Goal: Task Accomplishment & Management: Use online tool/utility

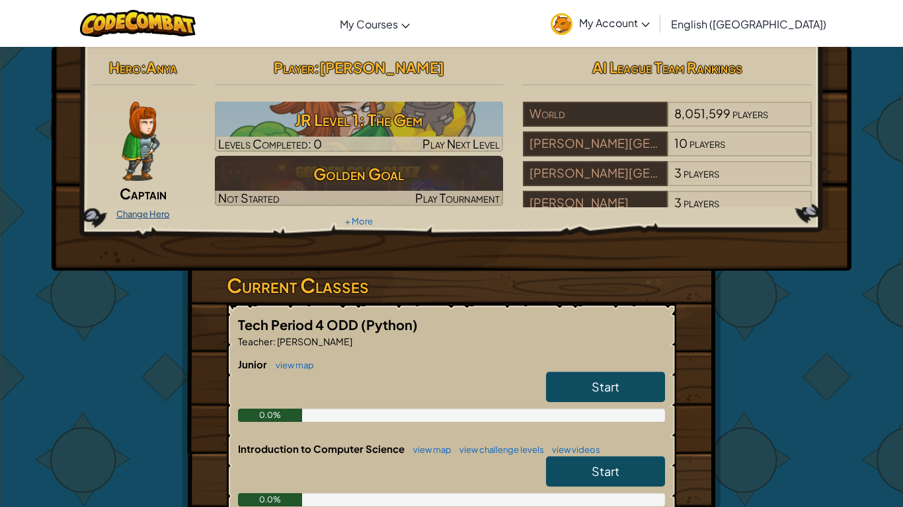
click at [156, 214] on link "Change Hero" at bounding box center [143, 214] width 54 height 11
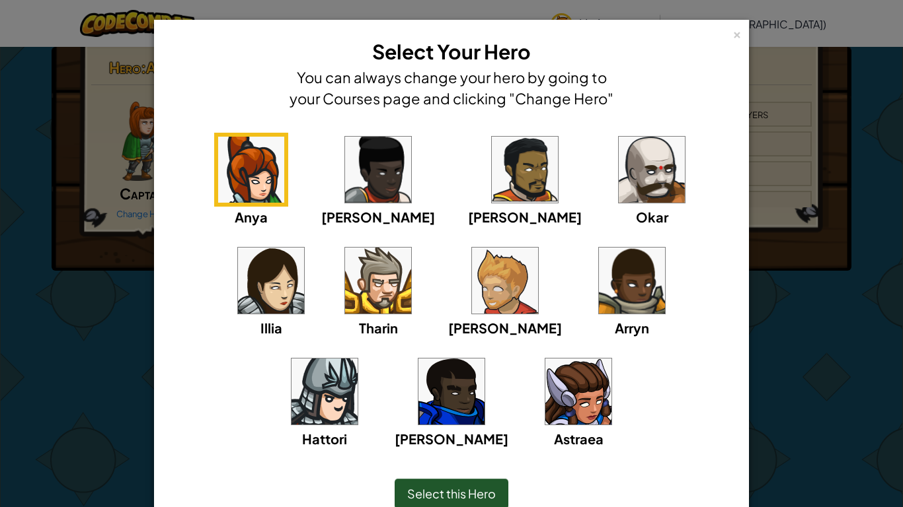
click at [345, 296] on img at bounding box center [378, 281] width 66 height 66
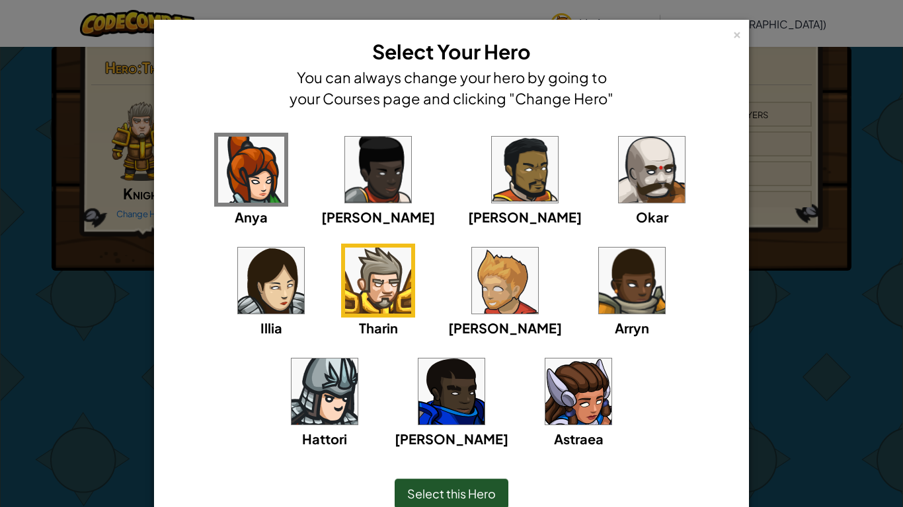
click at [451, 395] on div "Select this Hero" at bounding box center [451, 494] width 114 height 30
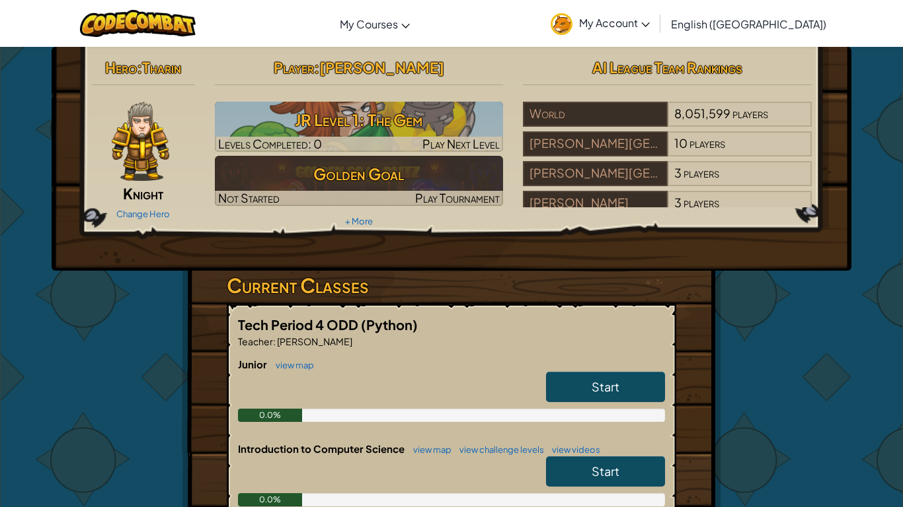
click at [585, 395] on link "Start" at bounding box center [605, 387] width 119 height 30
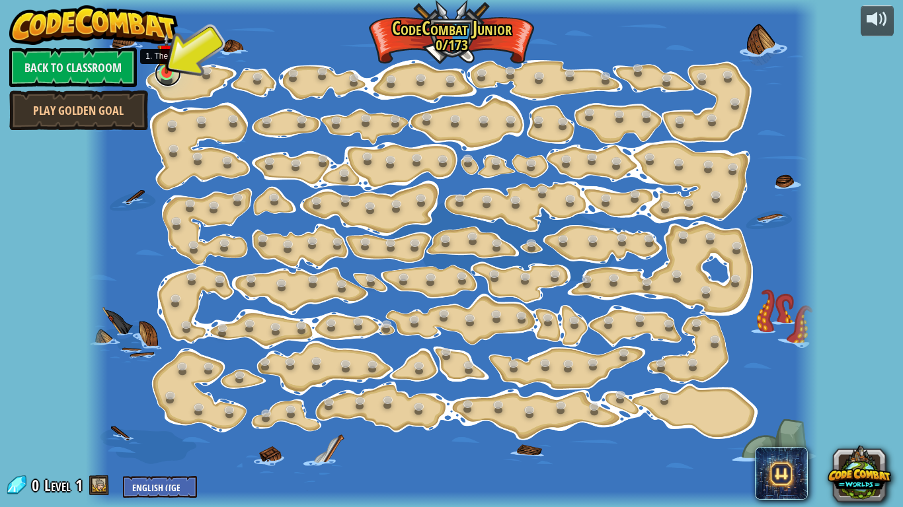
click at [159, 73] on link at bounding box center [168, 73] width 26 height 26
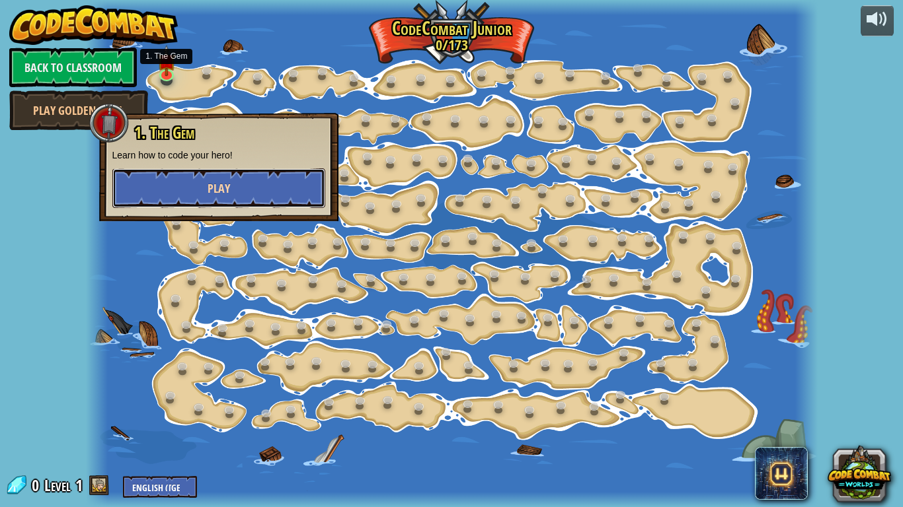
click at [252, 182] on button "Play" at bounding box center [218, 188] width 213 height 40
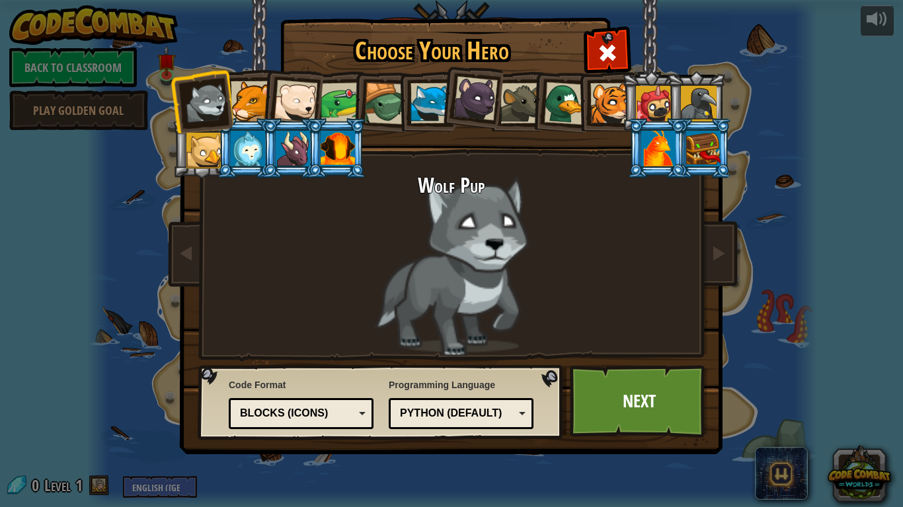
click at [241, 100] on div at bounding box center [251, 101] width 40 height 40
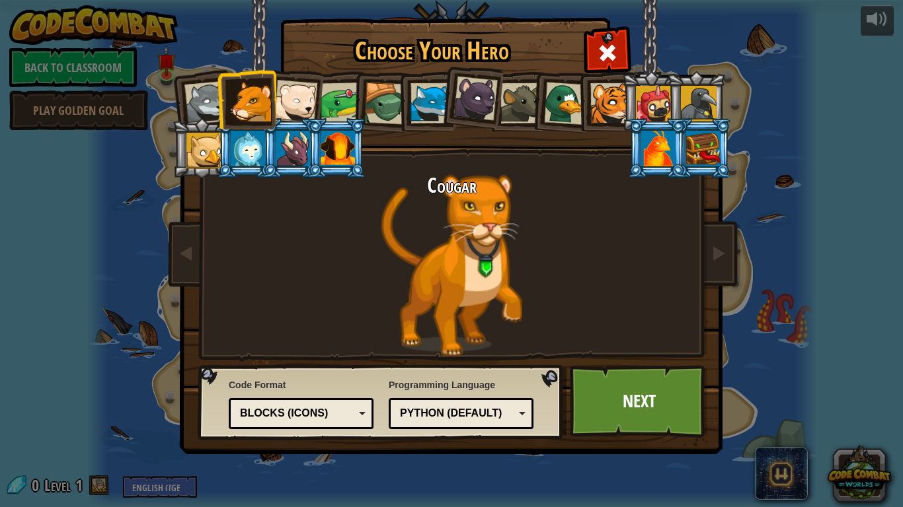
click at [206, 100] on div at bounding box center [206, 103] width 44 height 44
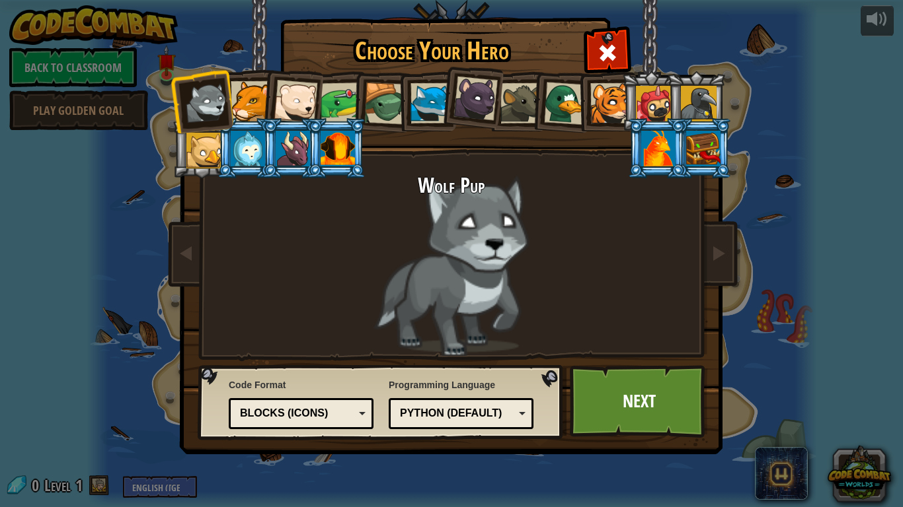
click at [244, 96] on div at bounding box center [251, 101] width 40 height 40
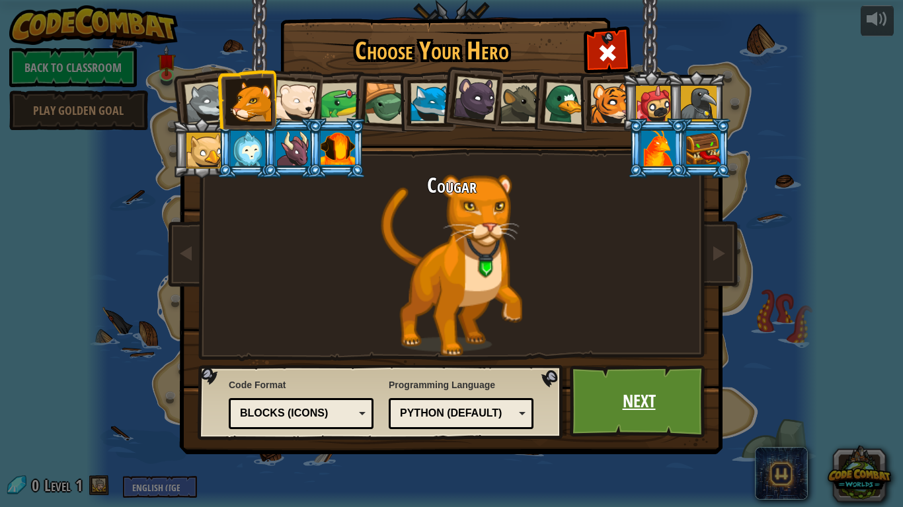
click at [668, 395] on link "Next" at bounding box center [639, 401] width 138 height 73
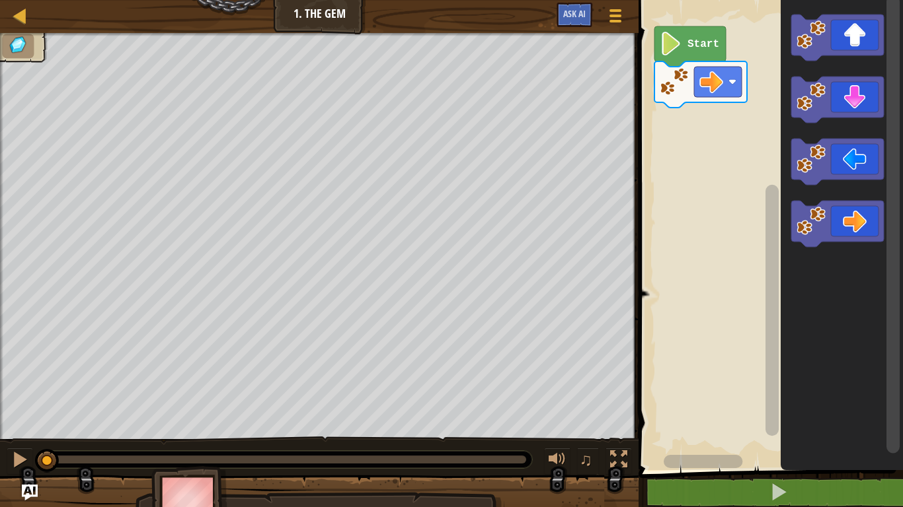
click at [665, 42] on image "Blockly Workspace" at bounding box center [670, 44] width 22 height 24
click at [731, 82] on image "Blockly Workspace" at bounding box center [732, 82] width 8 height 8
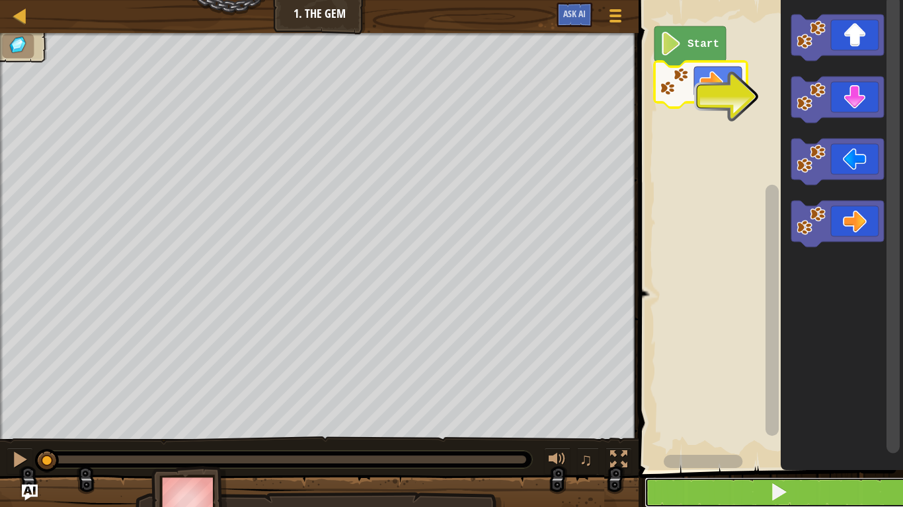
click at [808, 395] on button at bounding box center [778, 493] width 268 height 30
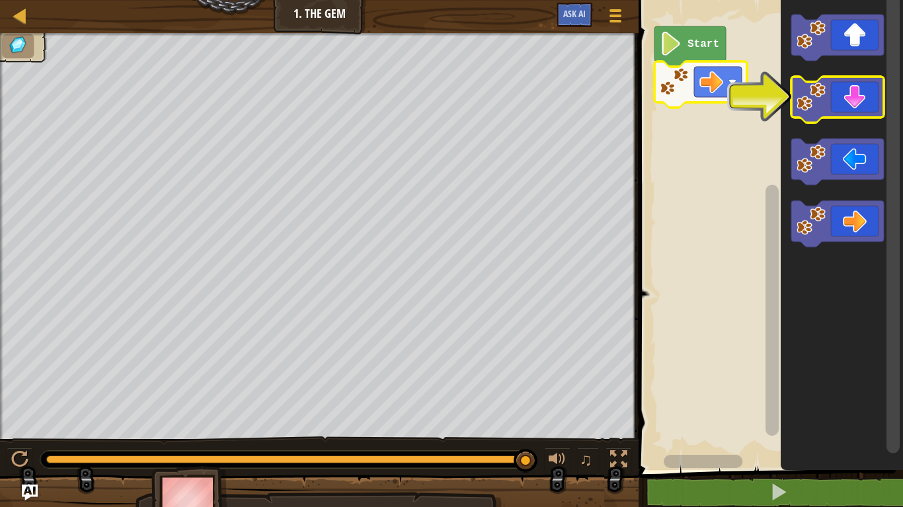
click at [822, 96] on image "Blockly Workspace" at bounding box center [810, 97] width 29 height 29
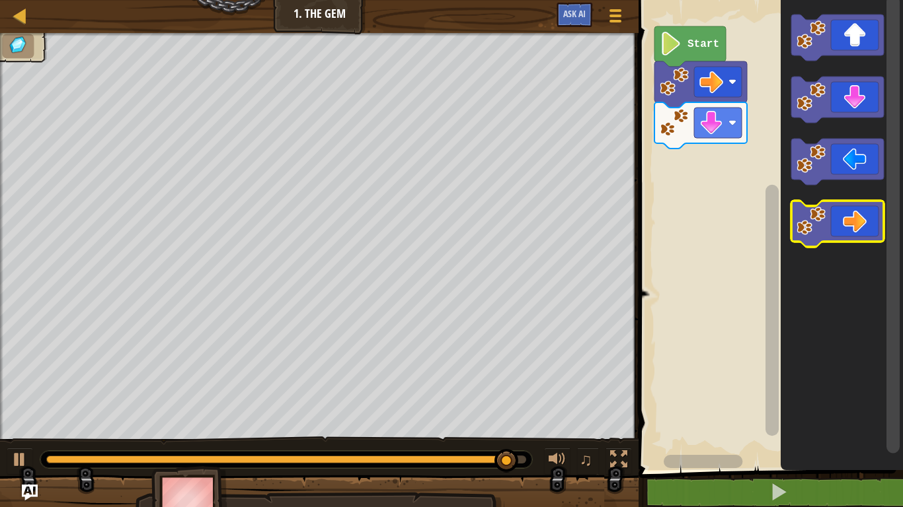
click at [819, 223] on image "Blockly Workspace" at bounding box center [810, 221] width 29 height 29
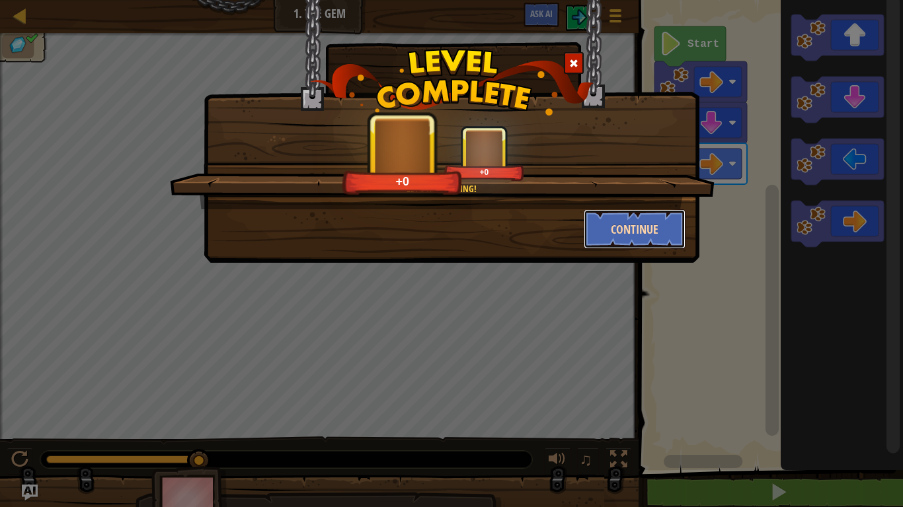
click at [621, 232] on button "Continue" at bounding box center [634, 229] width 102 height 40
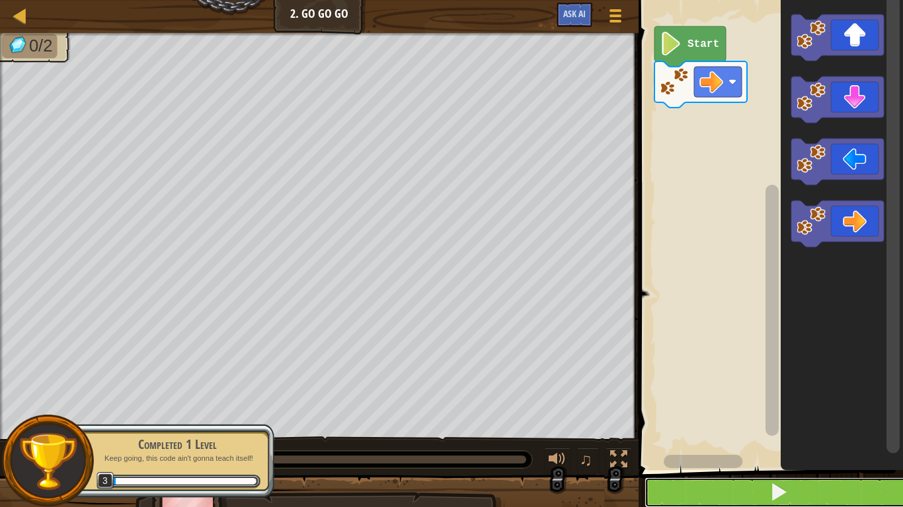
click at [753, 395] on button at bounding box center [778, 493] width 268 height 30
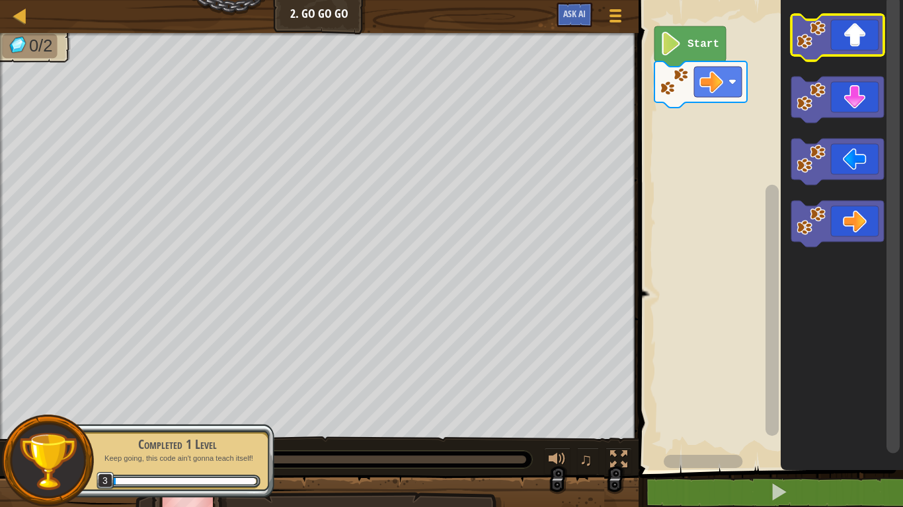
click at [831, 32] on icon "Blockly Workspace" at bounding box center [837, 38] width 93 height 46
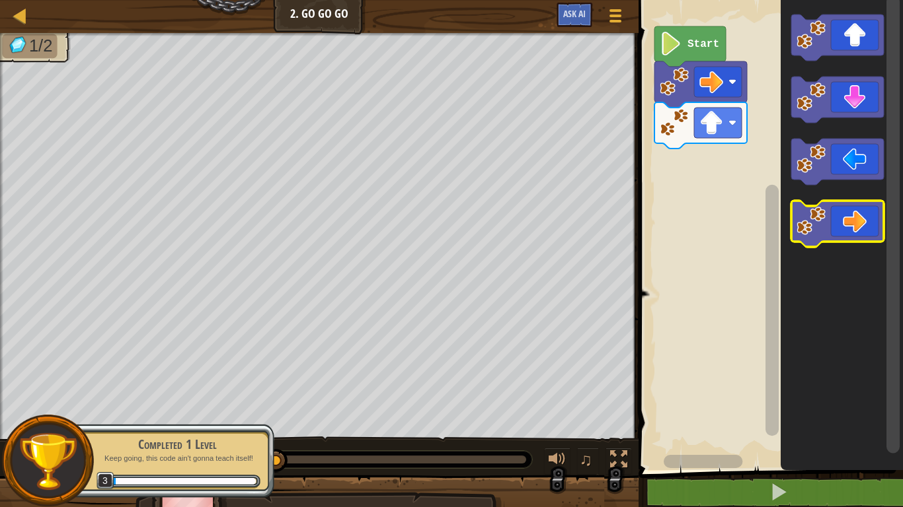
click at [860, 215] on icon "Blockly Workspace" at bounding box center [837, 224] width 93 height 46
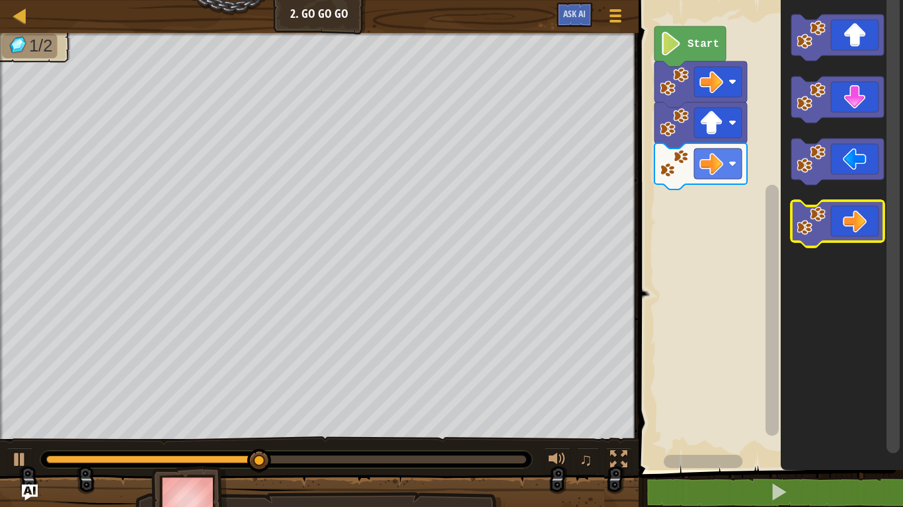
click at [833, 222] on icon "Blockly Workspace" at bounding box center [837, 224] width 93 height 46
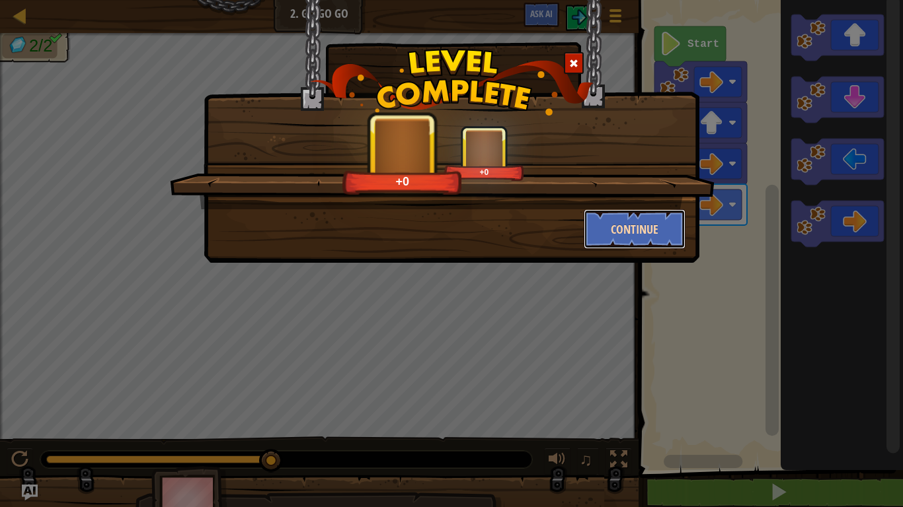
click at [663, 230] on button "Continue" at bounding box center [634, 229] width 102 height 40
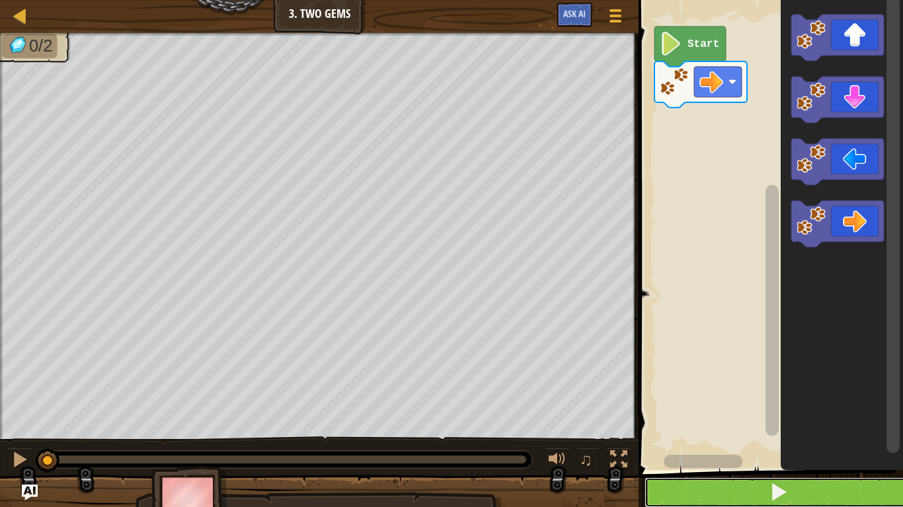
click at [766, 395] on button at bounding box center [778, 493] width 268 height 30
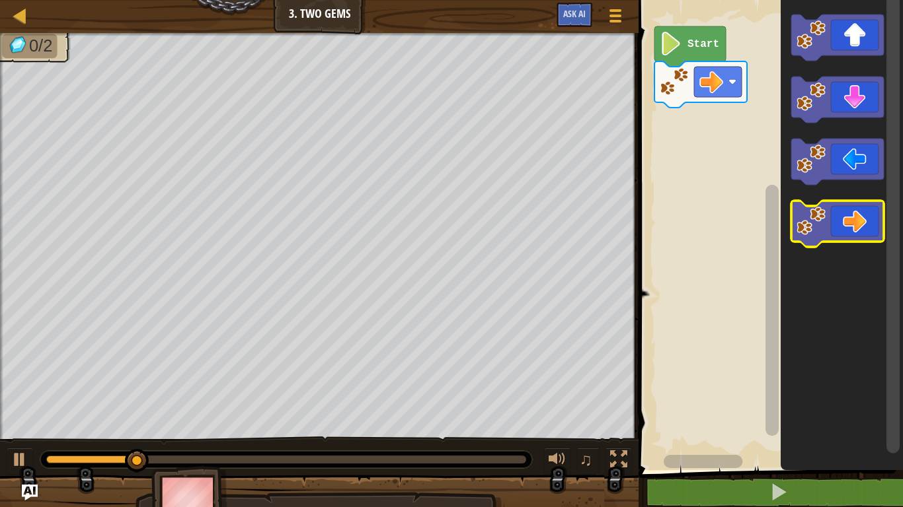
click at [829, 233] on icon "Blockly Workspace" at bounding box center [837, 224] width 93 height 46
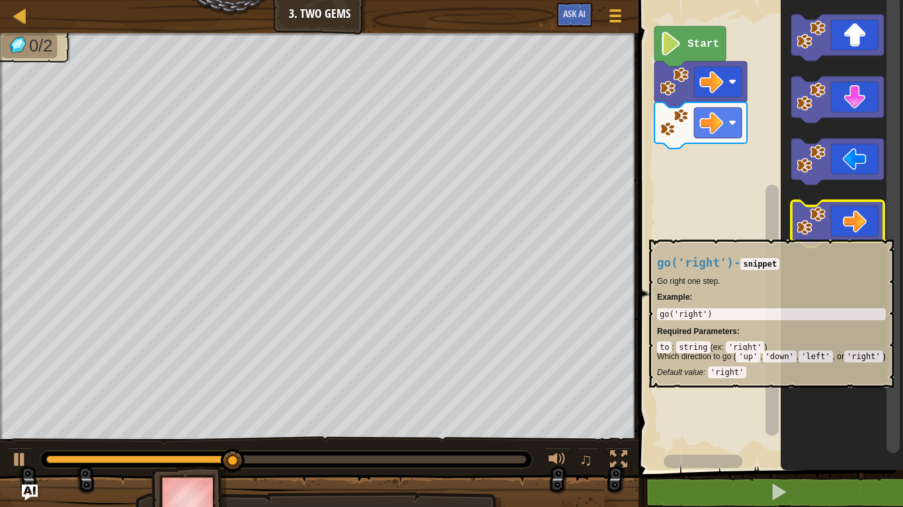
click at [829, 232] on icon "Blockly Workspace" at bounding box center [837, 224] width 93 height 46
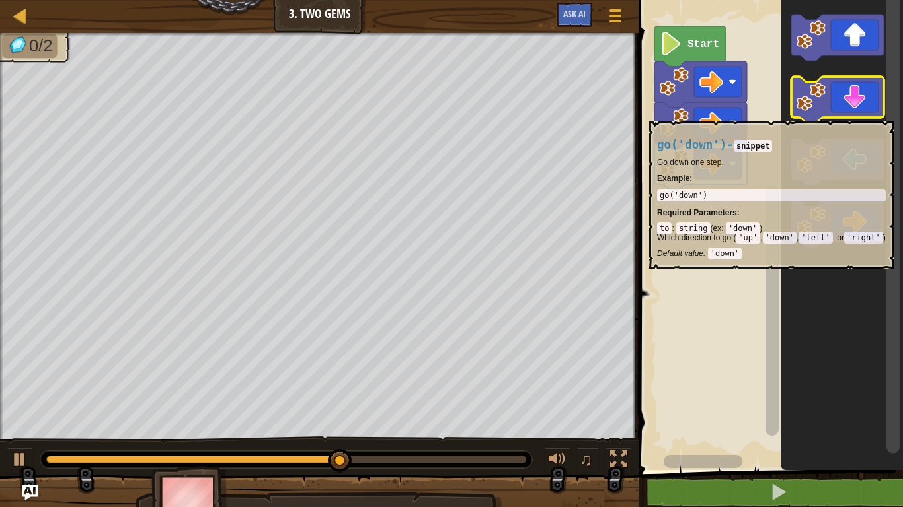
click at [828, 114] on icon "Blockly Workspace" at bounding box center [837, 100] width 93 height 46
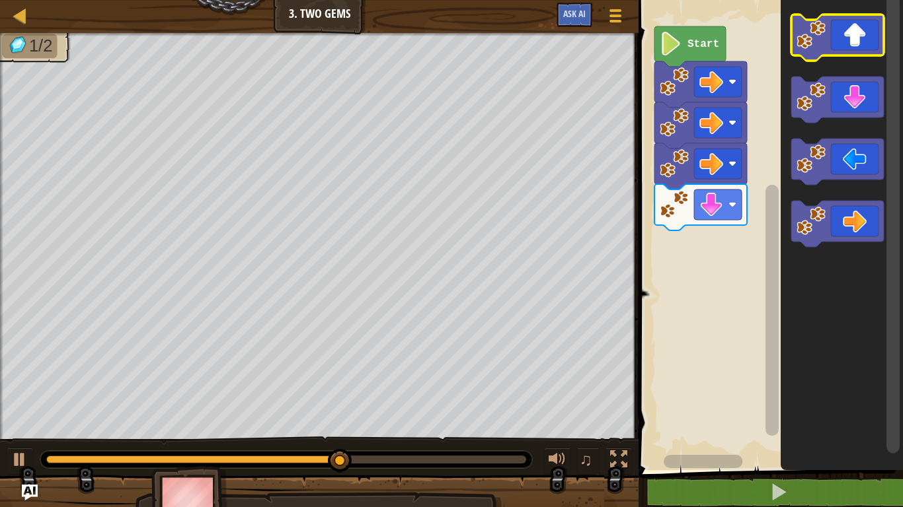
click at [835, 34] on icon "Blockly Workspace" at bounding box center [837, 38] width 93 height 46
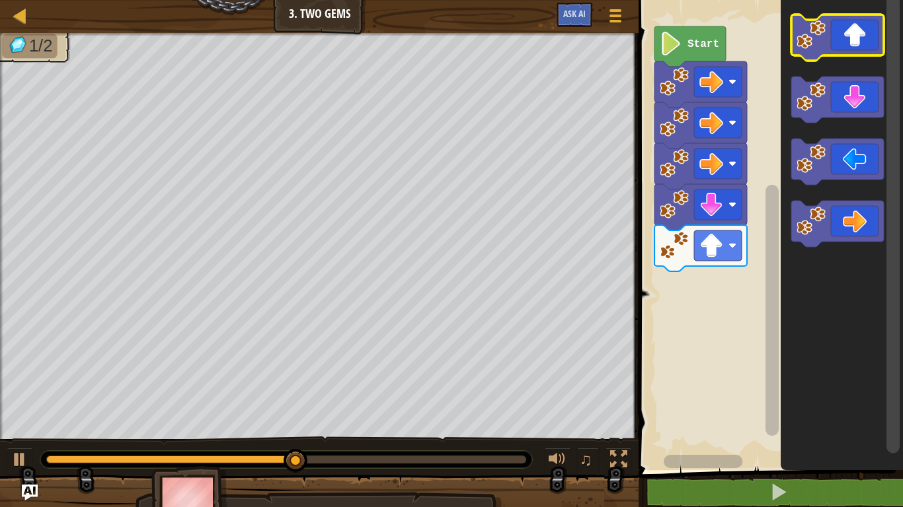
click at [835, 34] on icon "Blockly Workspace" at bounding box center [837, 38] width 93 height 46
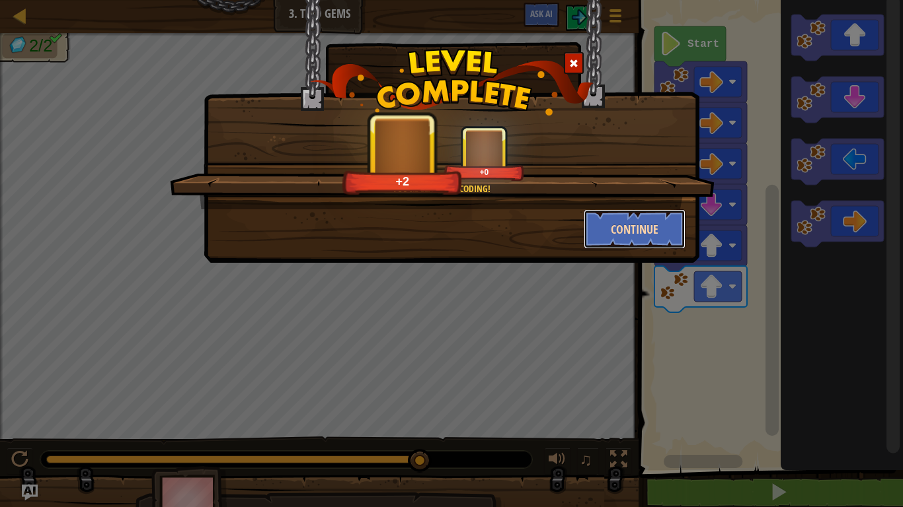
click at [644, 225] on button "Continue" at bounding box center [634, 229] width 102 height 40
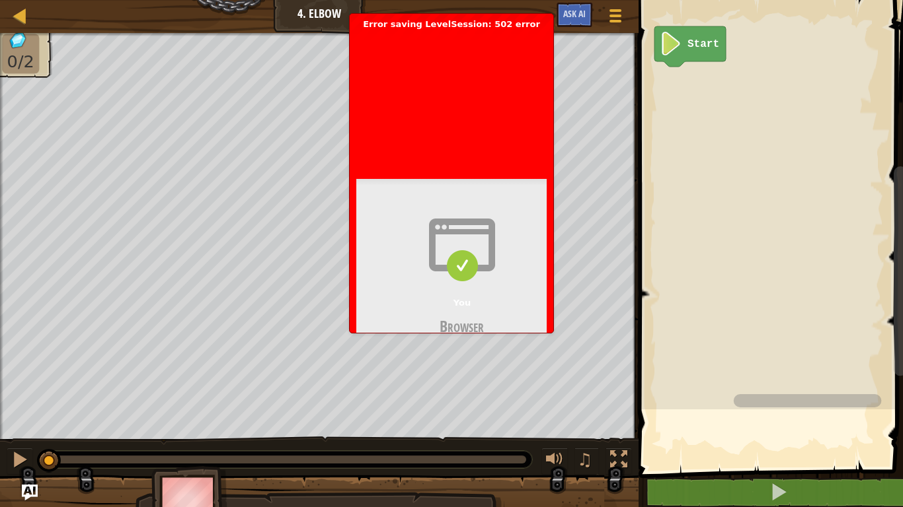
click at [669, 221] on rect "Blockly Workspace" at bounding box center [832, 201] width 396 height 416
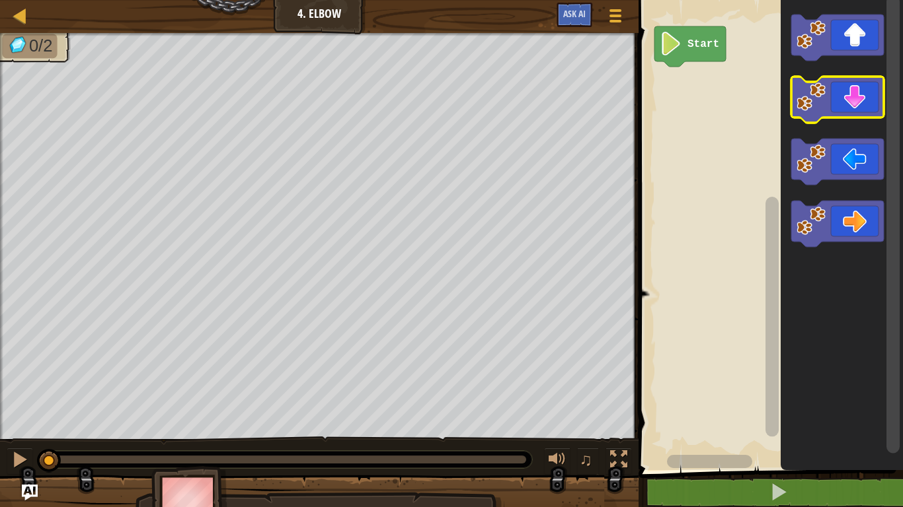
click at [815, 102] on image "Blockly Workspace" at bounding box center [810, 97] width 29 height 29
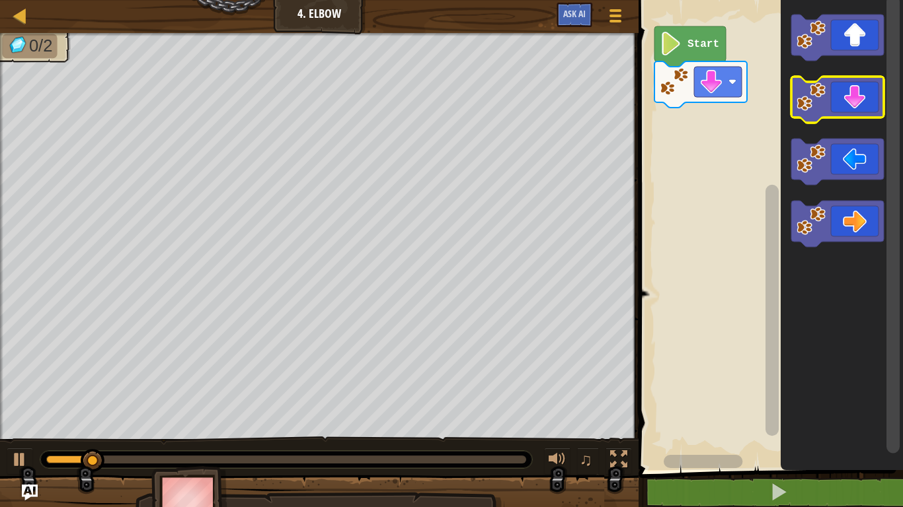
click at [815, 102] on image "Blockly Workspace" at bounding box center [810, 97] width 29 height 29
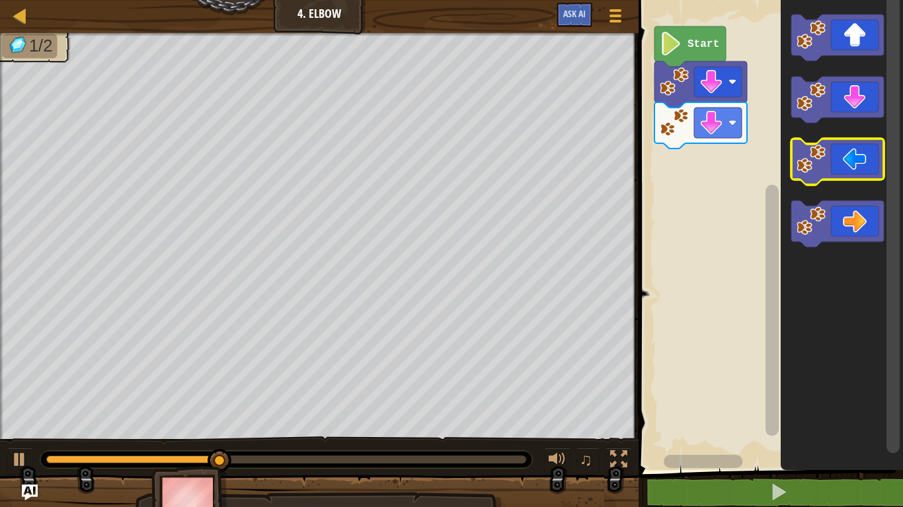
click at [811, 150] on image "Blockly Workspace" at bounding box center [810, 159] width 29 height 29
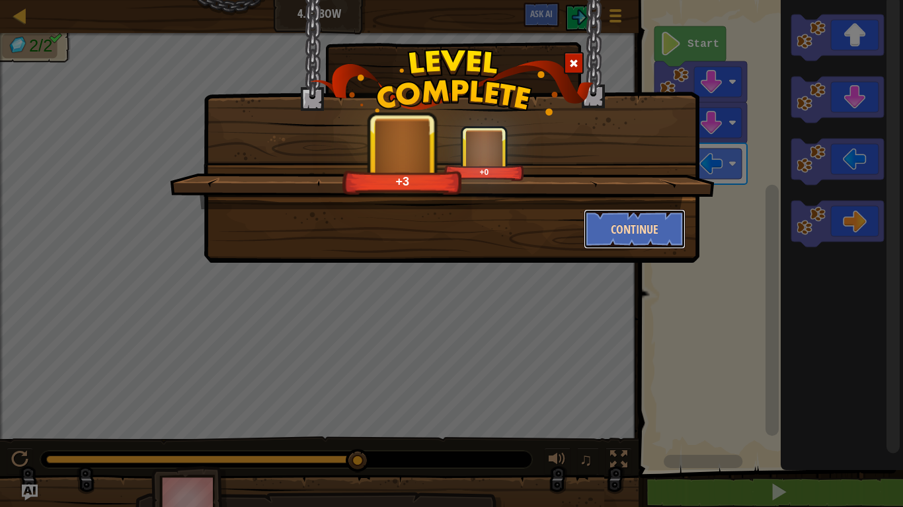
click at [634, 243] on button "Continue" at bounding box center [634, 229] width 102 height 40
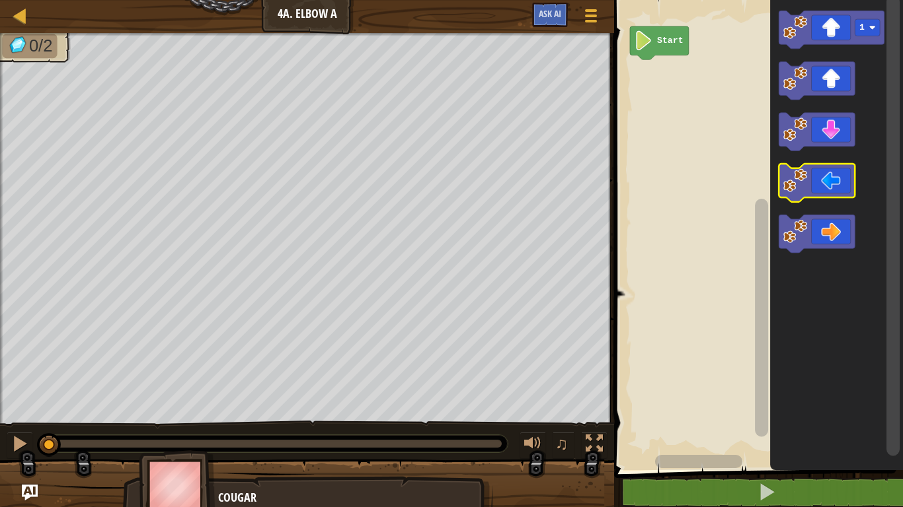
click at [792, 194] on icon "Blockly Workspace" at bounding box center [817, 183] width 76 height 38
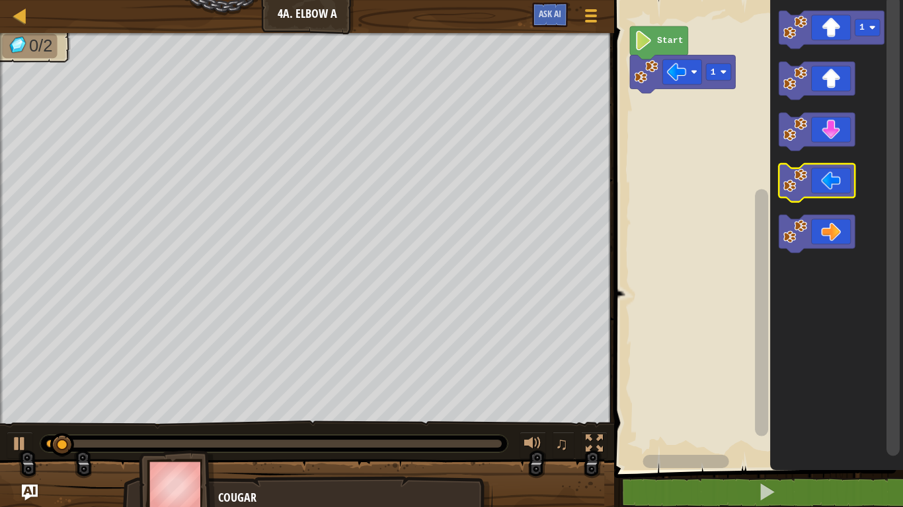
click at [792, 194] on icon "Blockly Workspace" at bounding box center [817, 183] width 76 height 38
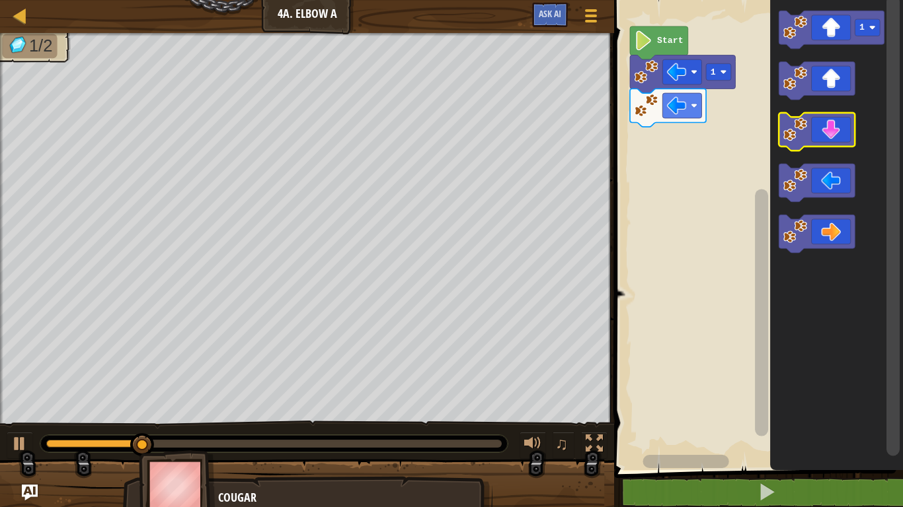
click at [807, 140] on icon "Blockly Workspace" at bounding box center [817, 132] width 76 height 38
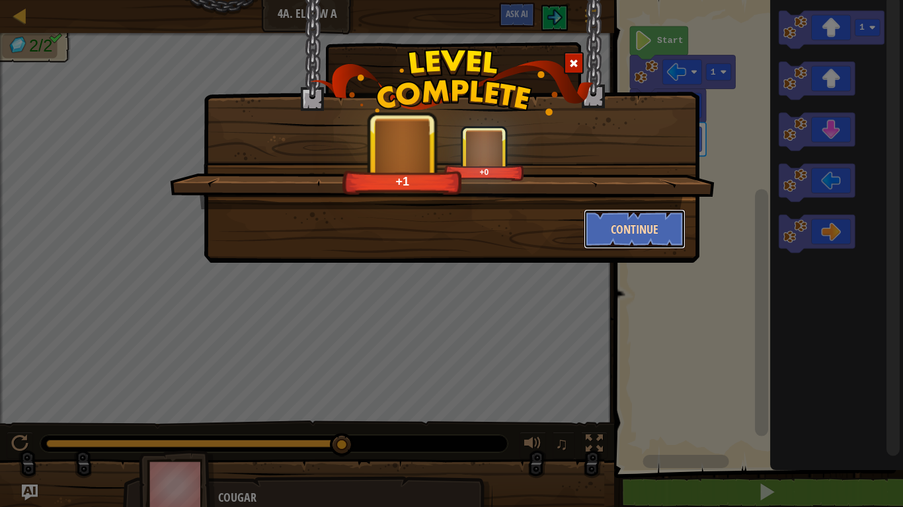
click at [603, 229] on button "Continue" at bounding box center [634, 229] width 102 height 40
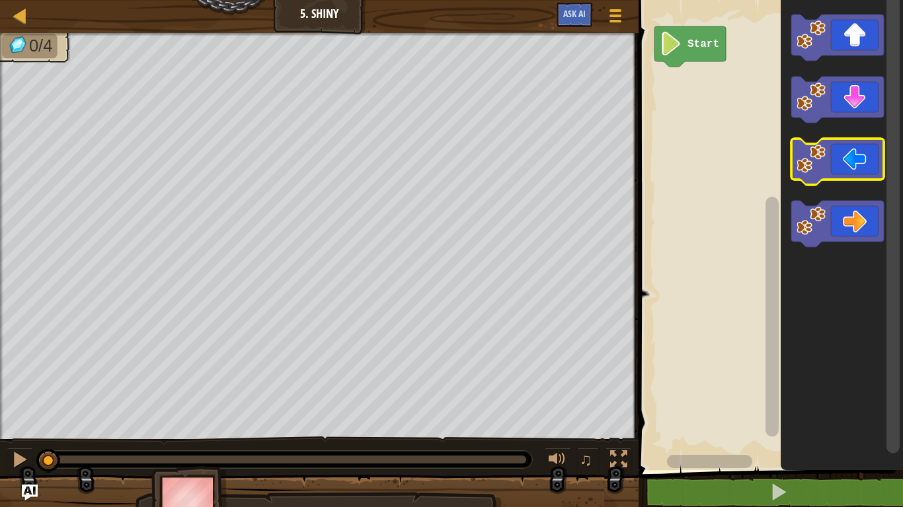
click at [846, 156] on icon "Blockly Workspace" at bounding box center [837, 162] width 93 height 46
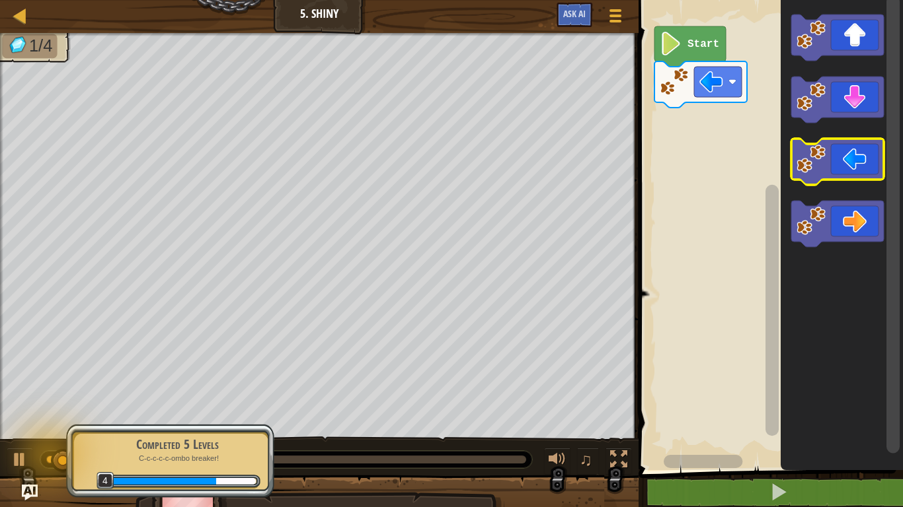
click at [846, 156] on icon "Blockly Workspace" at bounding box center [837, 162] width 93 height 46
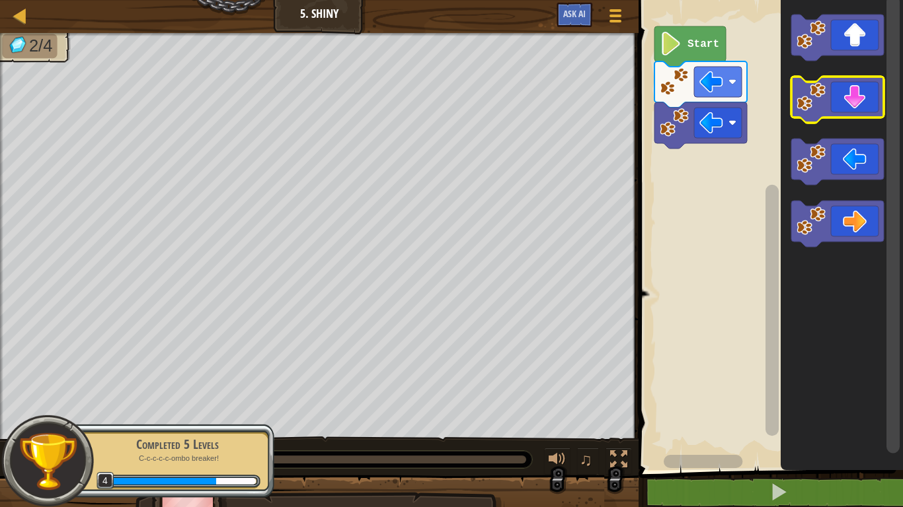
click at [828, 108] on icon "Blockly Workspace" at bounding box center [837, 100] width 93 height 46
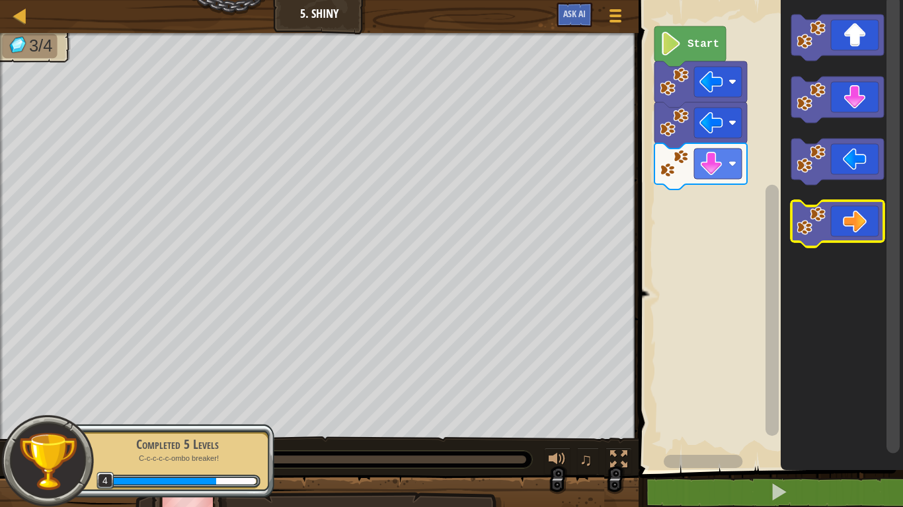
click at [817, 223] on image "Blockly Workspace" at bounding box center [810, 221] width 29 height 29
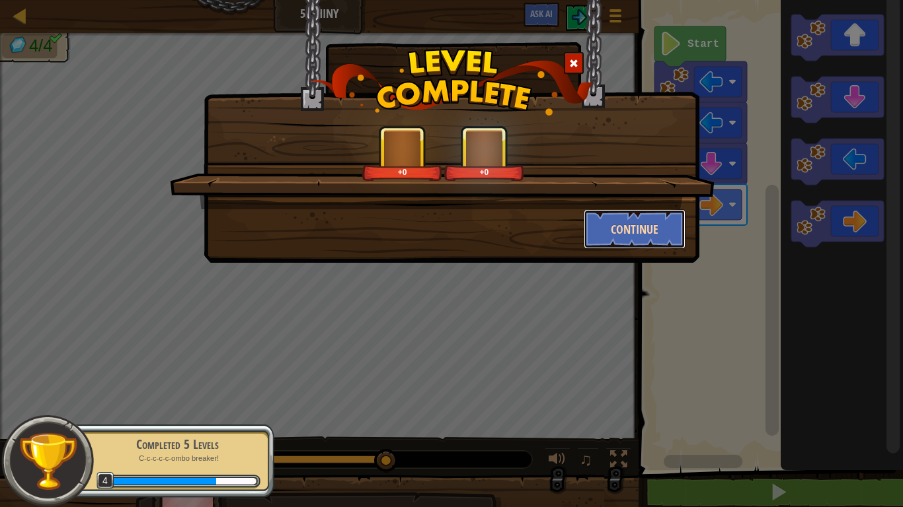
click at [655, 223] on button "Continue" at bounding box center [634, 229] width 102 height 40
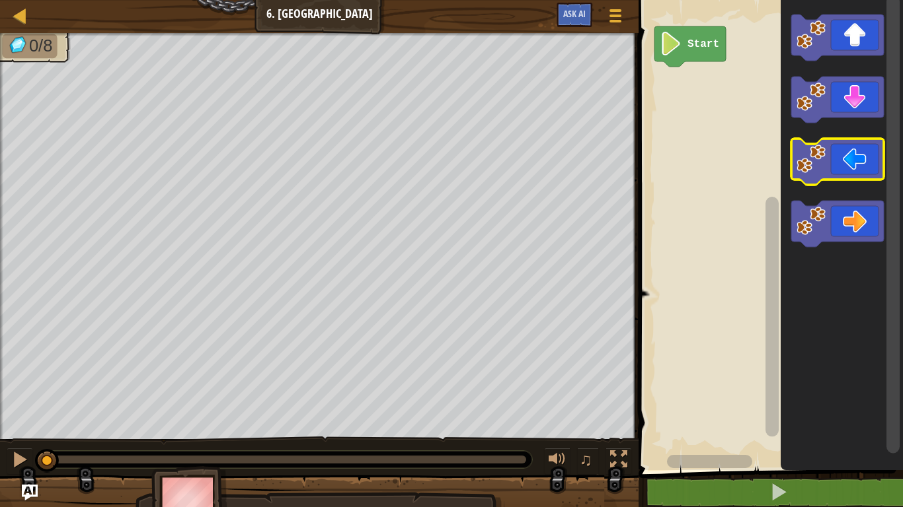
click at [830, 159] on icon "Blockly Workspace" at bounding box center [837, 162] width 93 height 46
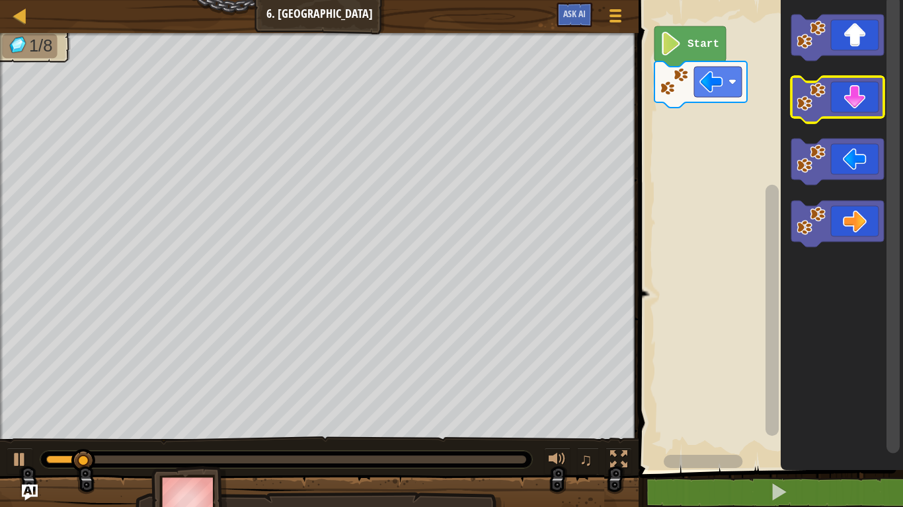
click at [830, 110] on icon "Blockly Workspace" at bounding box center [837, 100] width 93 height 46
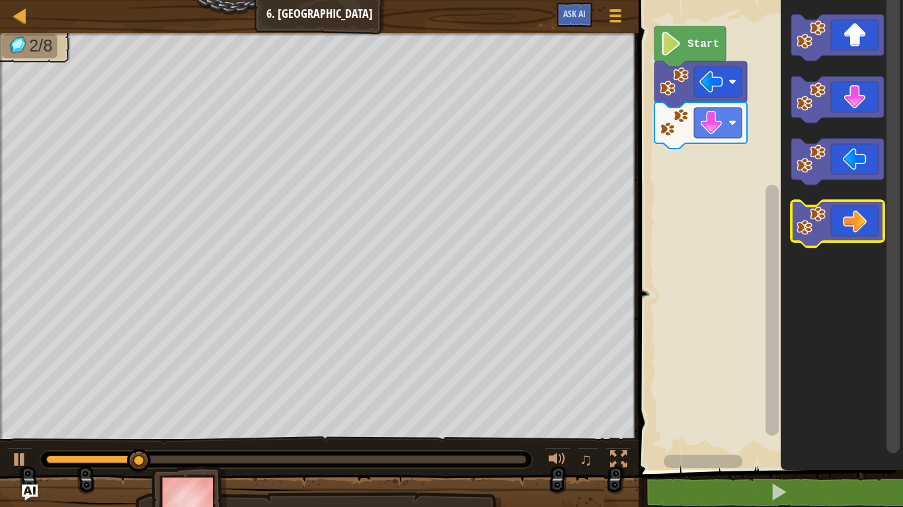
click at [839, 226] on icon "Blockly Workspace" at bounding box center [837, 224] width 93 height 46
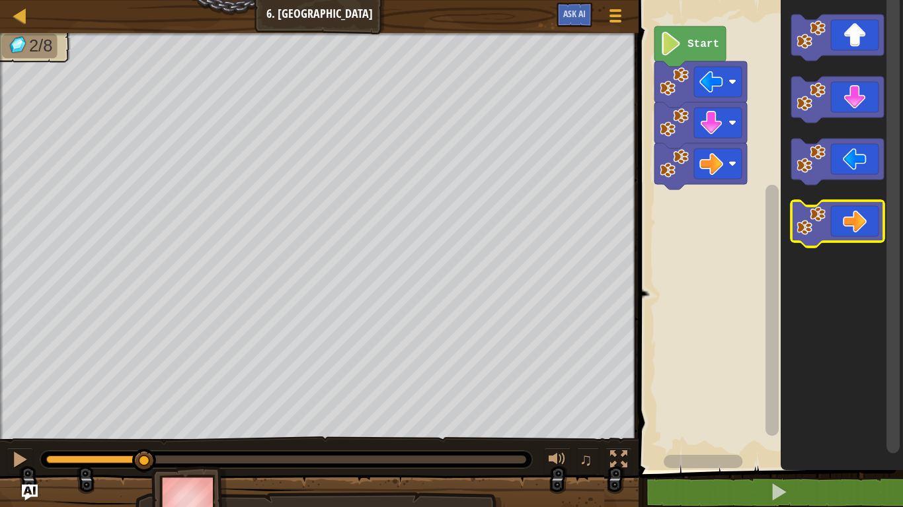
click at [839, 226] on icon "Blockly Workspace" at bounding box center [837, 224] width 93 height 46
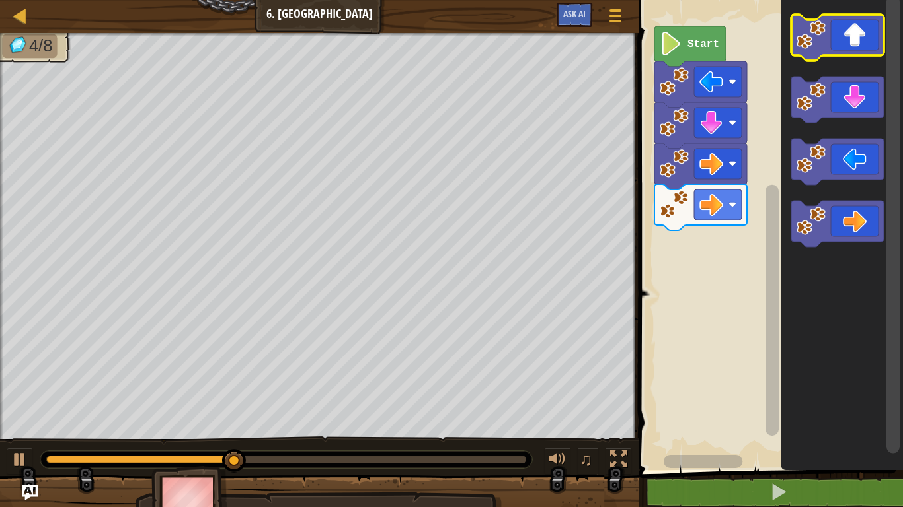
click at [838, 43] on icon "Blockly Workspace" at bounding box center [837, 38] width 93 height 46
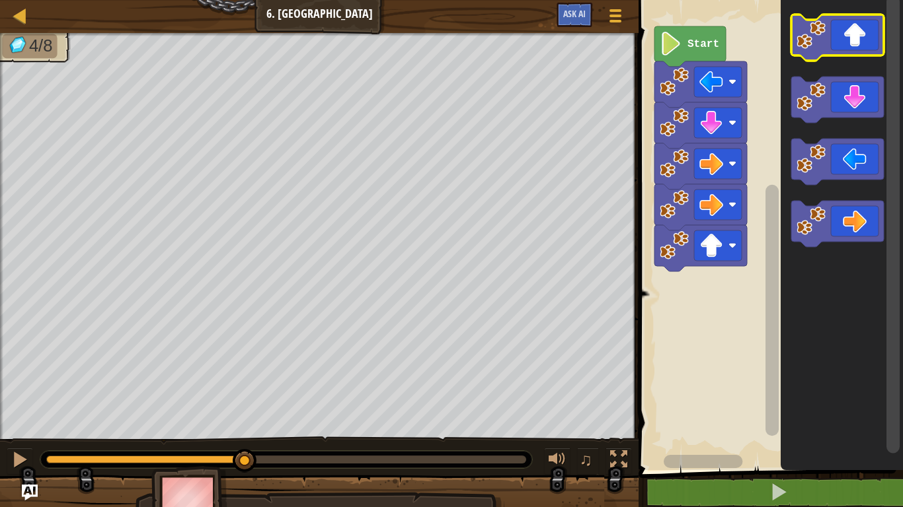
click at [838, 43] on icon "Blockly Workspace" at bounding box center [837, 38] width 93 height 46
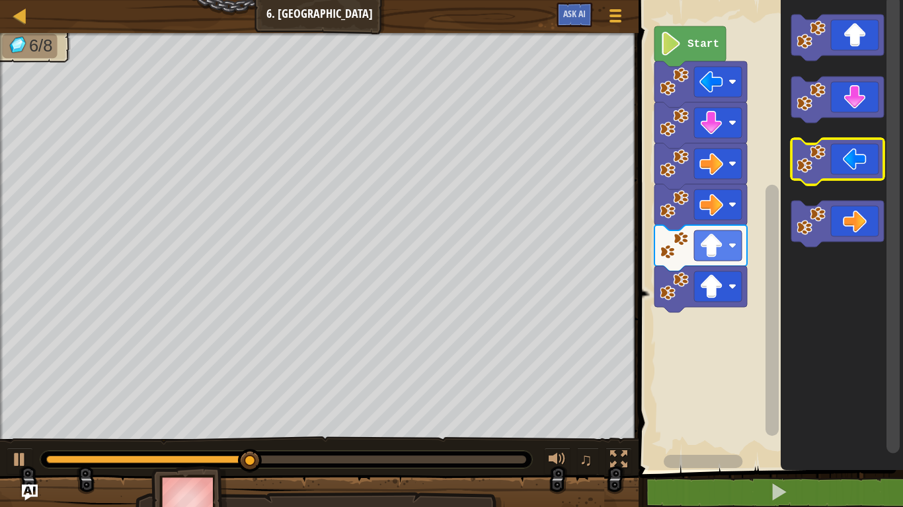
click at [837, 165] on icon "Blockly Workspace" at bounding box center [837, 162] width 93 height 46
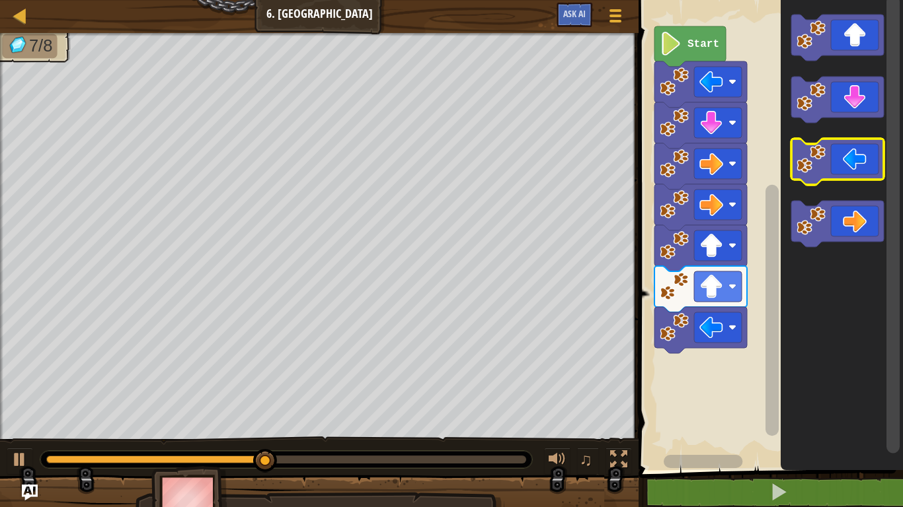
click at [837, 164] on icon "Blockly Workspace" at bounding box center [837, 162] width 93 height 46
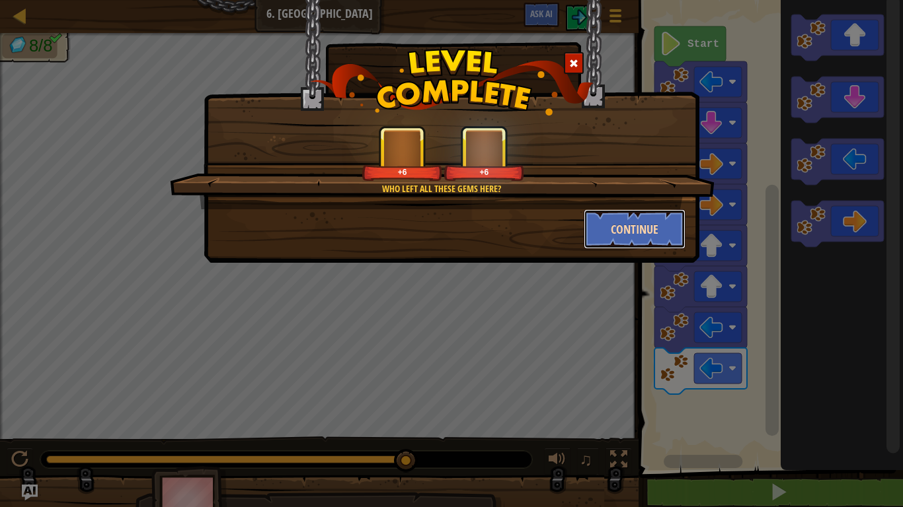
click at [667, 217] on button "Continue" at bounding box center [634, 229] width 102 height 40
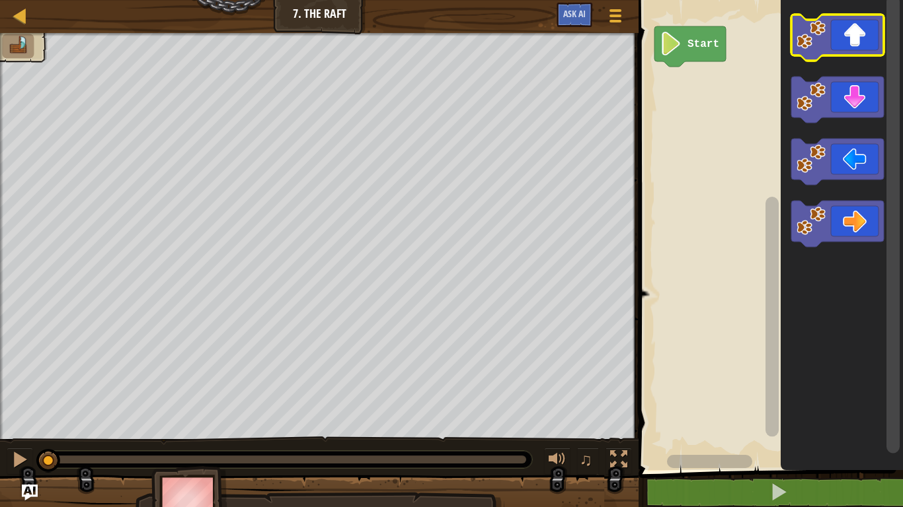
click at [831, 46] on icon "Blockly Workspace" at bounding box center [837, 38] width 93 height 46
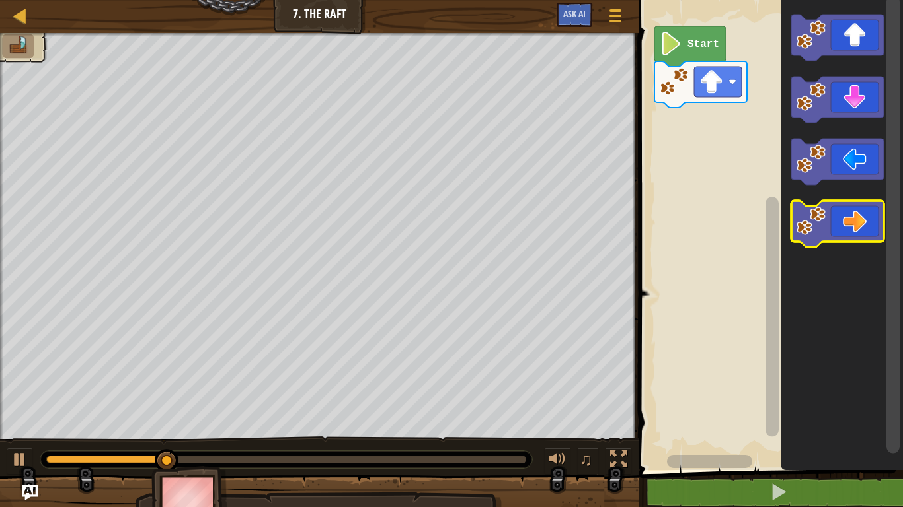
click at [848, 215] on icon "Blockly Workspace" at bounding box center [837, 224] width 93 height 46
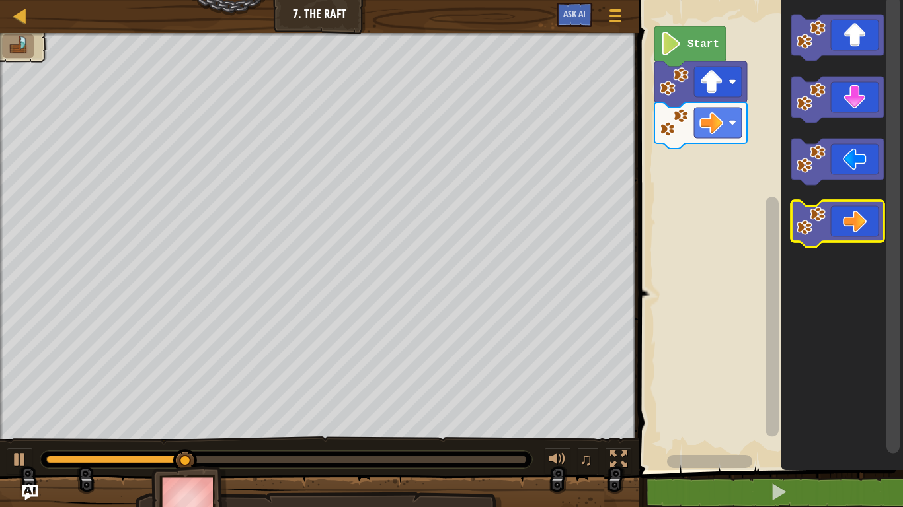
click at [848, 215] on icon "Blockly Workspace" at bounding box center [837, 224] width 93 height 46
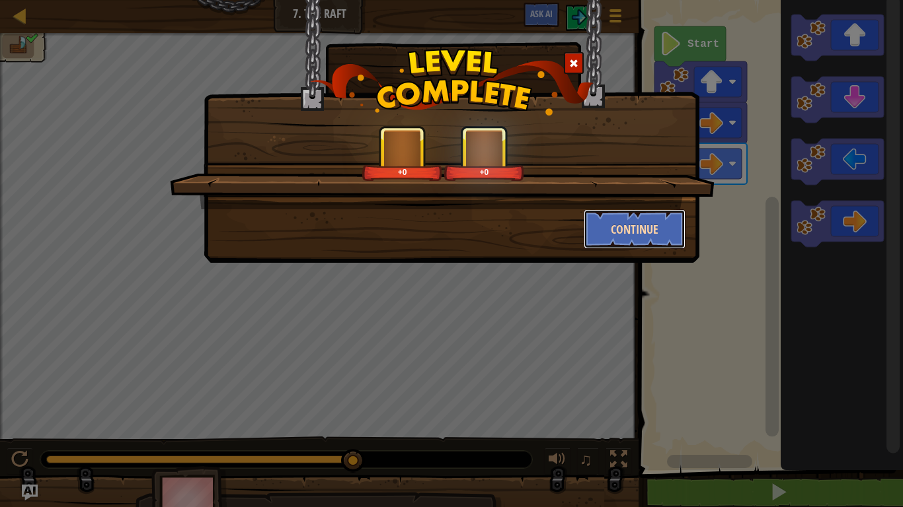
click at [646, 241] on button "Continue" at bounding box center [634, 229] width 102 height 40
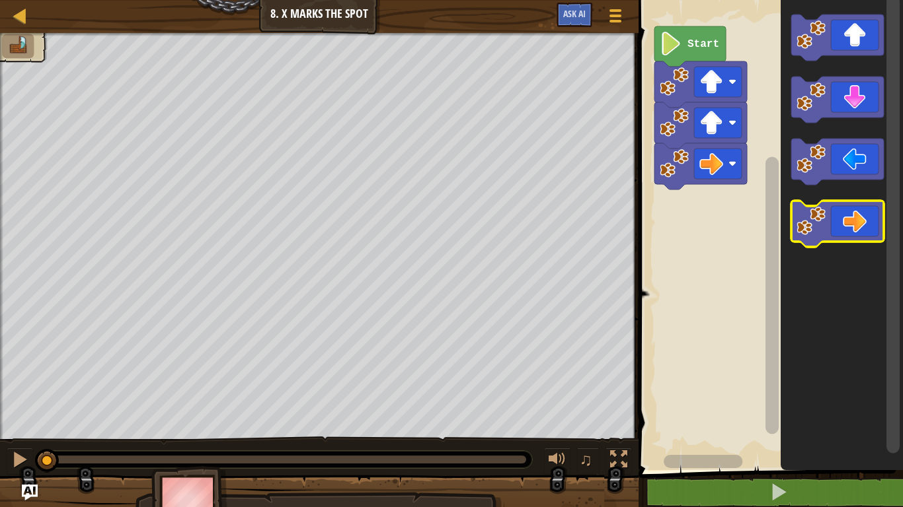
click at [821, 223] on image "Blockly Workspace" at bounding box center [810, 221] width 29 height 29
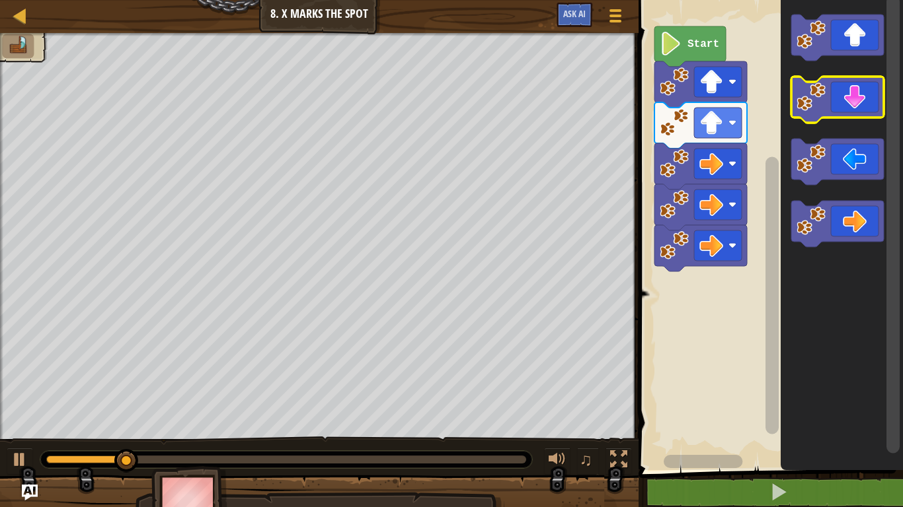
click at [853, 87] on icon "Blockly Workspace" at bounding box center [837, 100] width 93 height 46
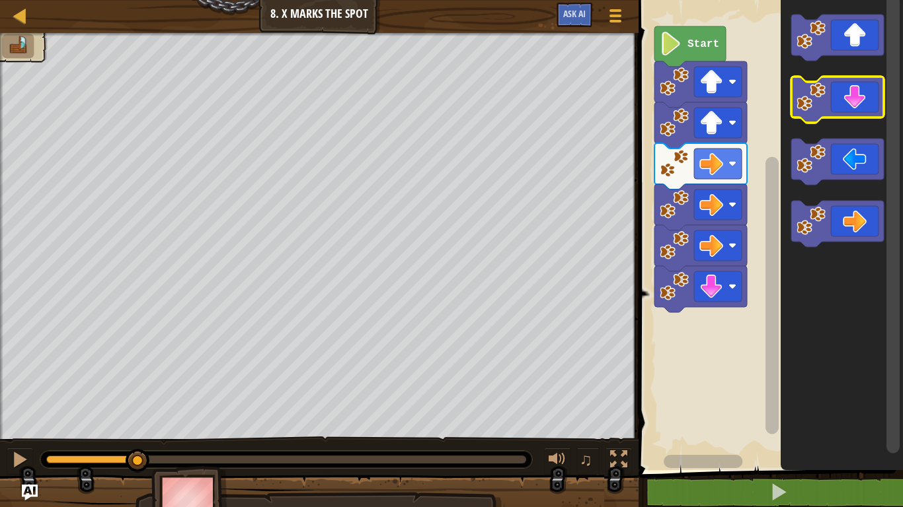
click at [853, 87] on icon "Blockly Workspace" at bounding box center [837, 100] width 93 height 46
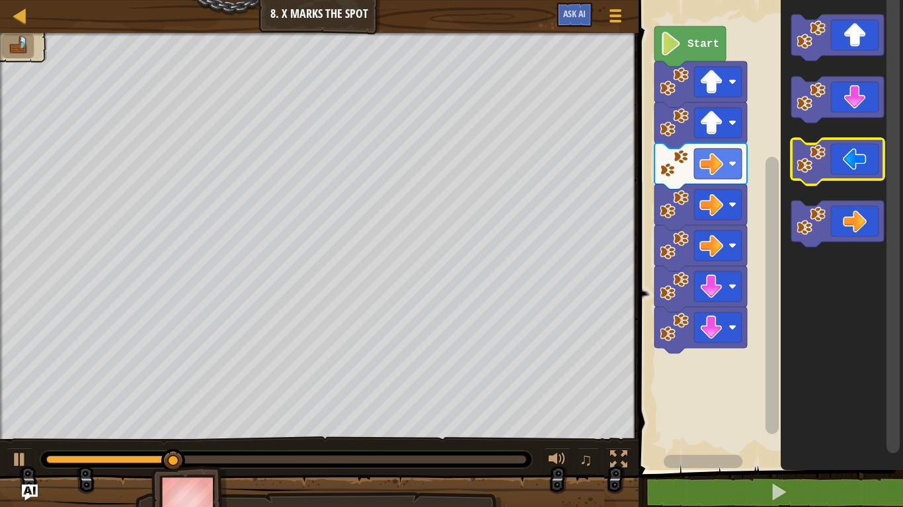
click at [838, 167] on icon "Blockly Workspace" at bounding box center [837, 162] width 93 height 46
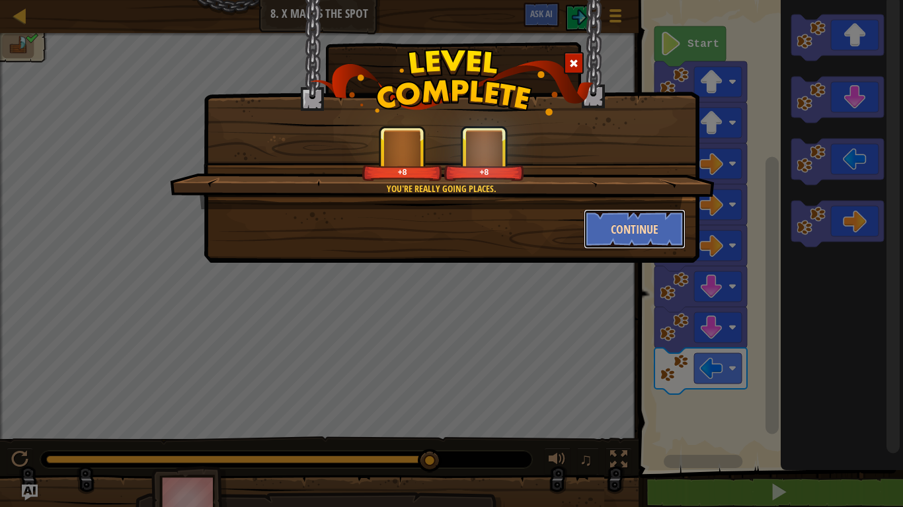
click at [630, 235] on button "Continue" at bounding box center [634, 229] width 102 height 40
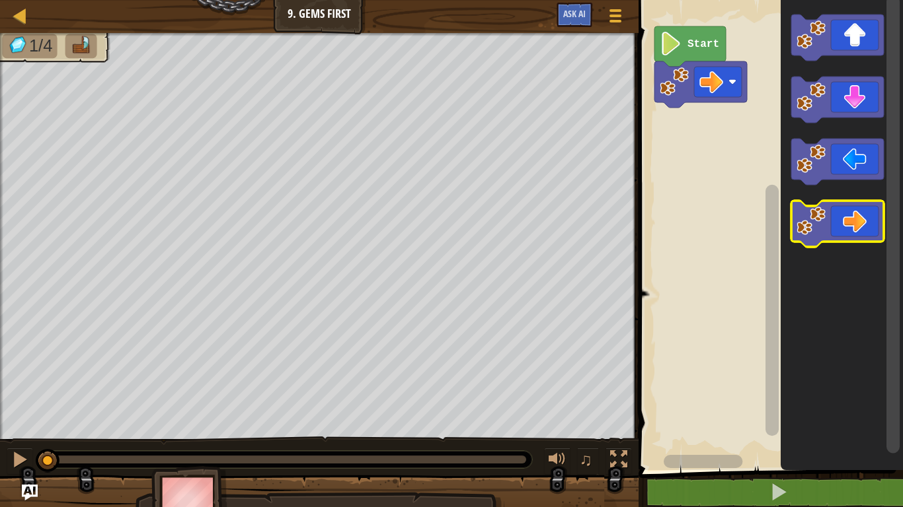
click at [848, 215] on icon "Blockly Workspace" at bounding box center [837, 224] width 93 height 46
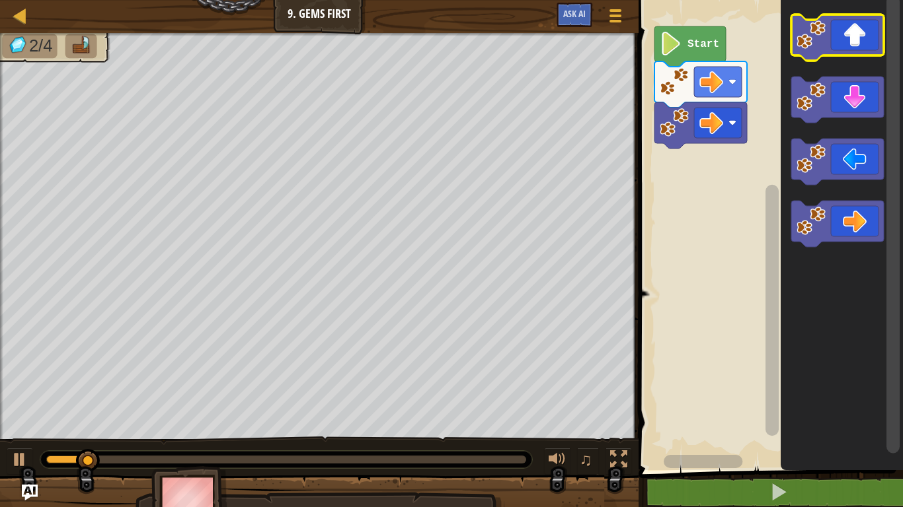
click at [834, 26] on icon "Blockly Workspace" at bounding box center [837, 38] width 93 height 46
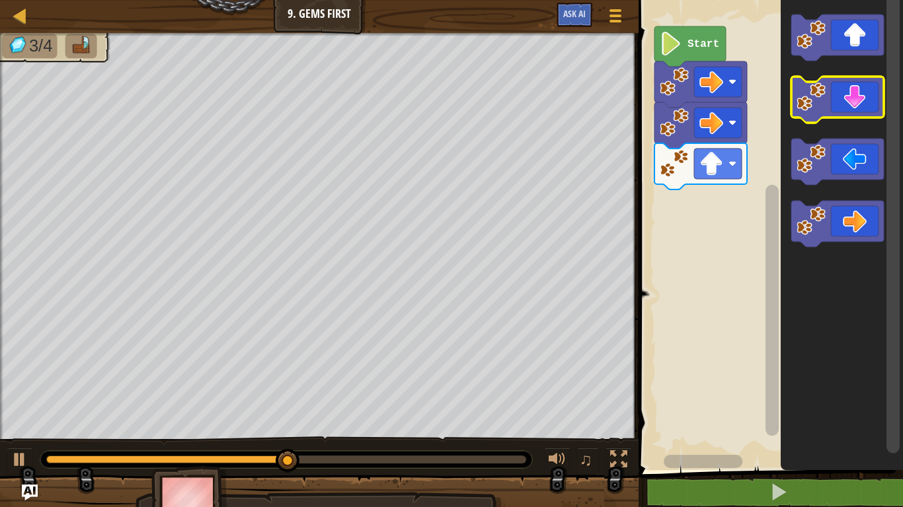
click at [854, 82] on icon "Blockly Workspace" at bounding box center [837, 100] width 93 height 46
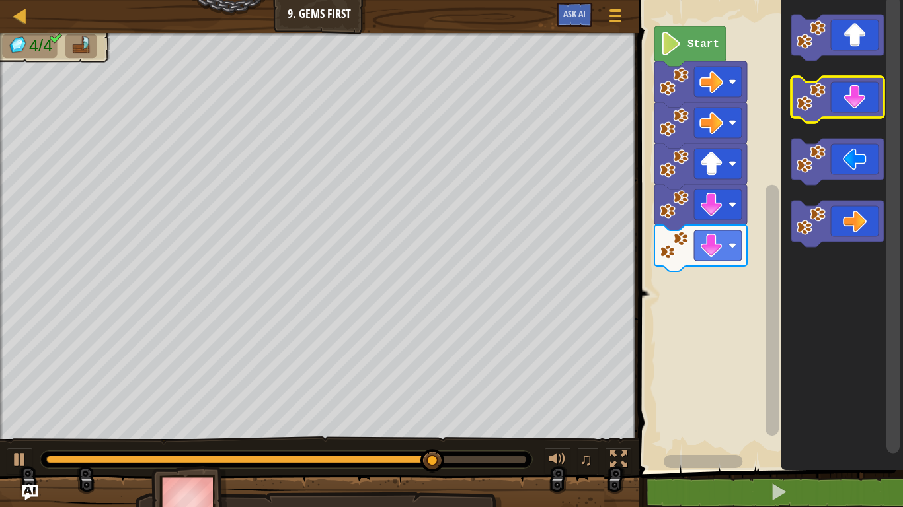
click at [845, 26] on icon "Blockly Workspace" at bounding box center [837, 38] width 93 height 46
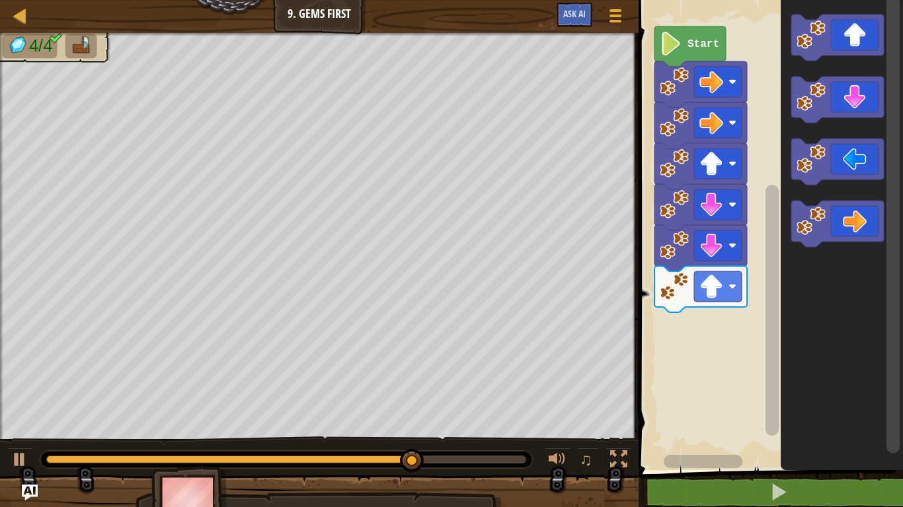
click at [860, 236] on icon "Blockly Workspace" at bounding box center [837, 224] width 93 height 46
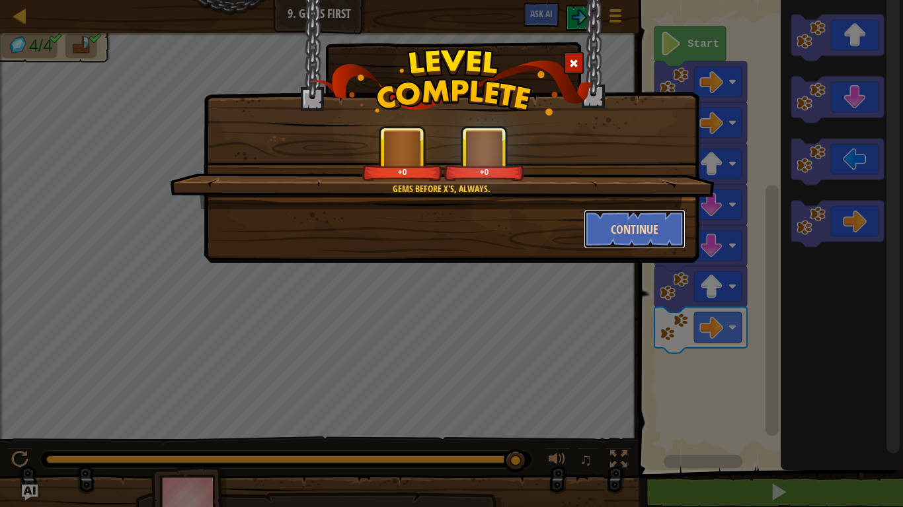
click at [649, 244] on button "Continue" at bounding box center [634, 229] width 102 height 40
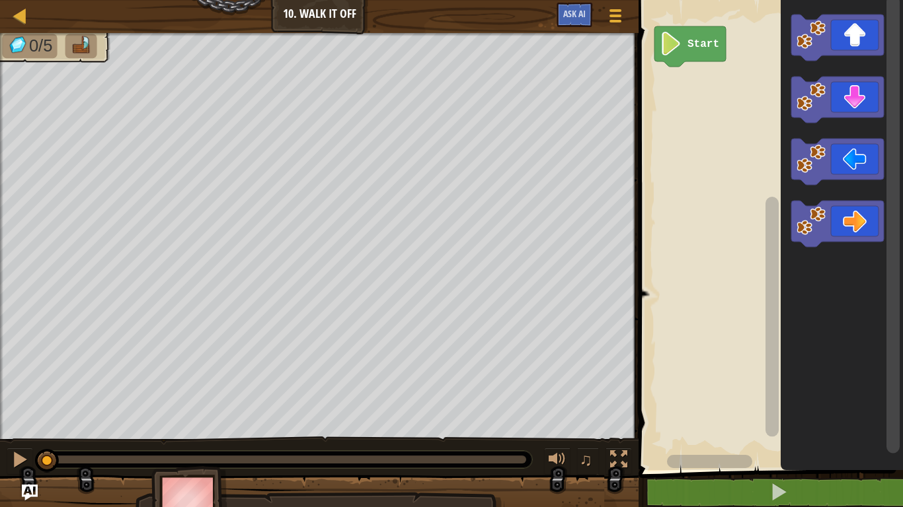
click at [826, 44] on icon "Blockly Workspace" at bounding box center [837, 38] width 93 height 46
click at [824, 35] on image "Blockly Workspace" at bounding box center [810, 34] width 29 height 29
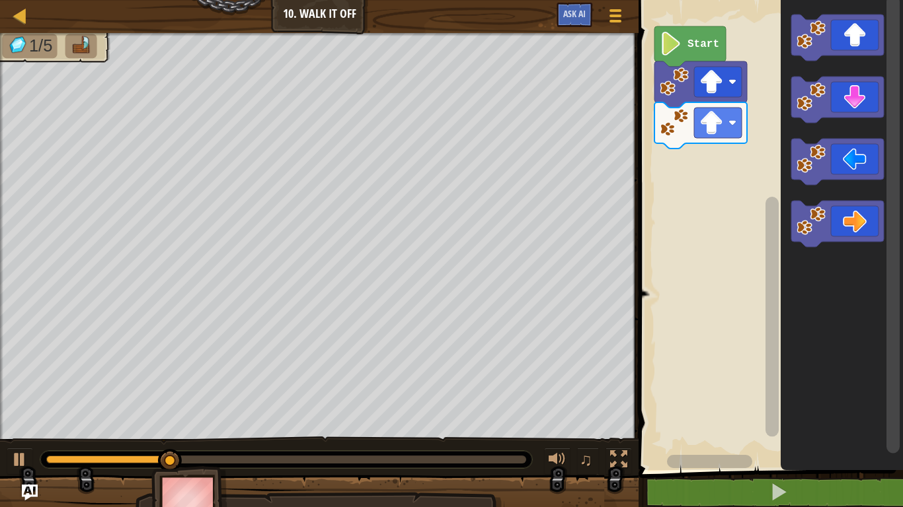
click at [831, 41] on icon "Blockly Workspace" at bounding box center [837, 38] width 93 height 46
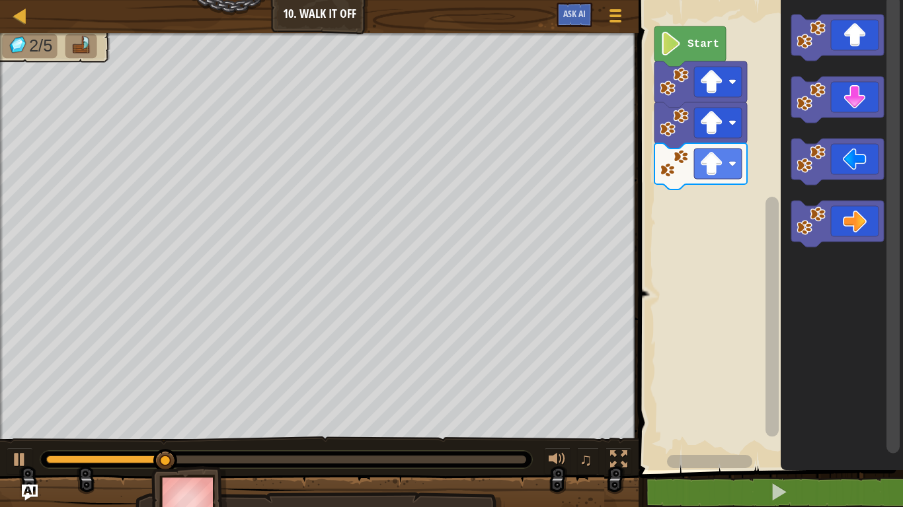
click at [854, 213] on icon "Blockly Workspace" at bounding box center [837, 224] width 93 height 46
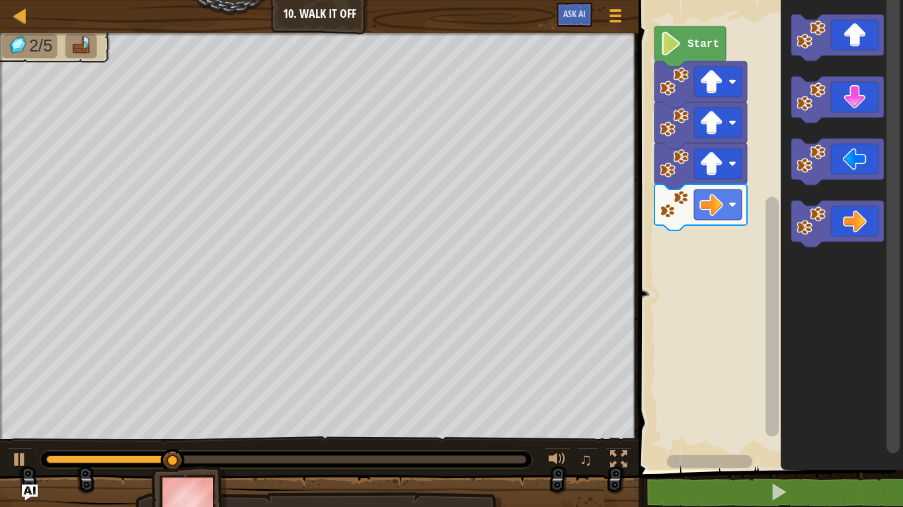
click at [852, 224] on icon "Blockly Workspace" at bounding box center [837, 224] width 93 height 46
click at [854, 225] on icon "Blockly Workspace" at bounding box center [837, 224] width 93 height 46
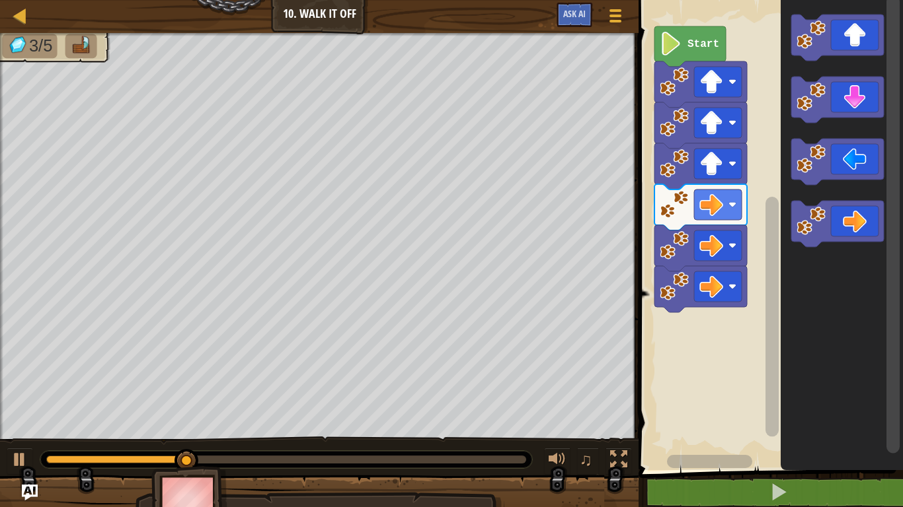
click at [856, 224] on icon "Blockly Workspace" at bounding box center [837, 224] width 93 height 46
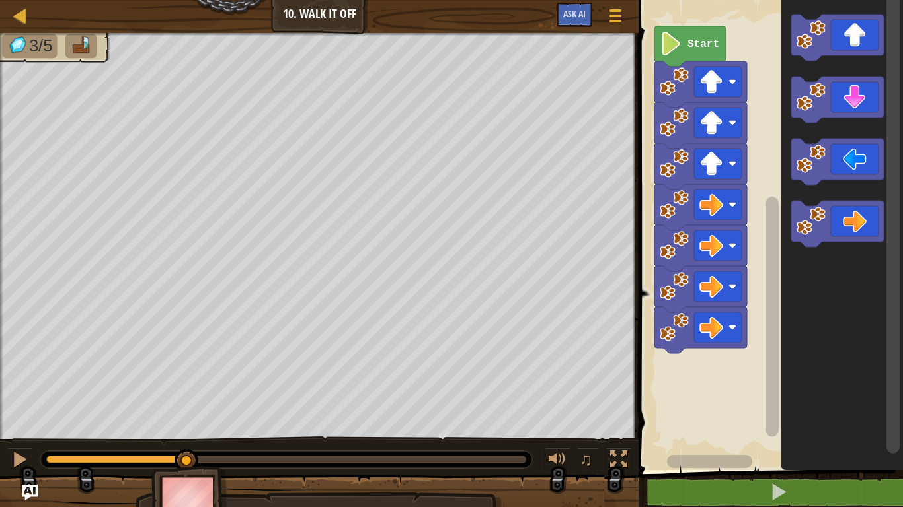
click at [858, 227] on icon "Blockly Workspace" at bounding box center [837, 224] width 93 height 46
click at [854, 225] on icon "Blockly Workspace" at bounding box center [837, 224] width 93 height 46
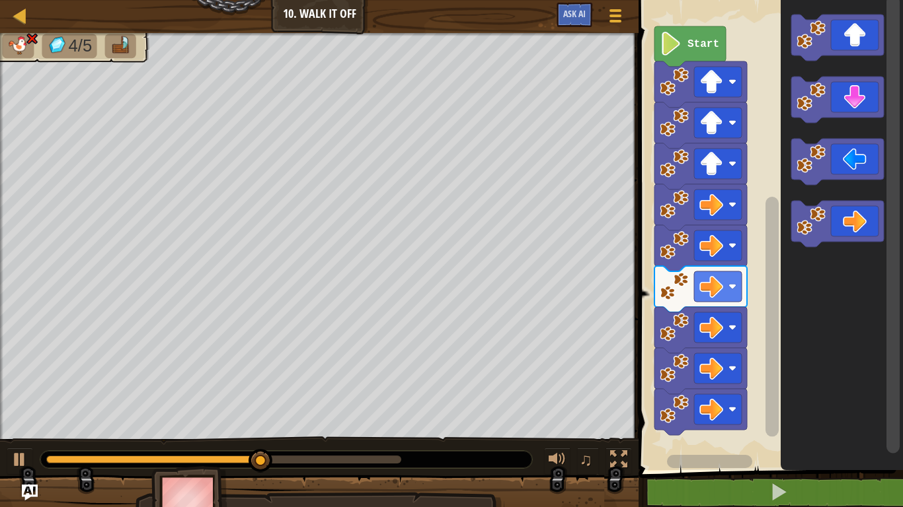
click at [671, 395] on image "Blockly Workspace" at bounding box center [673, 409] width 29 height 29
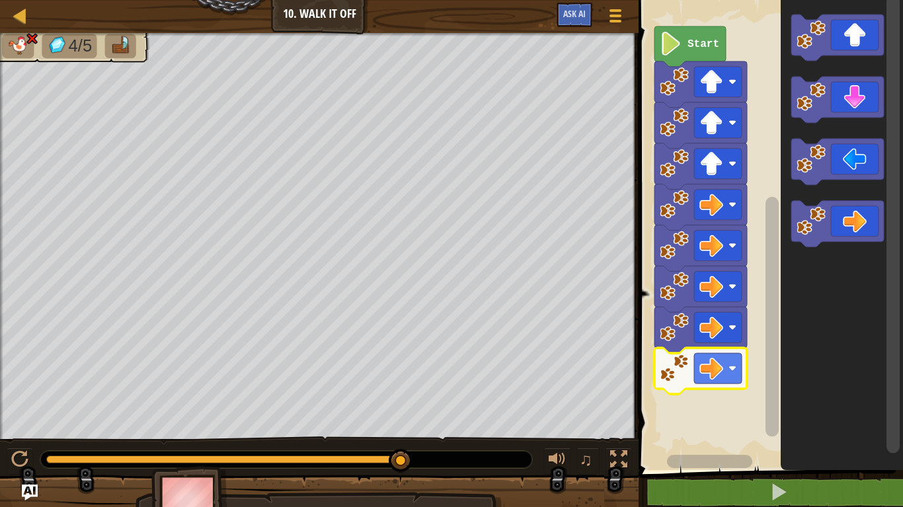
click at [663, 372] on image "Blockly Workspace" at bounding box center [673, 368] width 29 height 29
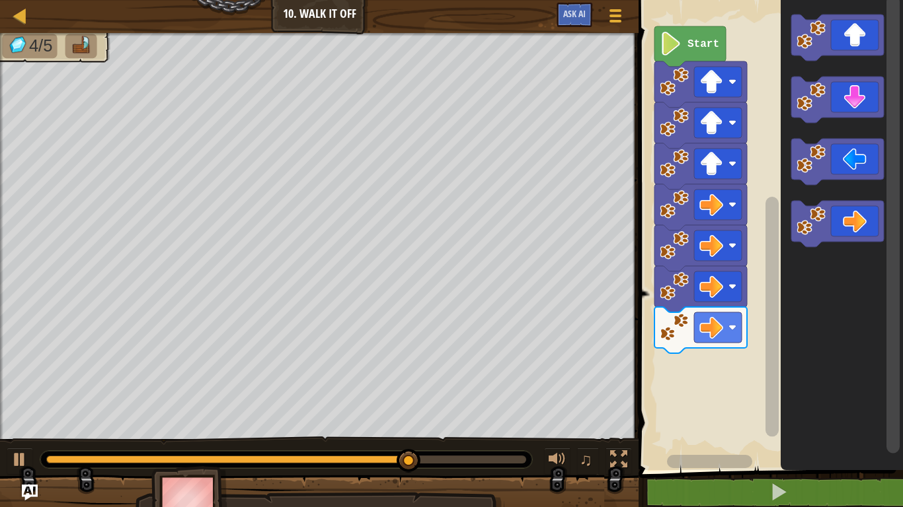
click at [840, 105] on icon "Blockly Workspace" at bounding box center [837, 100] width 93 height 46
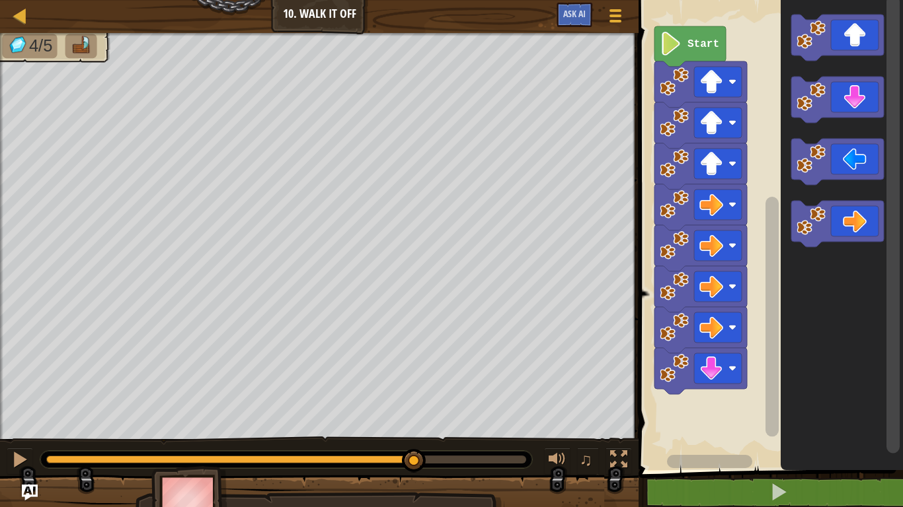
click at [840, 108] on icon "Blockly Workspace" at bounding box center [837, 100] width 93 height 46
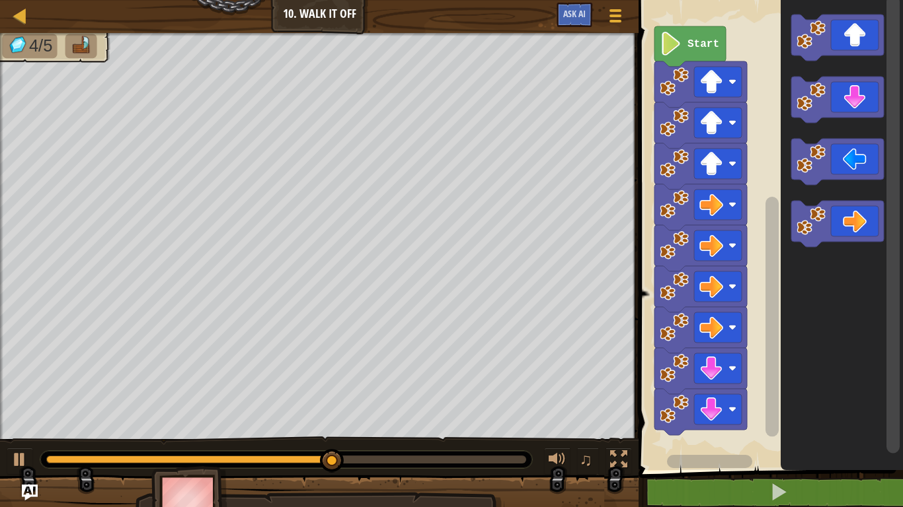
click at [842, 104] on icon "Blockly Workspace" at bounding box center [837, 100] width 93 height 46
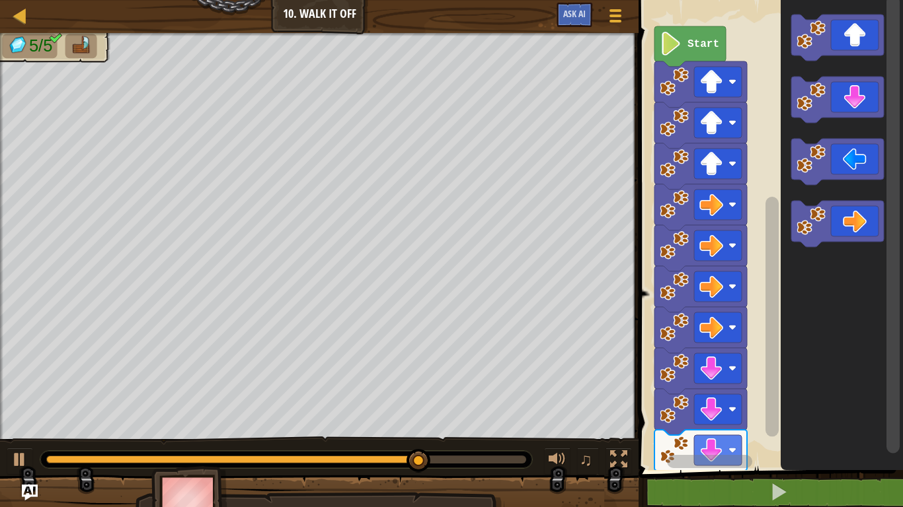
click at [846, 160] on icon "Blockly Workspace" at bounding box center [837, 162] width 93 height 46
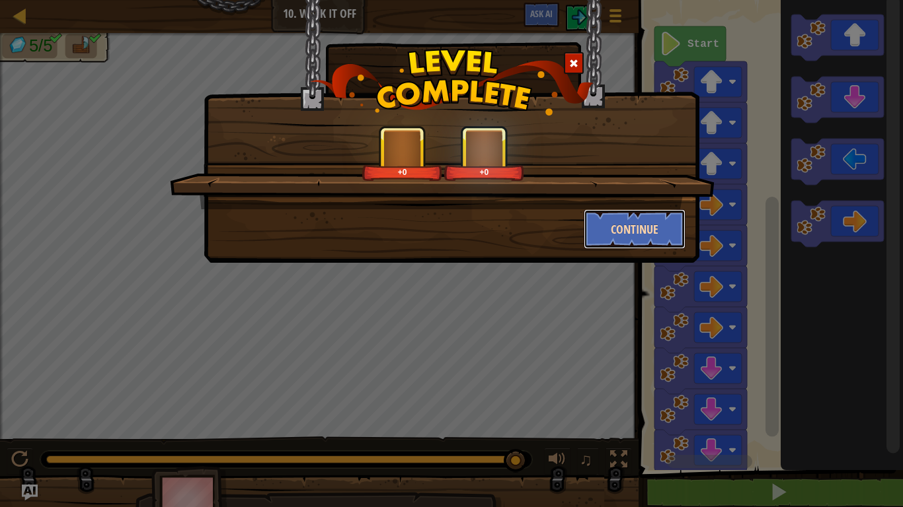
click at [616, 244] on button "Continue" at bounding box center [634, 229] width 102 height 40
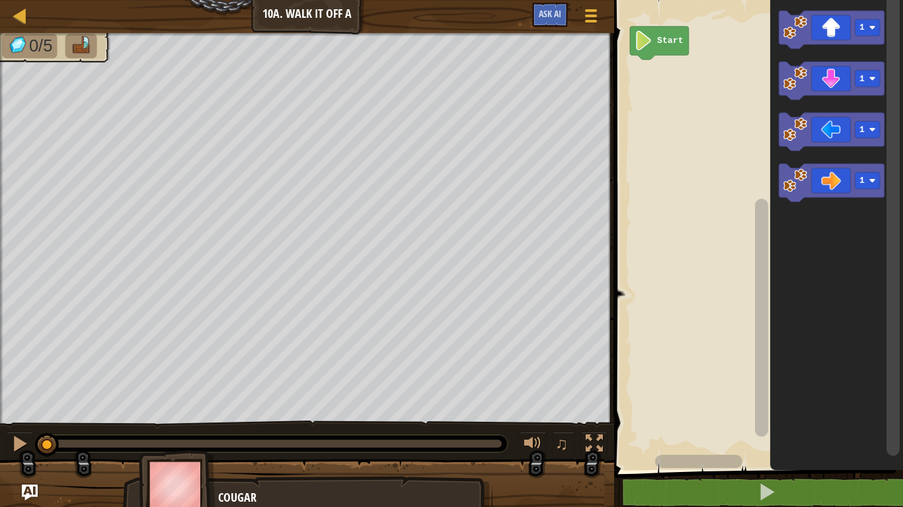
click at [822, 186] on icon "Blockly Workspace" at bounding box center [831, 183] width 105 height 38
click at [826, 187] on icon "Blockly Workspace" at bounding box center [831, 183] width 105 height 38
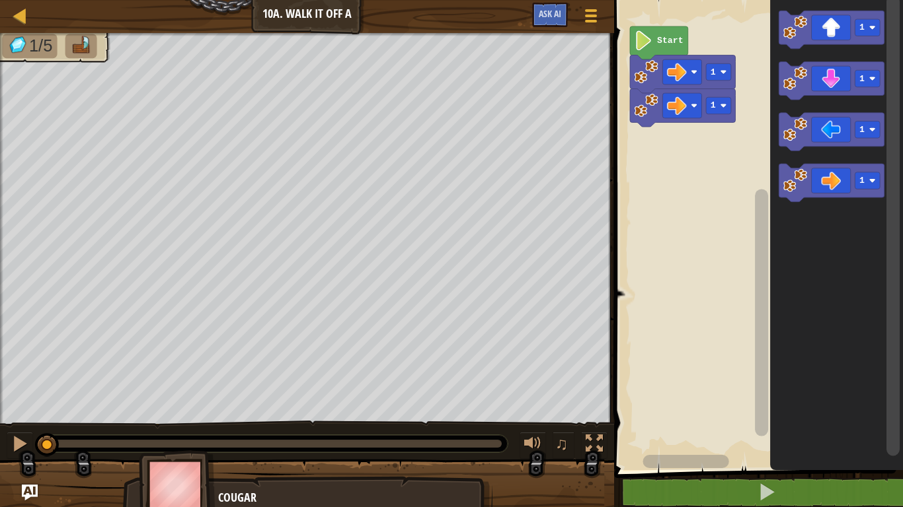
click at [827, 188] on icon "Blockly Workspace" at bounding box center [831, 183] width 105 height 38
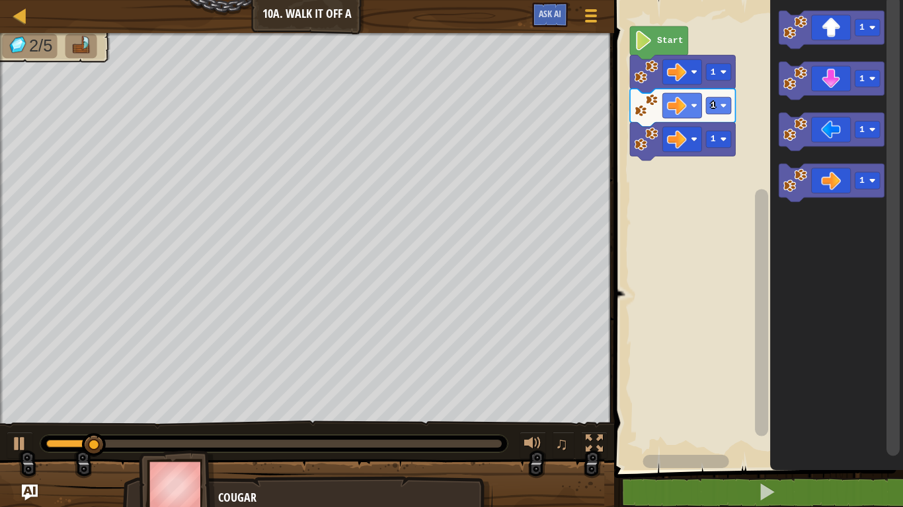
click at [824, 85] on icon "Blockly Workspace" at bounding box center [831, 81] width 105 height 38
click at [829, 87] on icon "Blockly Workspace" at bounding box center [831, 81] width 105 height 38
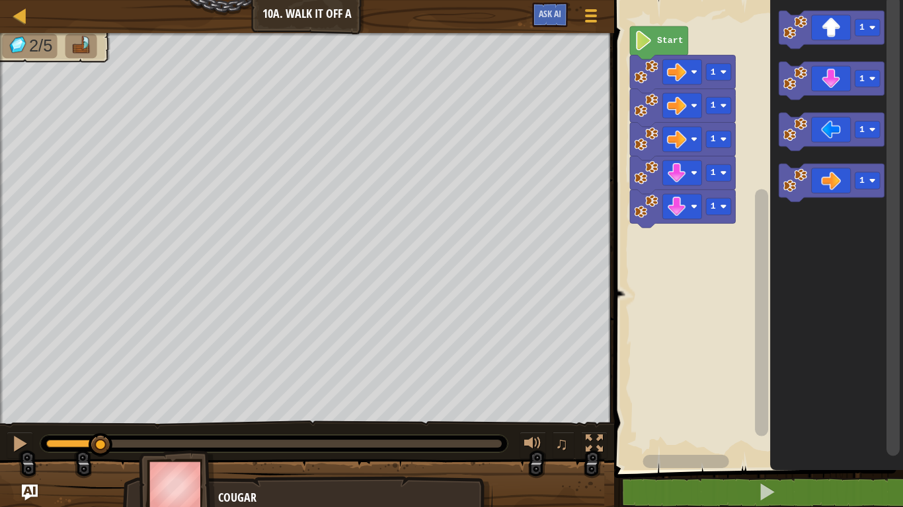
click at [831, 87] on icon "Blockly Workspace" at bounding box center [831, 81] width 105 height 38
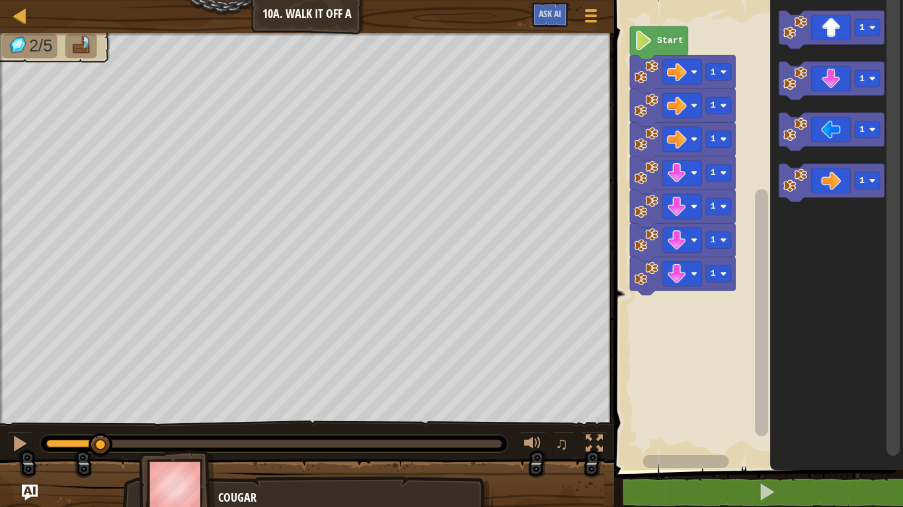
click at [834, 88] on icon "Blockly Workspace" at bounding box center [831, 81] width 105 height 38
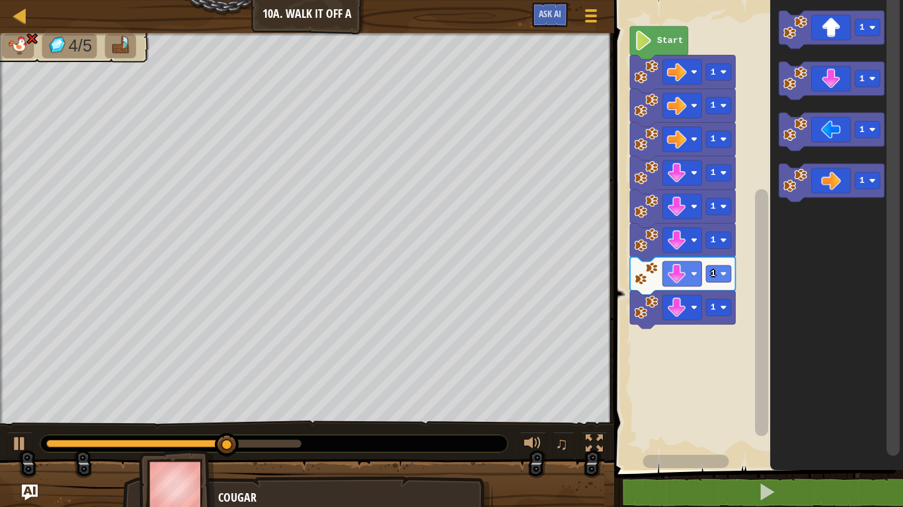
click at [694, 315] on rect "Blockly Workspace" at bounding box center [682, 307] width 39 height 25
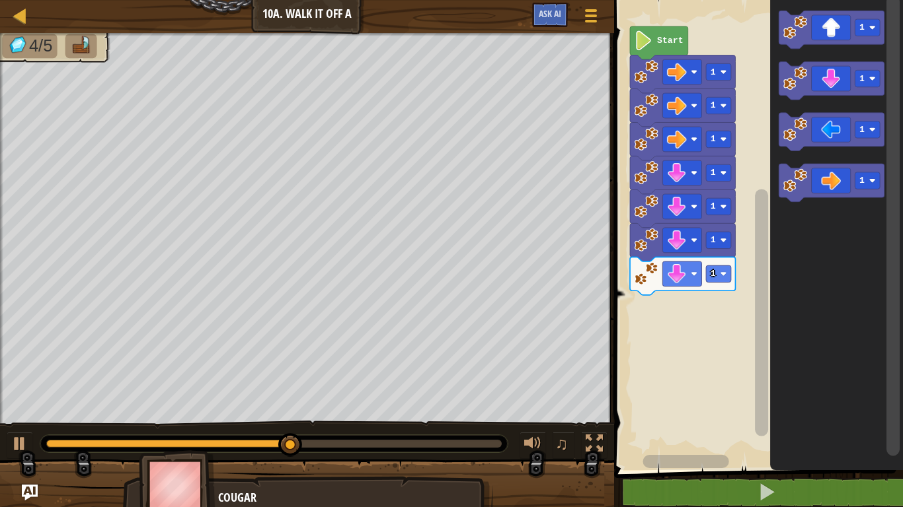
click at [842, 128] on icon "Blockly Workspace" at bounding box center [831, 132] width 105 height 38
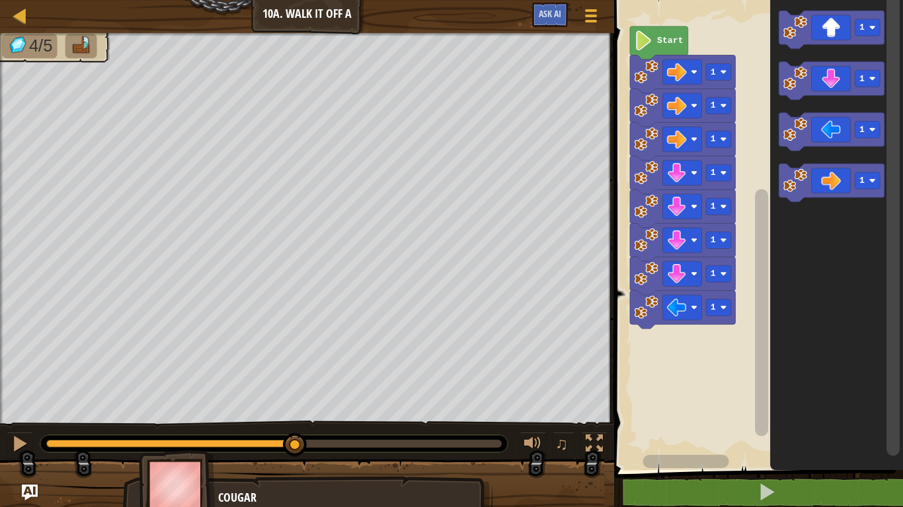
click at [840, 131] on icon "Blockly Workspace" at bounding box center [831, 132] width 105 height 38
click at [850, 128] on icon "Blockly Workspace" at bounding box center [831, 132] width 105 height 38
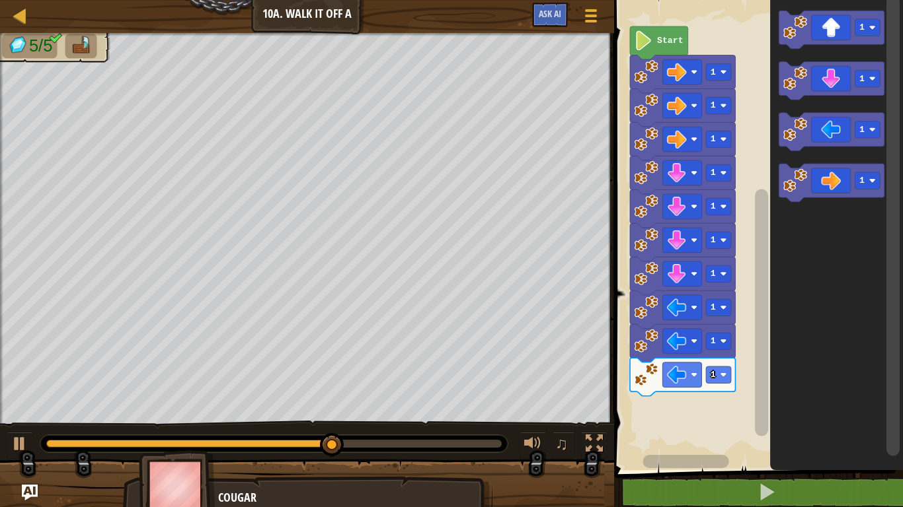
click at [827, 13] on icon "Blockly Workspace" at bounding box center [831, 30] width 105 height 38
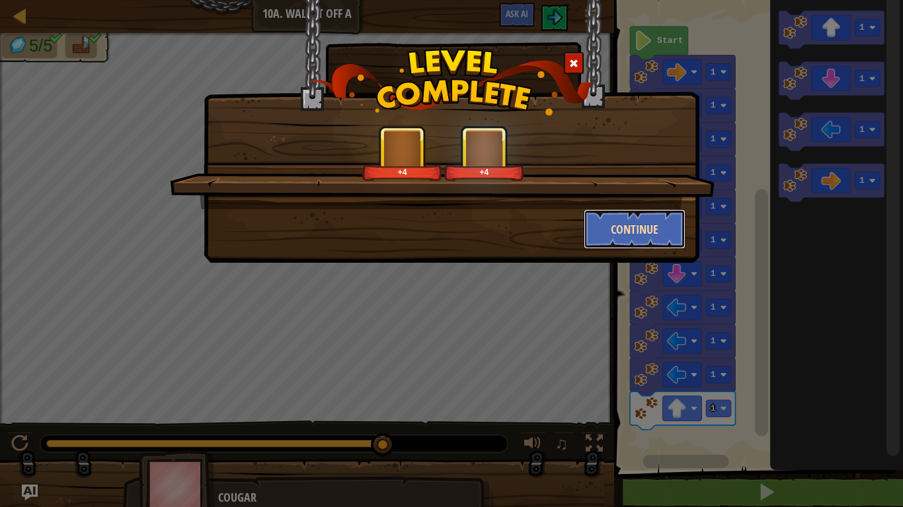
click at [618, 231] on button "Continue" at bounding box center [634, 229] width 102 height 40
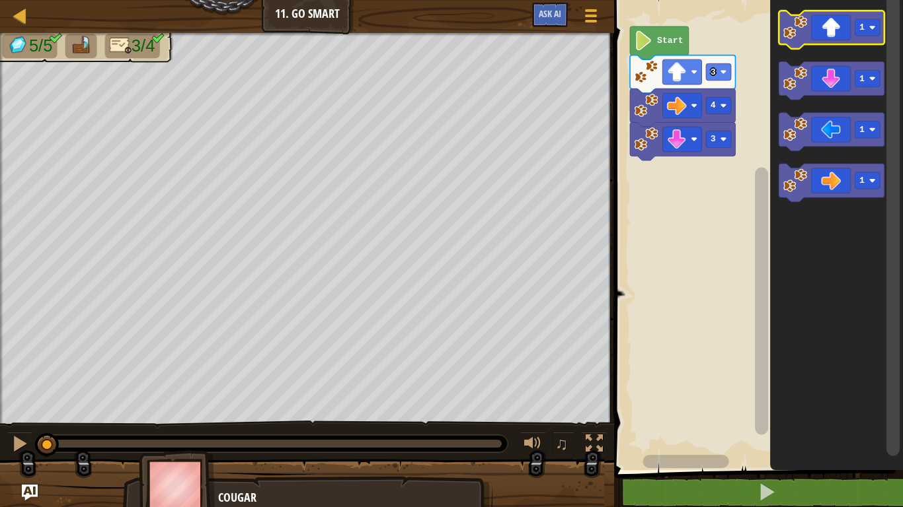
click at [838, 41] on icon "Blockly Workspace" at bounding box center [831, 30] width 105 height 38
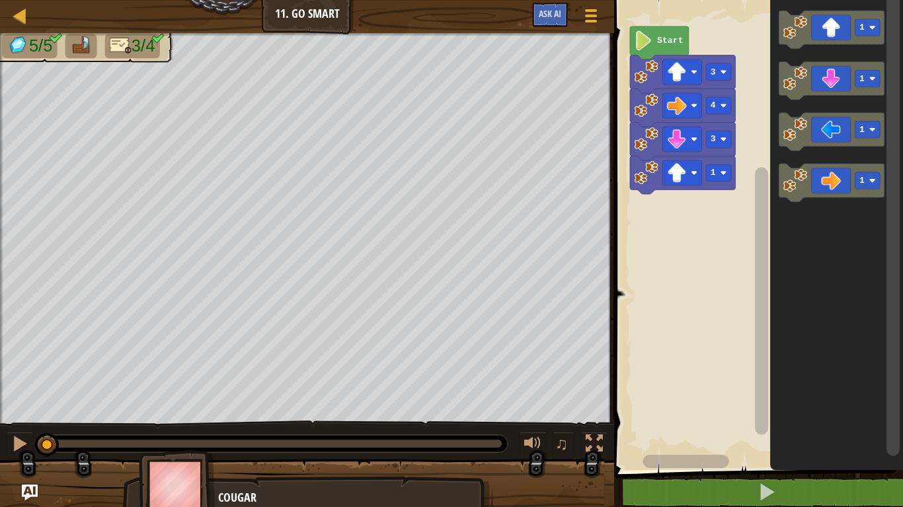
click at [839, 38] on icon "Blockly Workspace" at bounding box center [831, 30] width 105 height 38
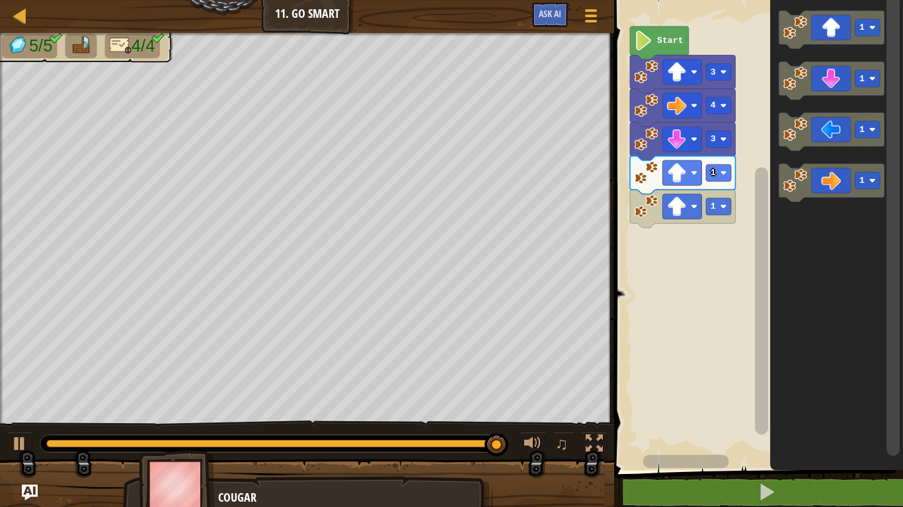
click at [0, 0] on div at bounding box center [0, 0] width 0 height 0
click at [825, 83] on icon "Blockly Workspace" at bounding box center [831, 81] width 105 height 38
click at [848, 133] on icon "Blockly Workspace" at bounding box center [831, 132] width 105 height 38
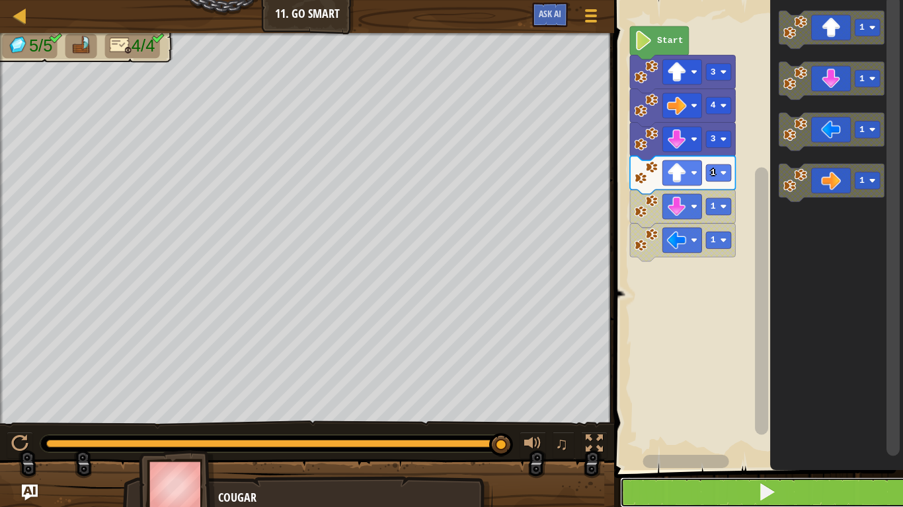
click at [757, 395] on span at bounding box center [766, 492] width 19 height 19
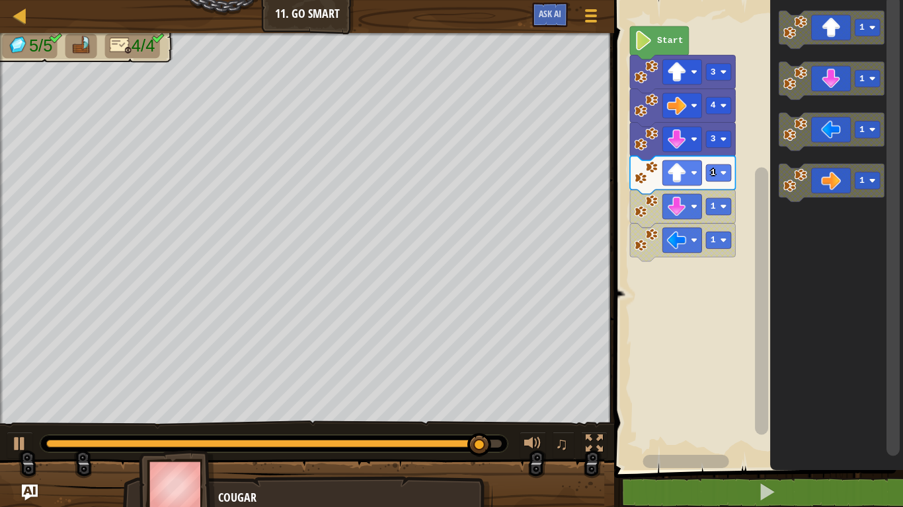
click at [661, 168] on icon "Blockly Workspace" at bounding box center [682, 175] width 105 height 38
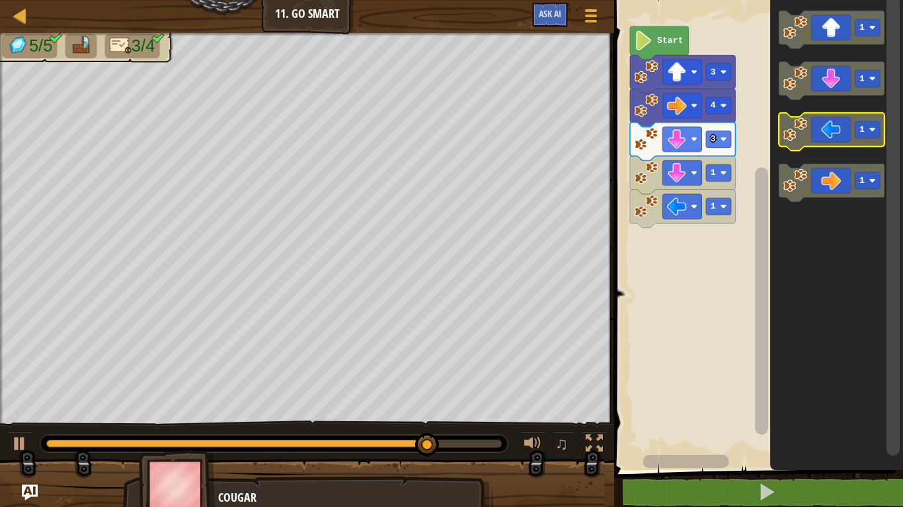
click at [833, 141] on icon "Blockly Workspace" at bounding box center [831, 132] width 105 height 38
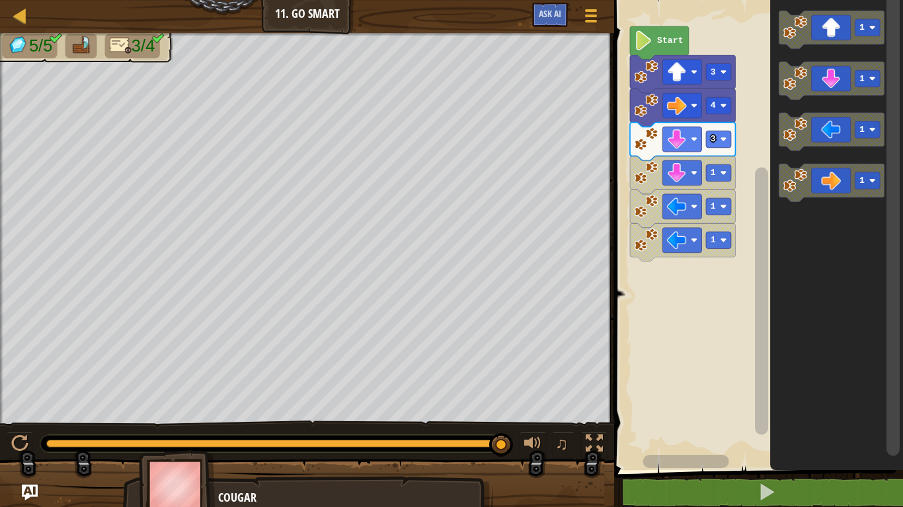
click at [589, 395] on div "♫" at bounding box center [307, 441] width 614 height 40
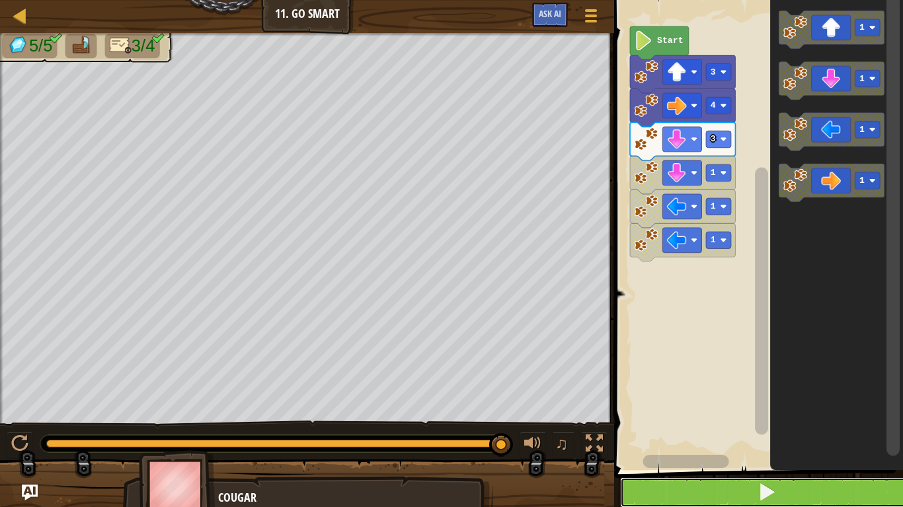
click at [723, 395] on button at bounding box center [766, 493] width 293 height 30
click at [688, 203] on rect "Blockly Workspace" at bounding box center [682, 206] width 39 height 25
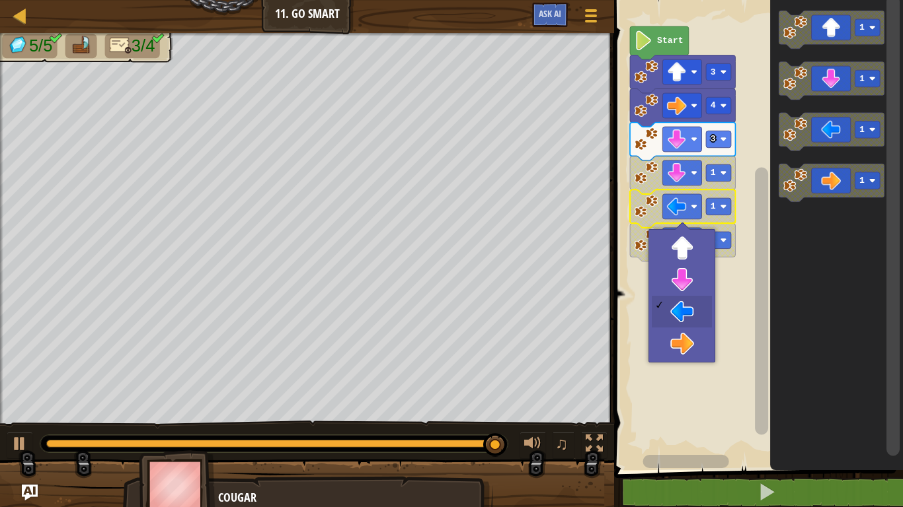
click at [696, 311] on rect "Blockly Workspace" at bounding box center [756, 231] width 293 height 477
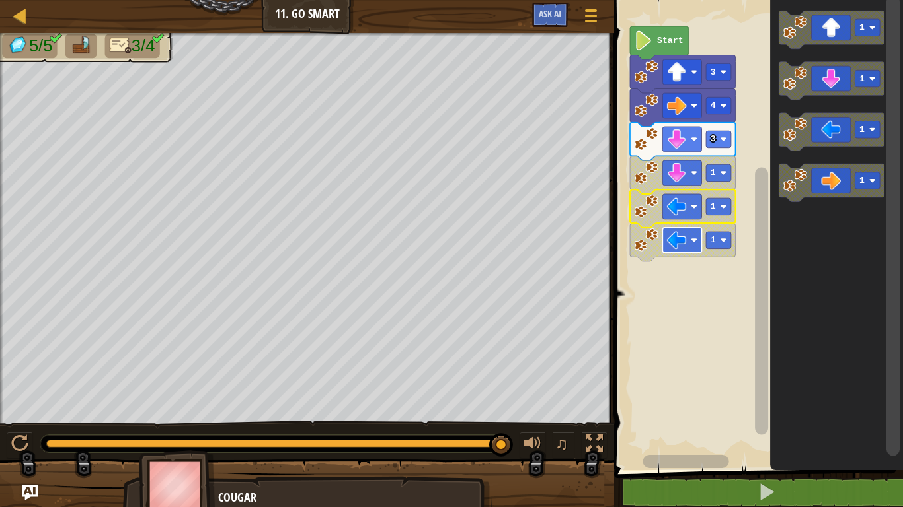
click at [688, 246] on rect "Blockly Workspace" at bounding box center [682, 240] width 39 height 25
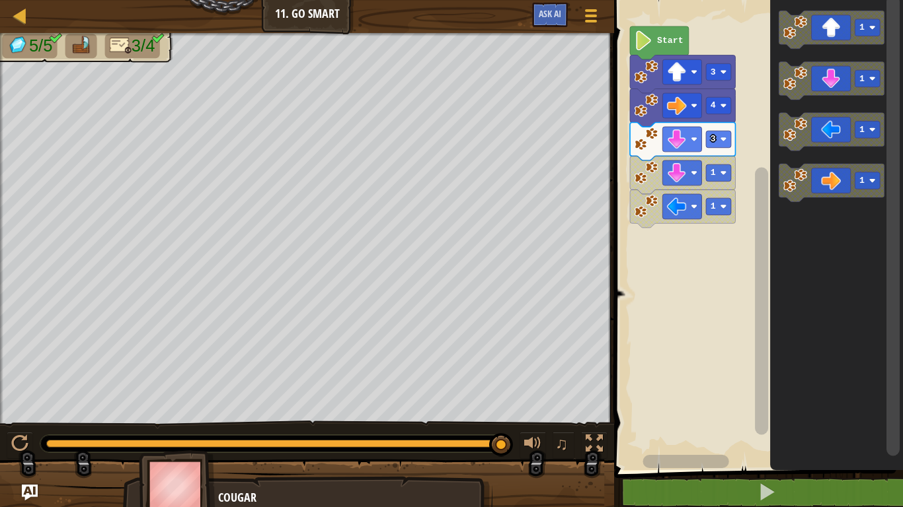
click at [638, 67] on image "Blockly Workspace" at bounding box center [646, 72] width 24 height 24
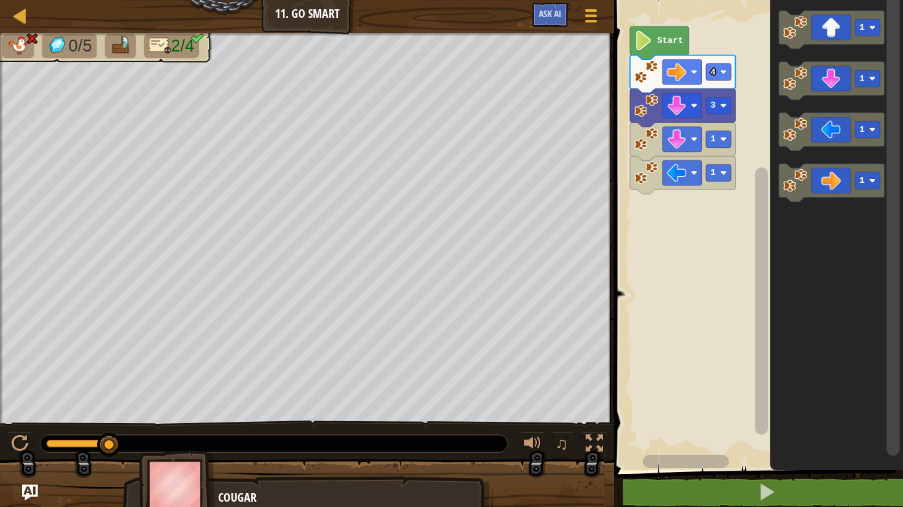
click at [648, 82] on image "Blockly Workspace" at bounding box center [646, 72] width 24 height 24
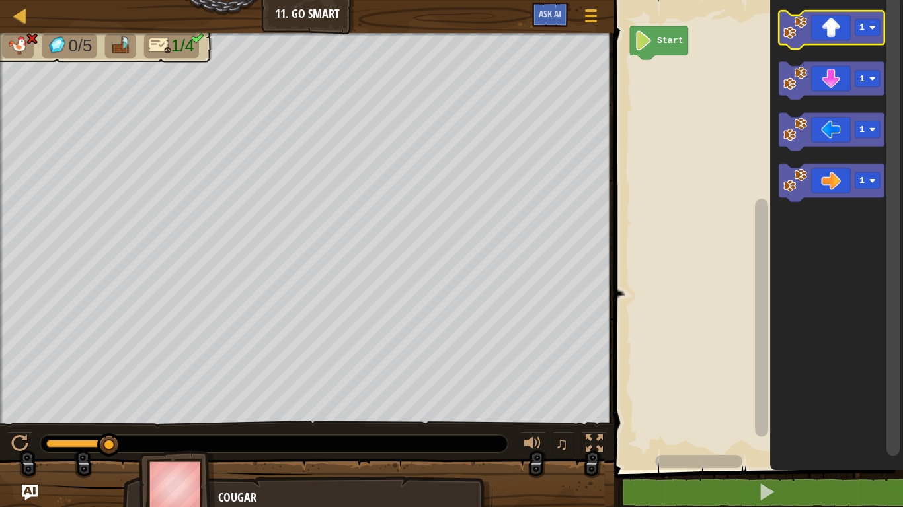
click at [831, 38] on icon "Blockly Workspace" at bounding box center [831, 30] width 105 height 38
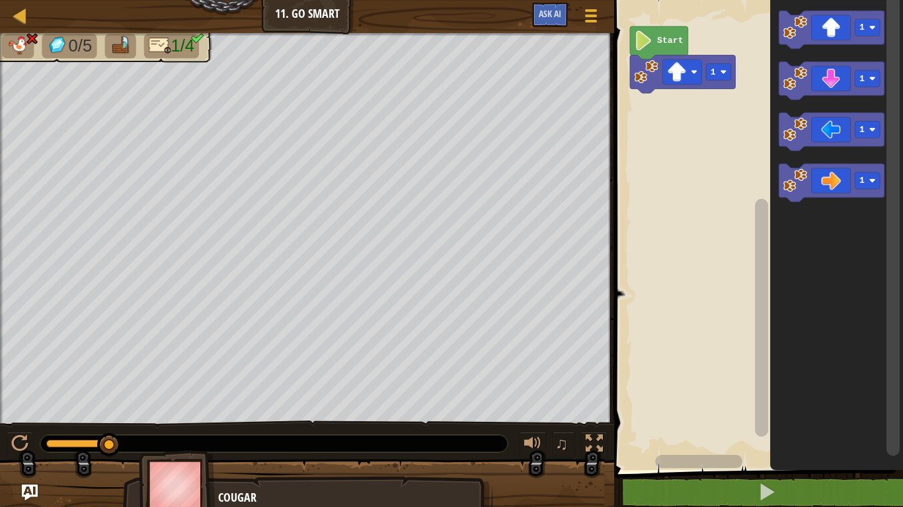
click at [835, 30] on icon "Blockly Workspace" at bounding box center [831, 30] width 105 height 38
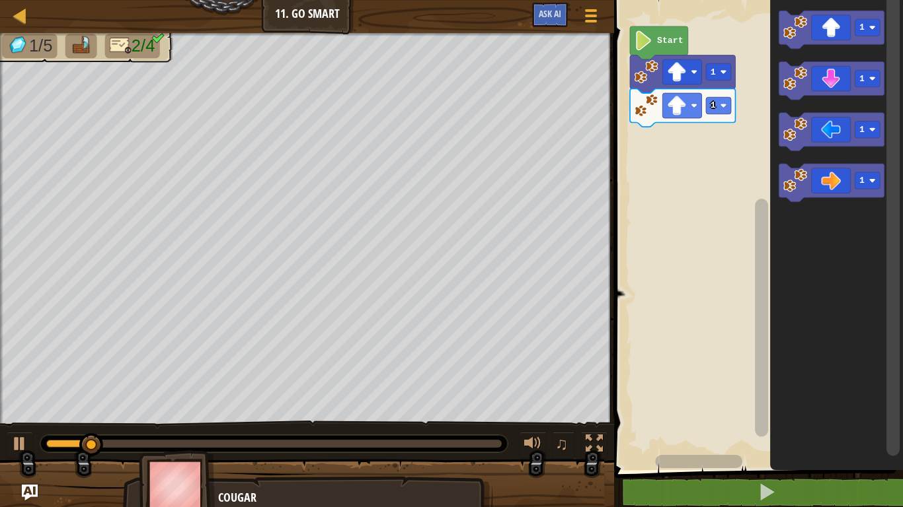
click at [829, 27] on icon "Blockly Workspace" at bounding box center [831, 30] width 105 height 38
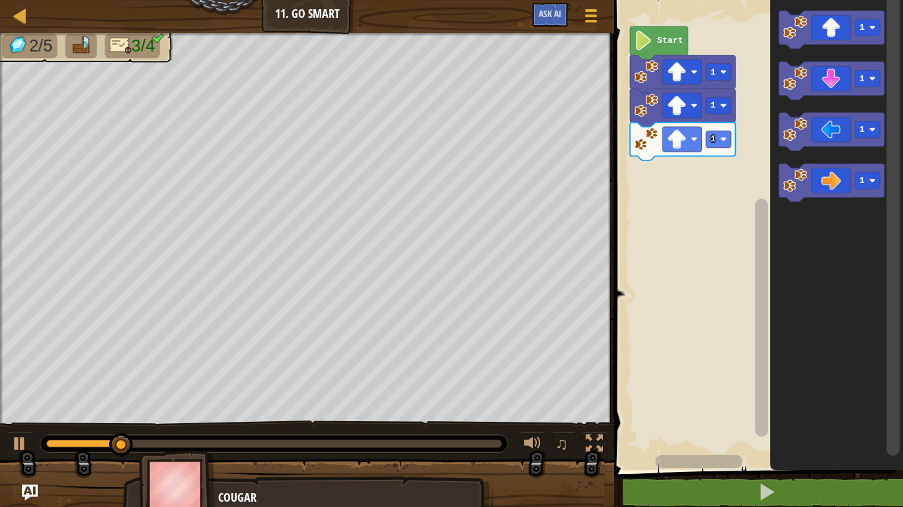
click at [848, 181] on icon "Blockly Workspace" at bounding box center [831, 183] width 105 height 38
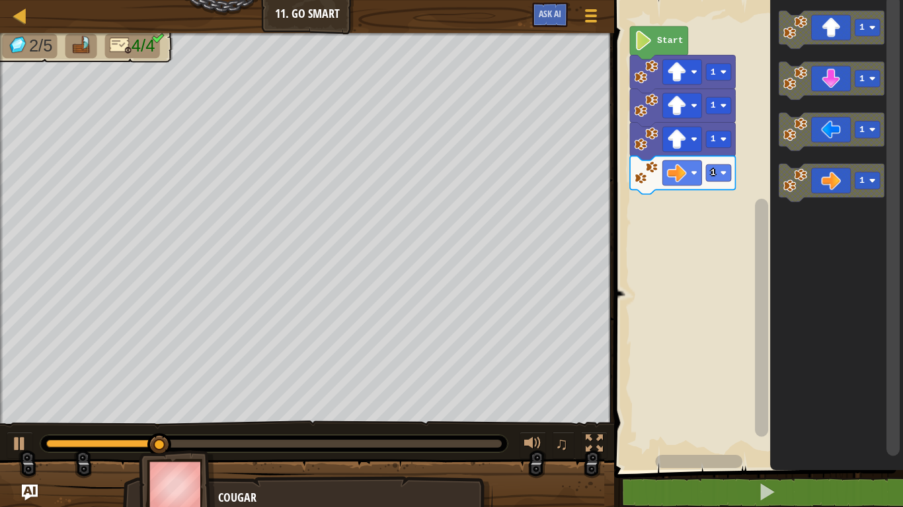
click at [858, 188] on rect "Blockly Workspace" at bounding box center [867, 180] width 25 height 17
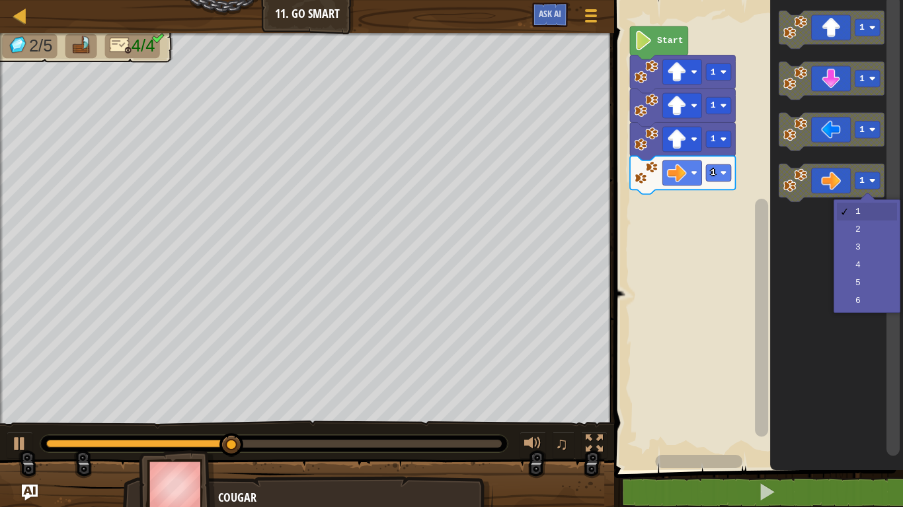
click at [832, 181] on icon "Blockly Workspace" at bounding box center [831, 183] width 105 height 38
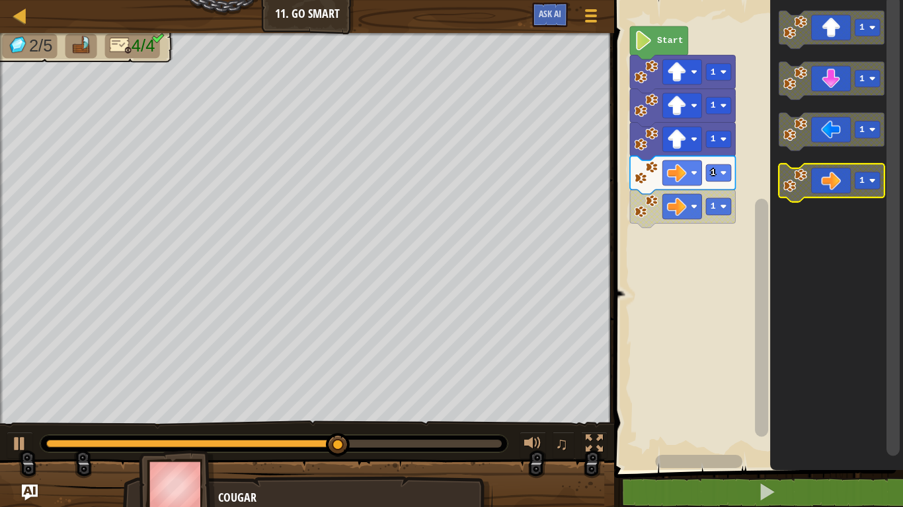
click at [817, 178] on icon "Blockly Workspace" at bounding box center [831, 183] width 105 height 38
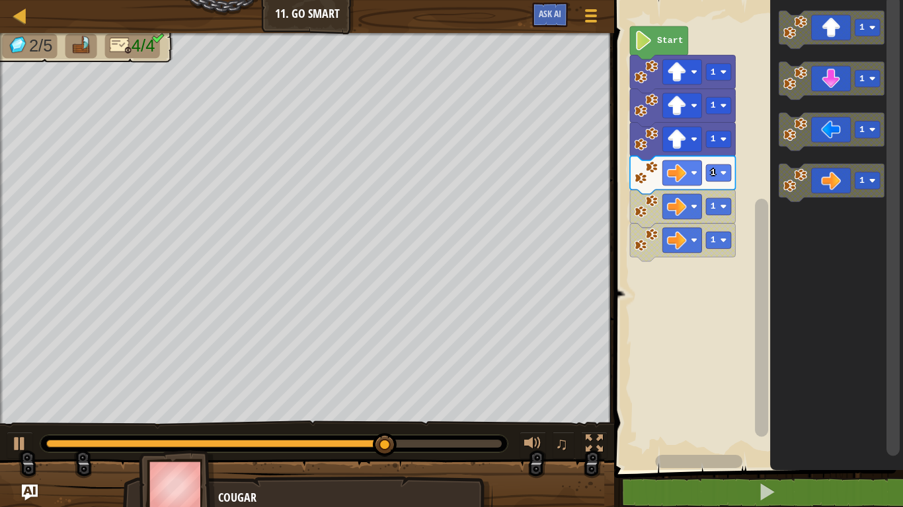
click at [673, 258] on rect "Blockly Workspace" at bounding box center [756, 231] width 293 height 477
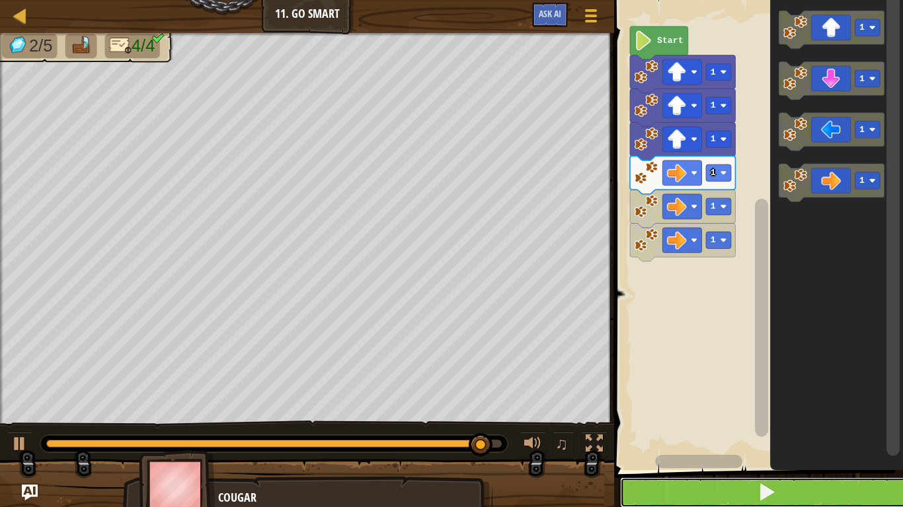
click at [771, 395] on span at bounding box center [766, 492] width 19 height 19
click at [831, 176] on icon "Blockly Workspace" at bounding box center [831, 183] width 105 height 38
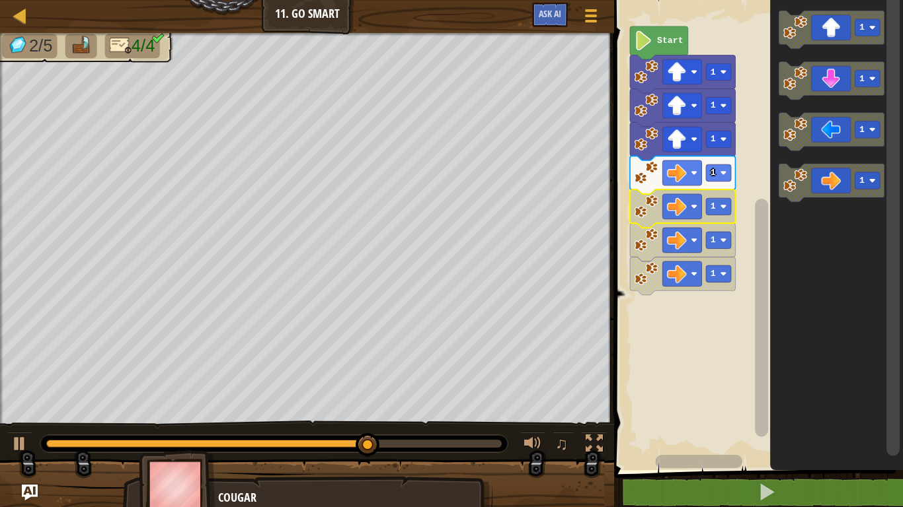
click at [638, 207] on image "Blockly Workspace" at bounding box center [646, 206] width 24 height 24
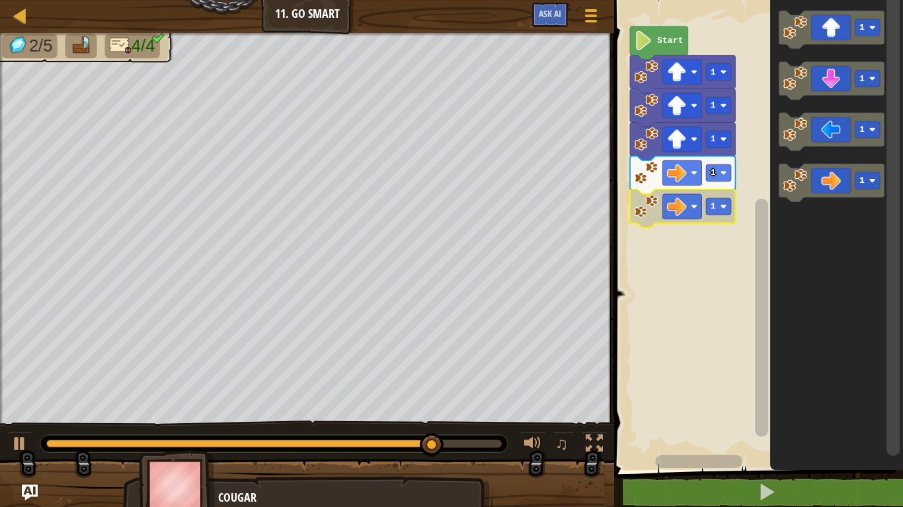
click at [638, 207] on image "Blockly Workspace" at bounding box center [646, 206] width 24 height 24
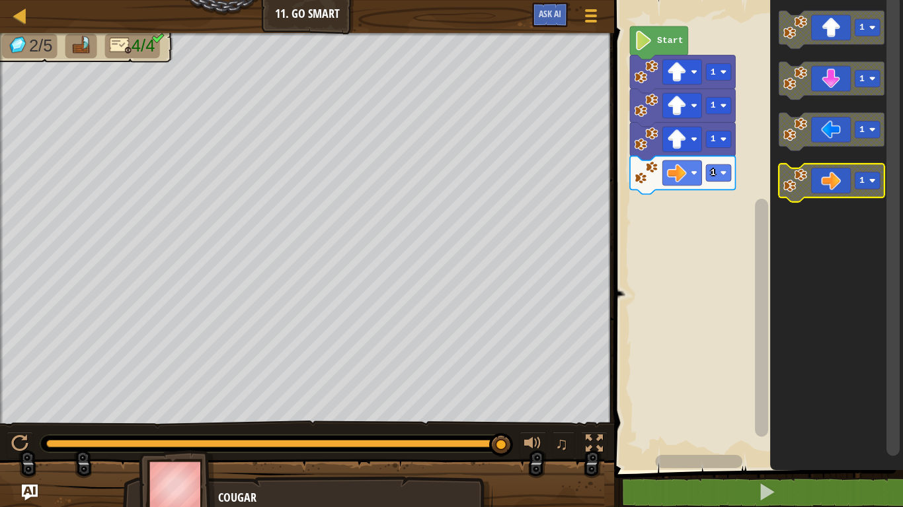
click at [831, 187] on icon "Blockly Workspace" at bounding box center [831, 183] width 105 height 38
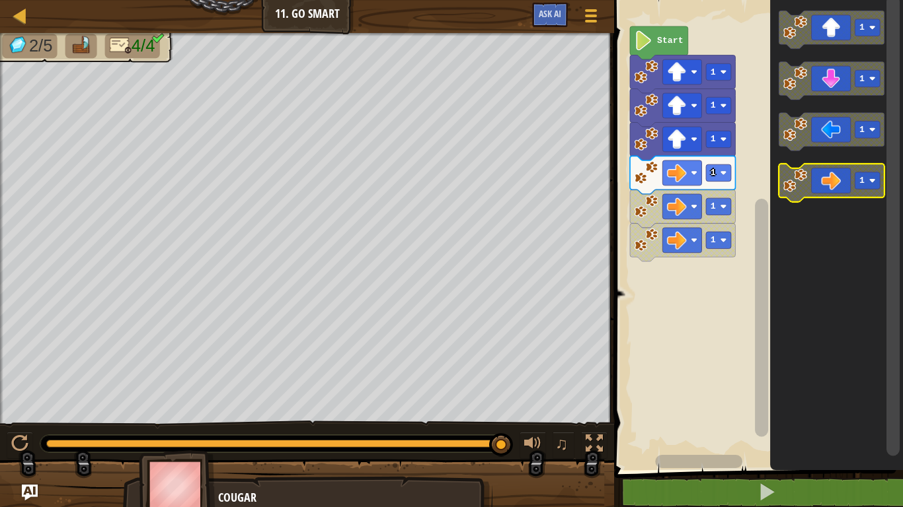
click at [831, 187] on icon "Blockly Workspace" at bounding box center [831, 183] width 105 height 38
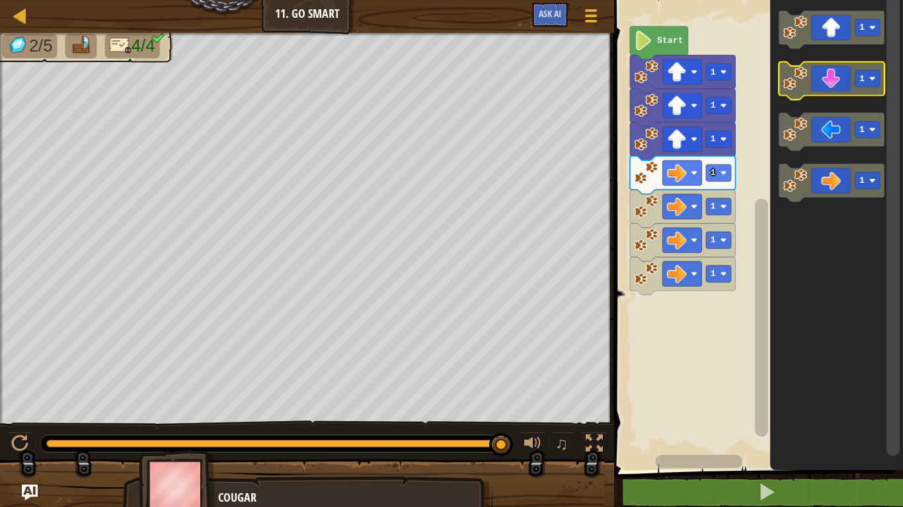
click at [818, 98] on rect "Blockly Workspace" at bounding box center [831, 81] width 105 height 38
click at [810, 81] on icon "Blockly Workspace" at bounding box center [831, 81] width 105 height 38
click at [807, 81] on icon "Blockly Workspace" at bounding box center [831, 81] width 105 height 38
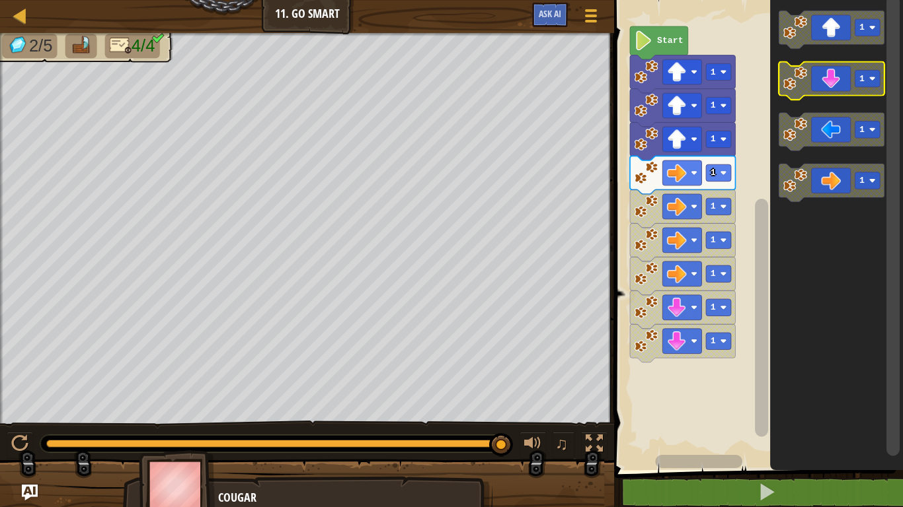
click at [807, 81] on icon "Blockly Workspace" at bounding box center [831, 81] width 105 height 38
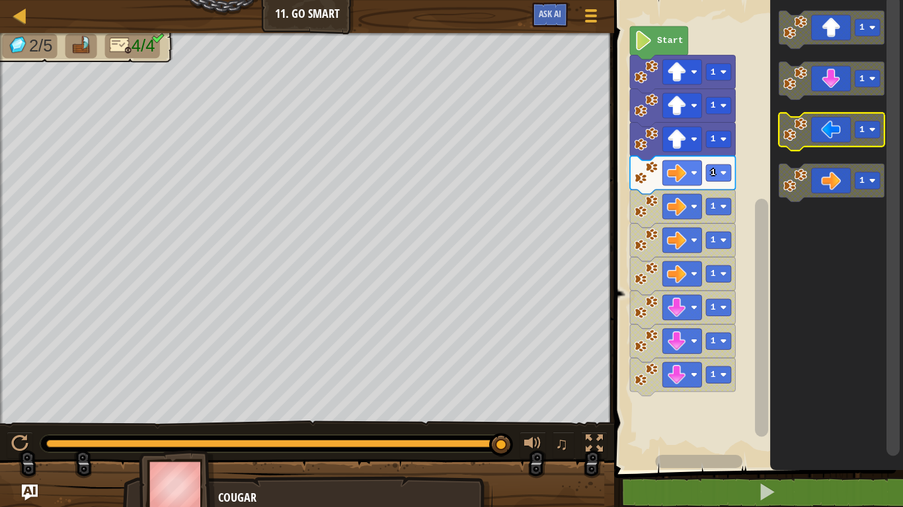
click at [824, 146] on icon "Blockly Workspace" at bounding box center [831, 132] width 105 height 38
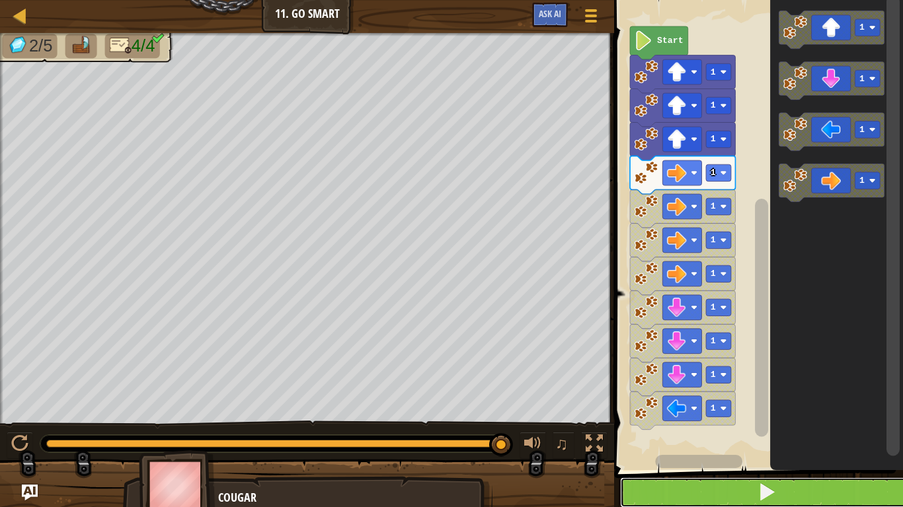
click at [768, 395] on span at bounding box center [766, 492] width 19 height 19
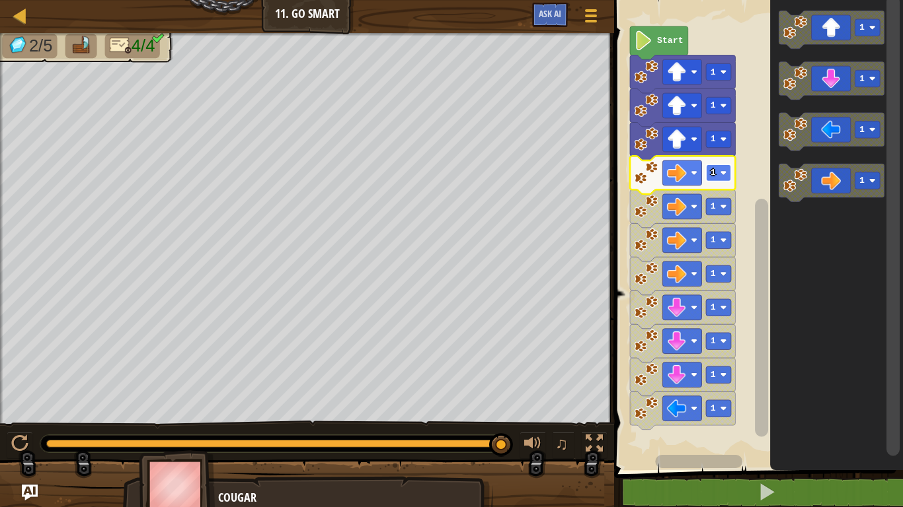
click at [719, 167] on rect "Blockly Workspace" at bounding box center [718, 173] width 25 height 17
click at [651, 269] on image "Blockly Workspace" at bounding box center [646, 274] width 24 height 24
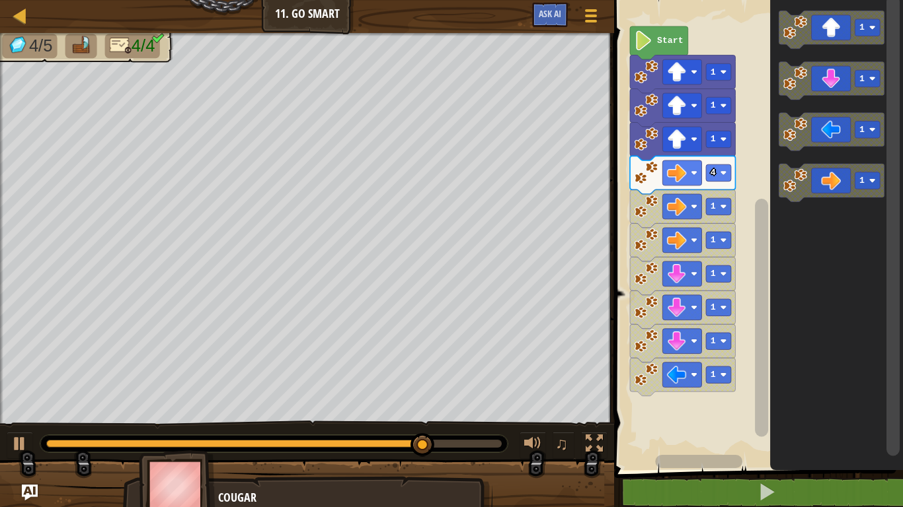
click at [651, 269] on image "Blockly Workspace" at bounding box center [646, 274] width 24 height 24
click at [642, 246] on image "Blockly Workspace" at bounding box center [646, 240] width 24 height 24
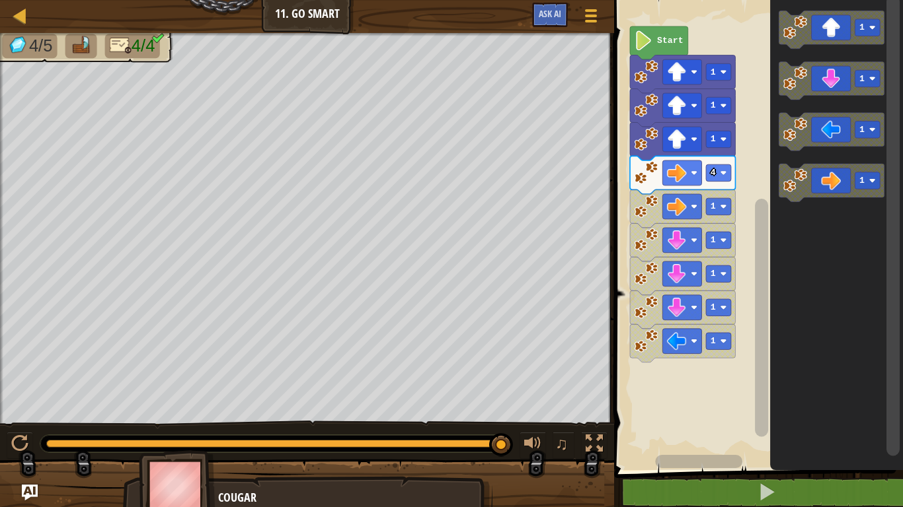
click at [643, 214] on image "Blockly Workspace" at bounding box center [646, 206] width 24 height 24
click at [713, 204] on text "1" at bounding box center [712, 207] width 5 height 10
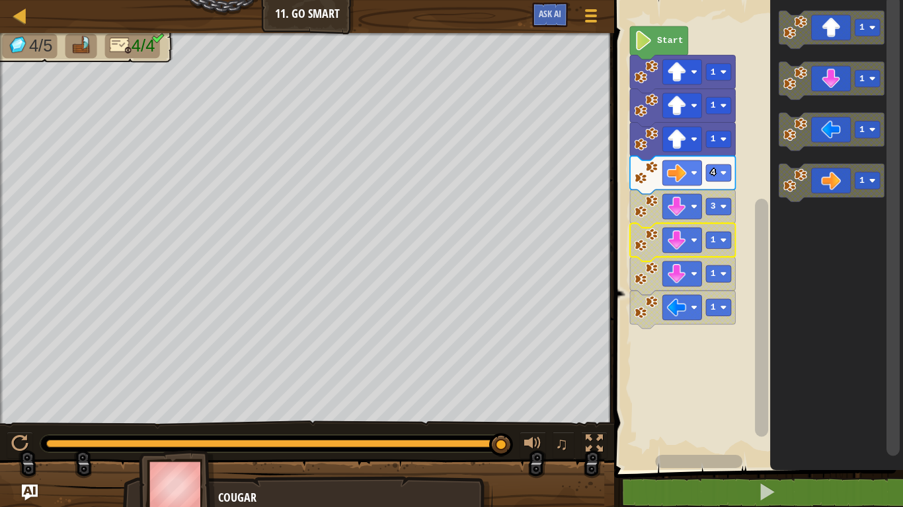
click at [657, 242] on image "Blockly Workspace" at bounding box center [646, 240] width 24 height 24
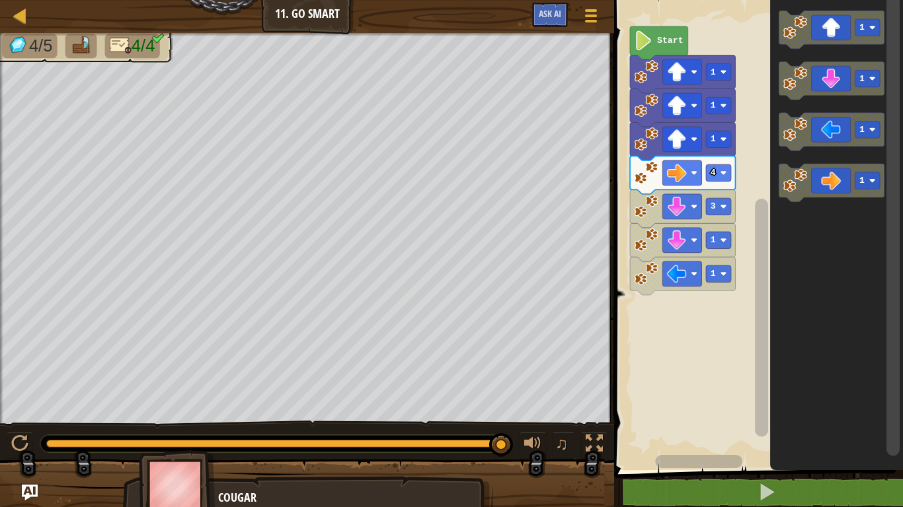
click at [657, 242] on image "Blockly Workspace" at bounding box center [646, 240] width 24 height 24
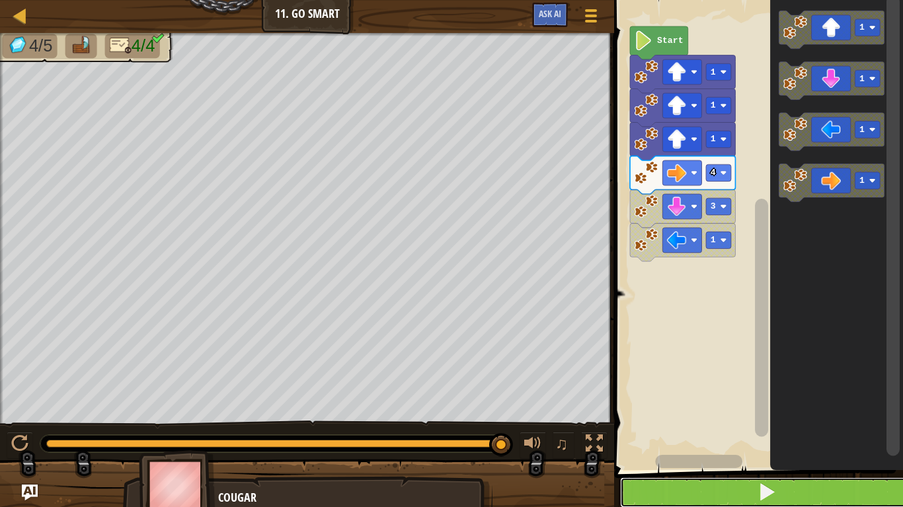
click at [815, 395] on button at bounding box center [766, 493] width 293 height 30
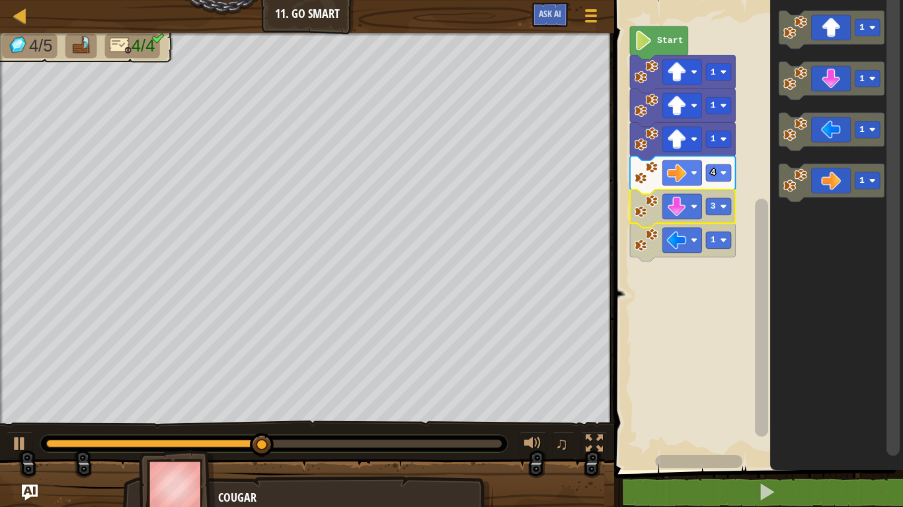
click at [648, 206] on image "Blockly Workspace" at bounding box center [646, 206] width 24 height 24
click at [648, 207] on image "Blockly Workspace" at bounding box center [646, 206] width 24 height 24
click at [637, 200] on image "Blockly Workspace" at bounding box center [646, 206] width 24 height 24
click at [639, 182] on image "Blockly Workspace" at bounding box center [646, 173] width 24 height 24
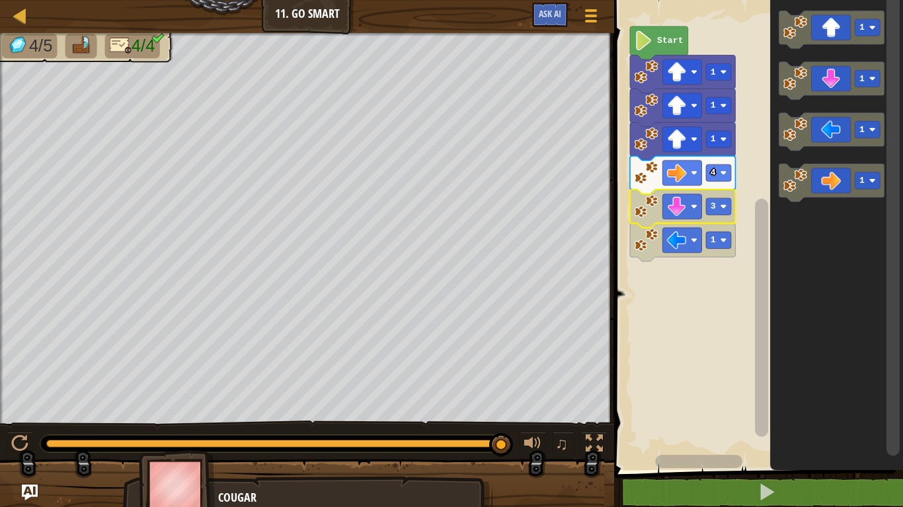
click at [638, 205] on image "Blockly Workspace" at bounding box center [646, 206] width 24 height 24
click at [638, 204] on image "Blockly Workspace" at bounding box center [646, 206] width 24 height 24
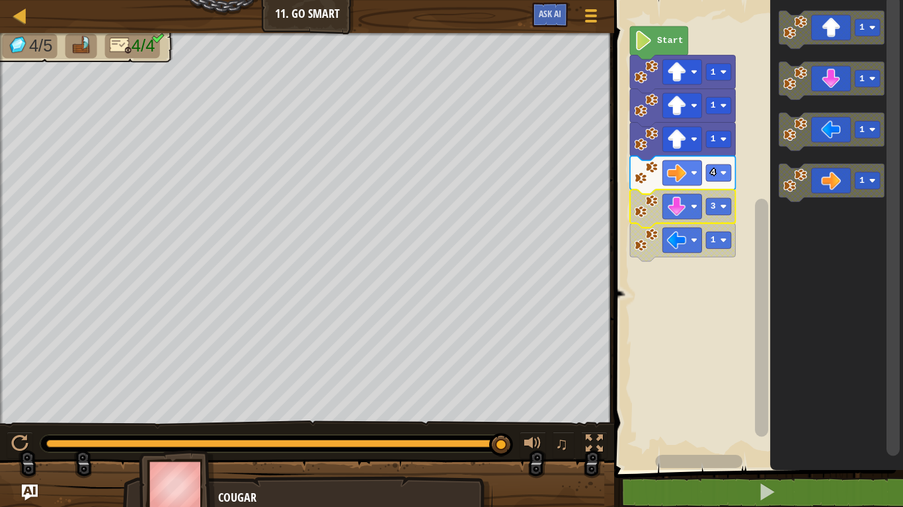
click at [638, 204] on image "Blockly Workspace" at bounding box center [646, 206] width 24 height 24
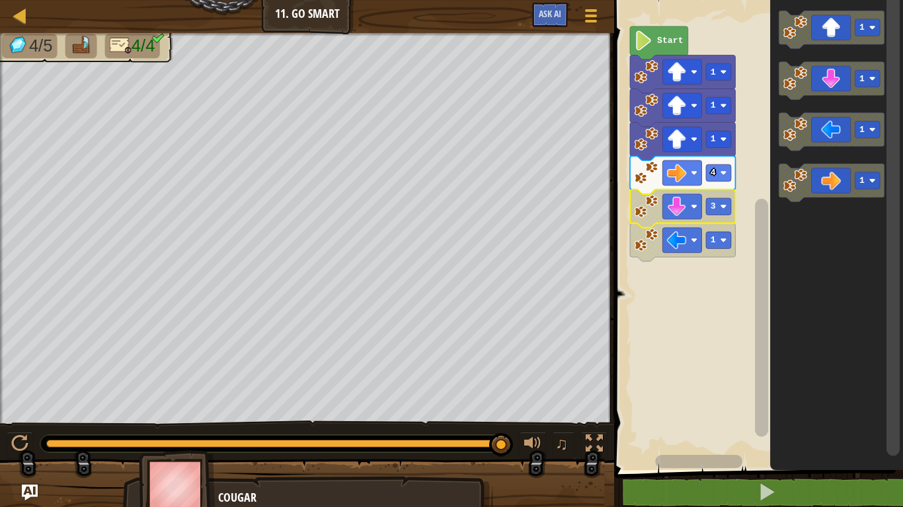
click at [638, 204] on image "Blockly Workspace" at bounding box center [646, 206] width 24 height 24
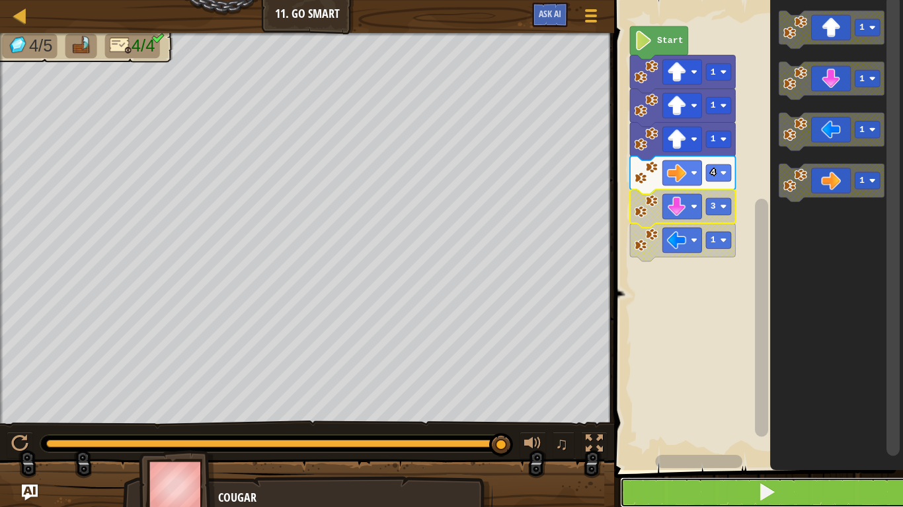
click at [821, 395] on button at bounding box center [766, 493] width 293 height 30
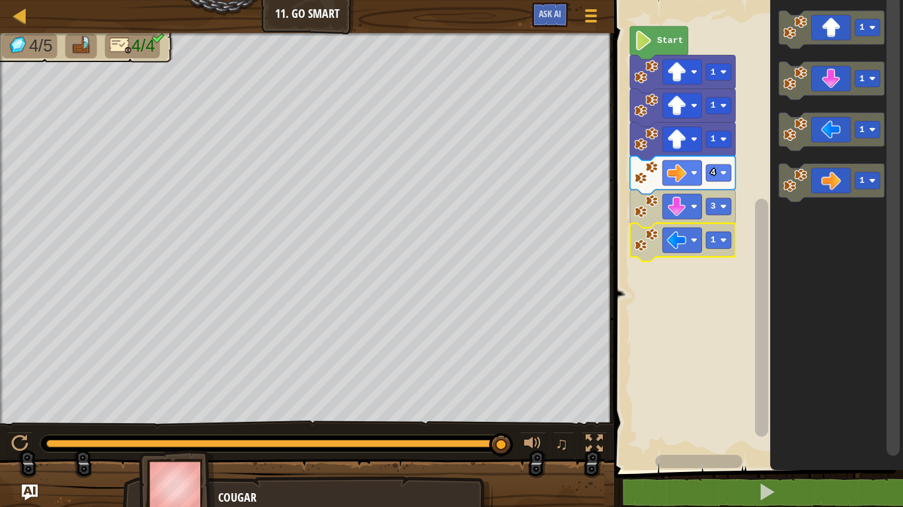
click at [645, 247] on image "Blockly Workspace" at bounding box center [646, 240] width 24 height 24
click at [647, 243] on image "Blockly Workspace" at bounding box center [646, 240] width 24 height 24
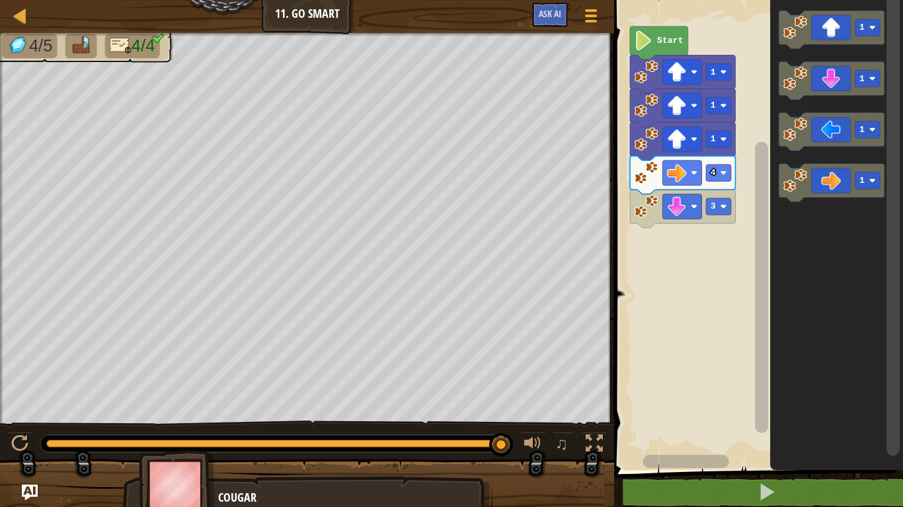
click at [634, 72] on icon "Blockly Workspace" at bounding box center [682, 75] width 105 height 38
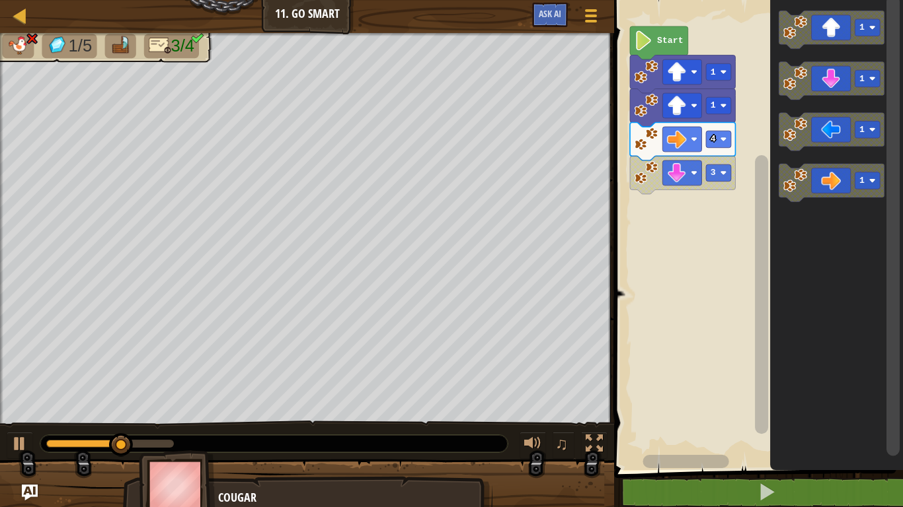
click at [640, 69] on image "Blockly Workspace" at bounding box center [646, 72] width 24 height 24
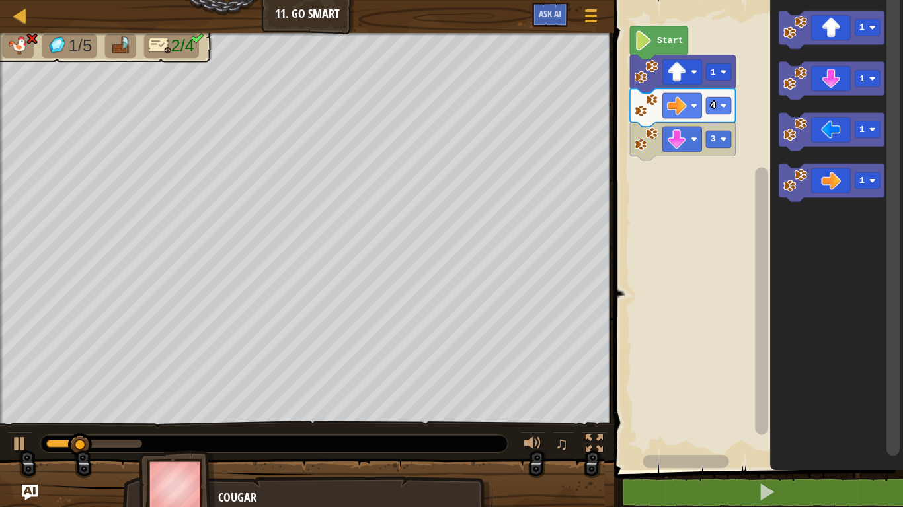
click at [638, 80] on image "Blockly Workspace" at bounding box center [646, 72] width 24 height 24
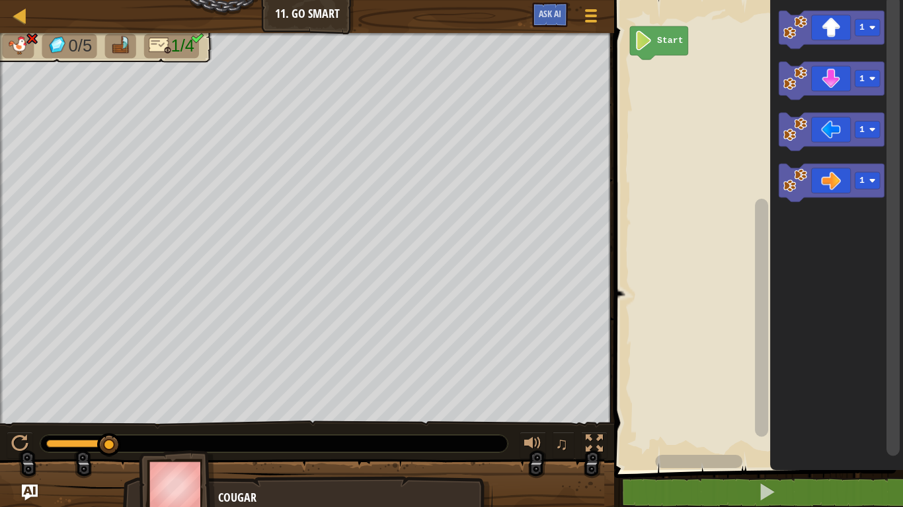
click at [817, 22] on icon "Blockly Workspace" at bounding box center [831, 30] width 105 height 38
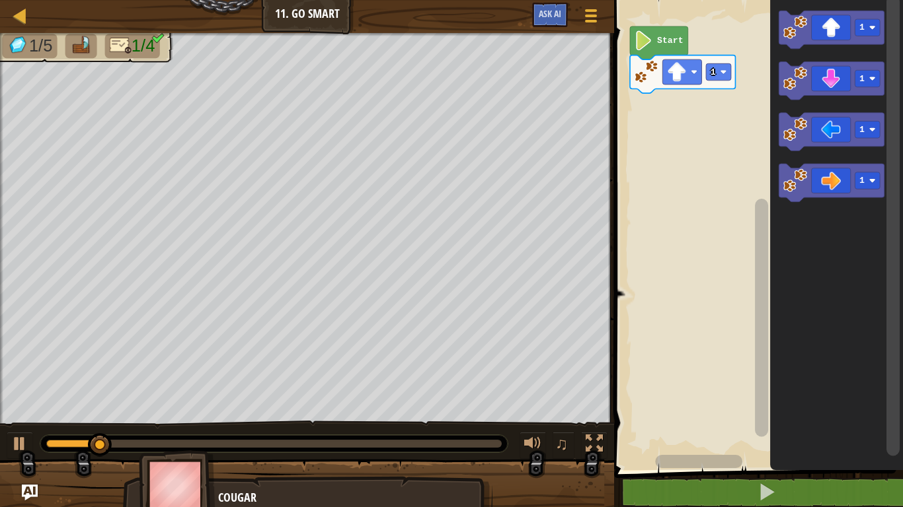
click at [809, 24] on icon "Blockly Workspace" at bounding box center [831, 30] width 105 height 38
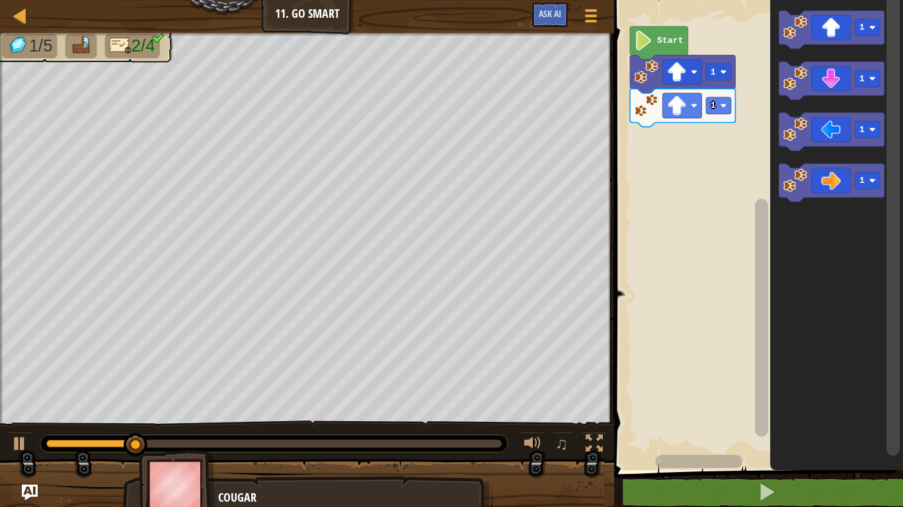
click at [809, 26] on icon "Blockly Workspace" at bounding box center [831, 30] width 105 height 38
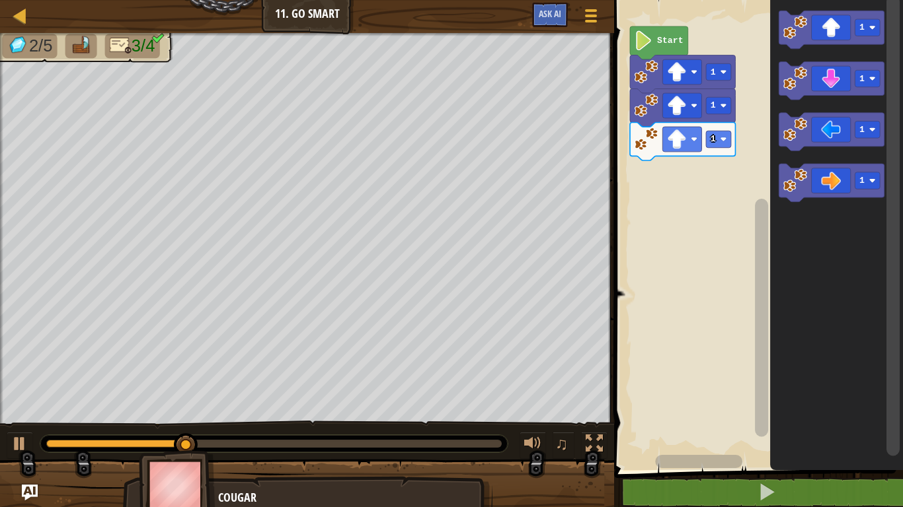
click at [842, 186] on icon "Blockly Workspace" at bounding box center [831, 183] width 105 height 38
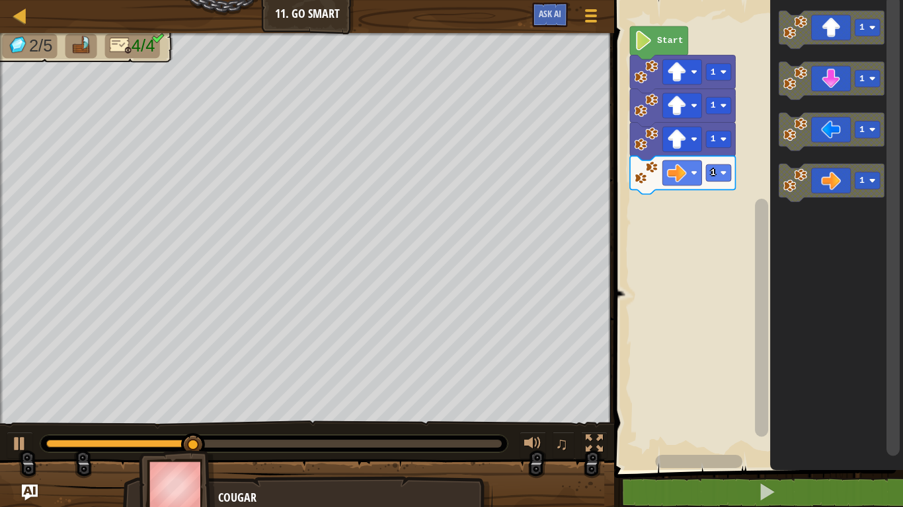
click at [854, 190] on icon "Blockly Workspace" at bounding box center [831, 183] width 105 height 38
click at [832, 179] on icon "Blockly Workspace" at bounding box center [831, 183] width 105 height 38
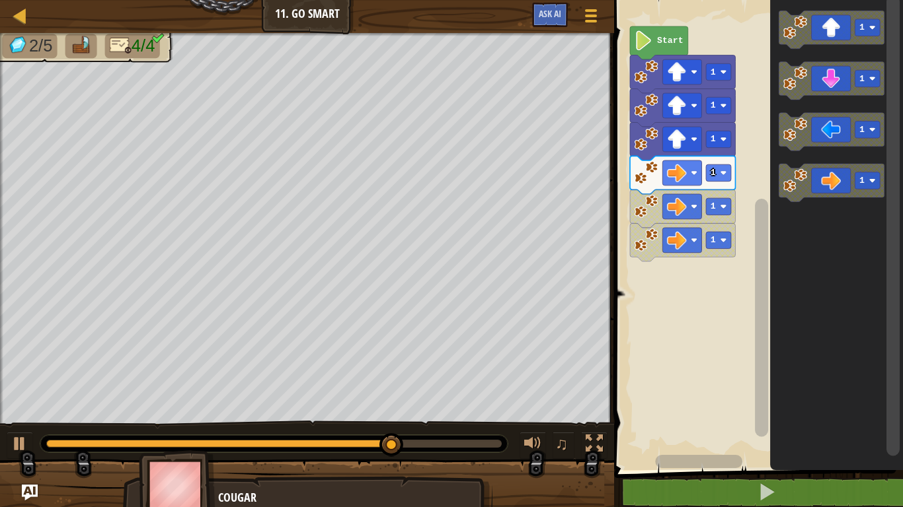
click at [648, 246] on image "Blockly Workspace" at bounding box center [646, 240] width 24 height 24
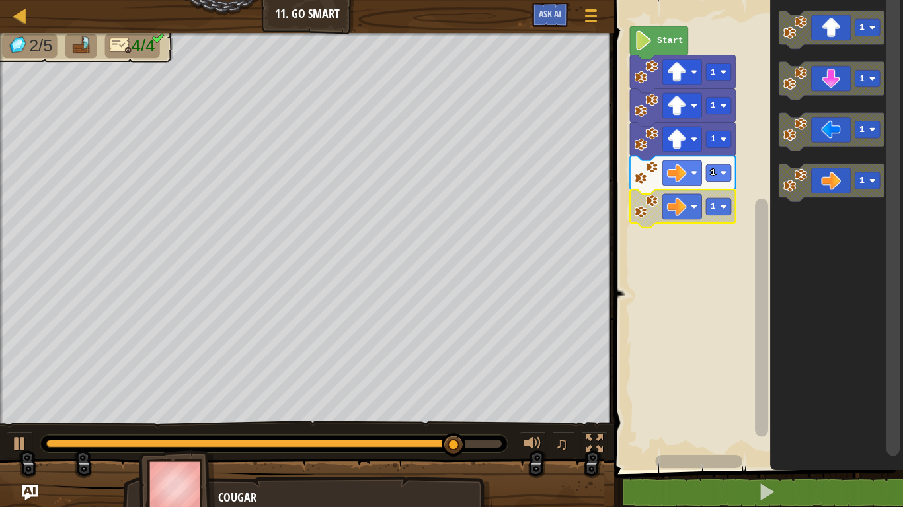
click at [642, 205] on image "Blockly Workspace" at bounding box center [646, 206] width 24 height 24
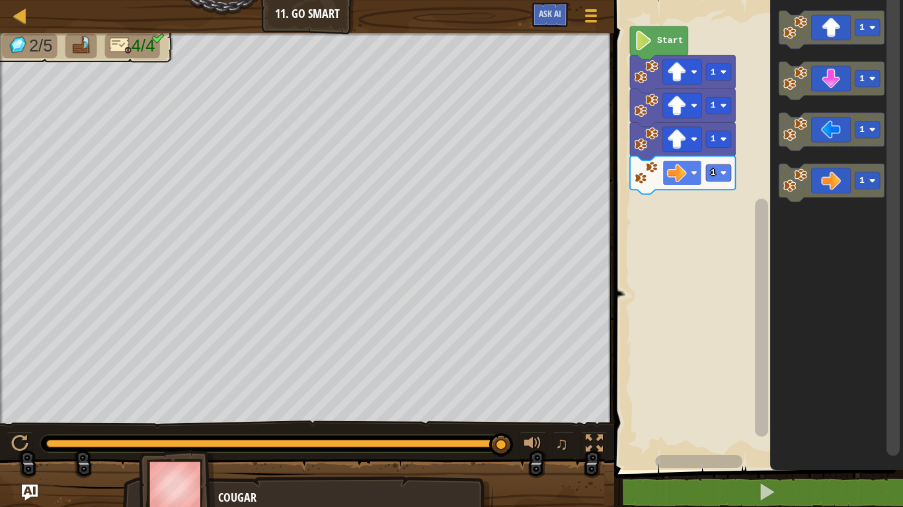
click at [682, 165] on image "Blockly Workspace" at bounding box center [677, 173] width 20 height 20
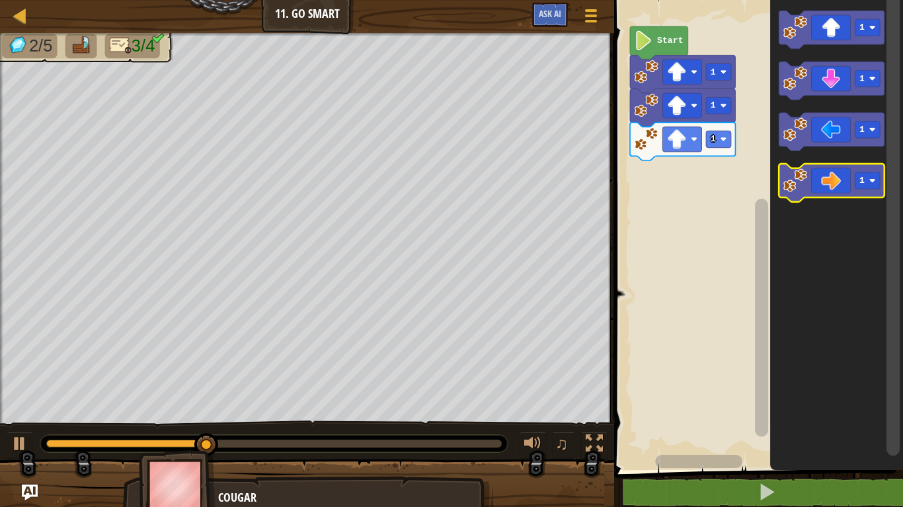
click at [850, 180] on icon "Blockly Workspace" at bounding box center [831, 183] width 105 height 38
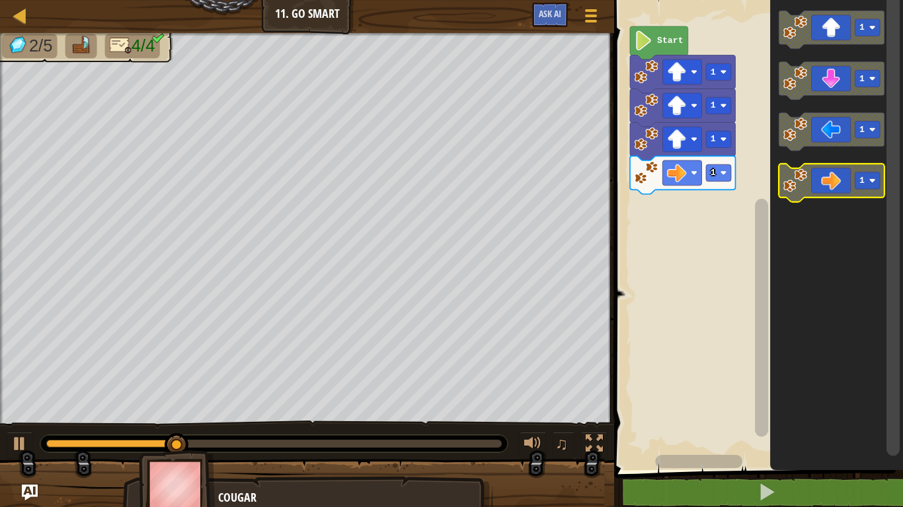
click at [844, 182] on icon "Blockly Workspace" at bounding box center [831, 183] width 105 height 38
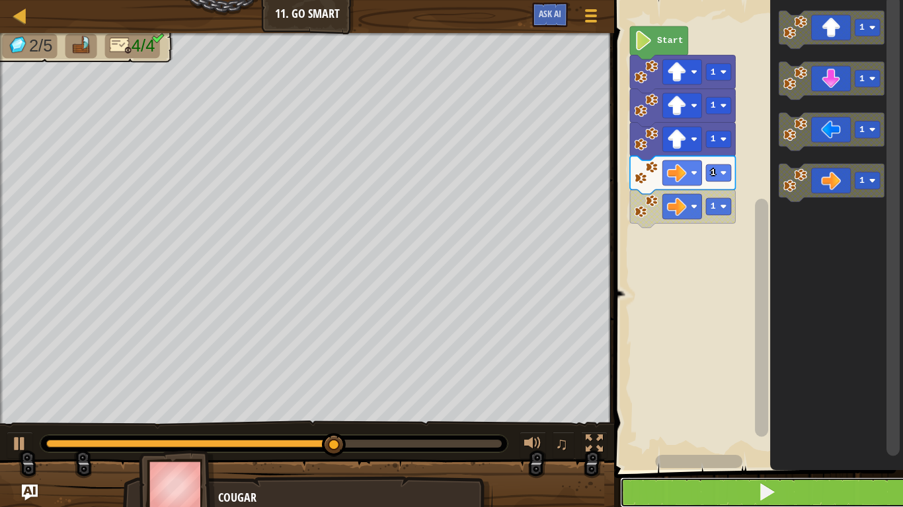
click at [758, 395] on span at bounding box center [766, 492] width 19 height 19
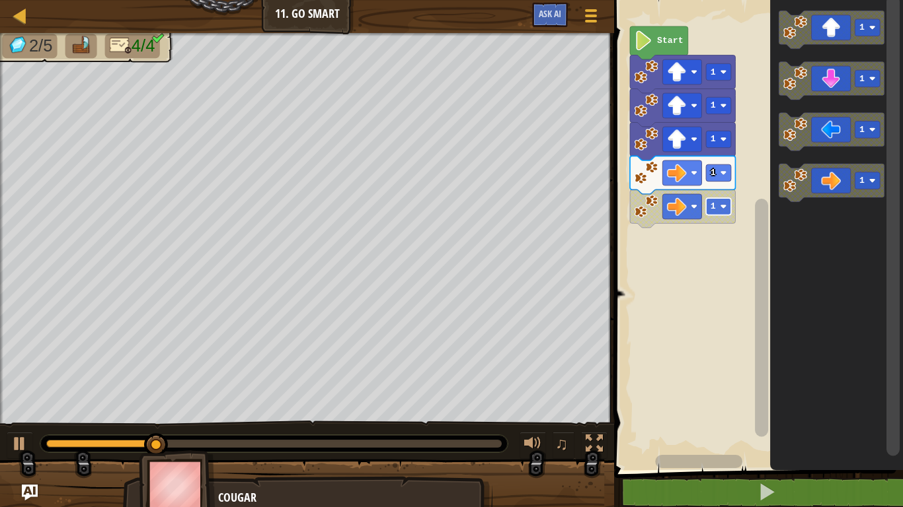
click at [716, 212] on rect "Blockly Workspace" at bounding box center [718, 206] width 25 height 17
click at [718, 170] on rect "Blockly Workspace" at bounding box center [718, 173] width 25 height 17
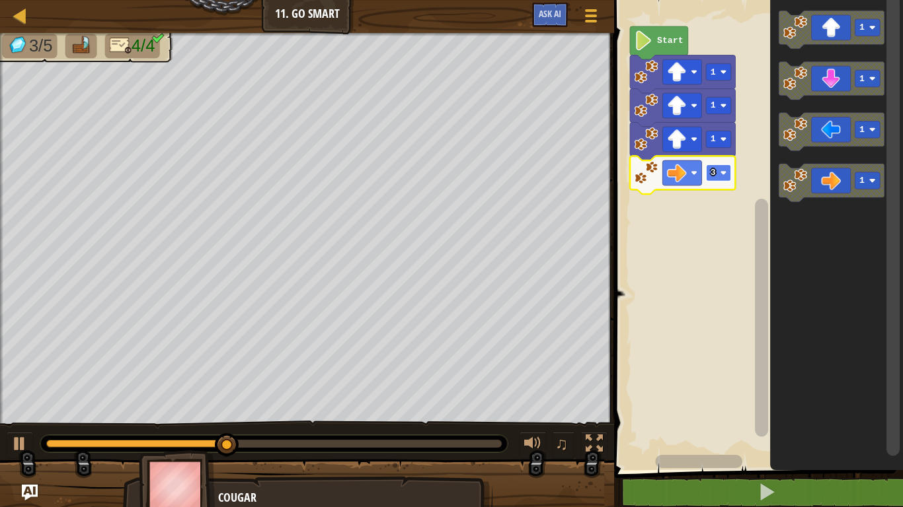
click at [709, 172] on rect "Blockly Workspace" at bounding box center [718, 173] width 25 height 17
click at [815, 80] on icon "Blockly Workspace" at bounding box center [831, 81] width 105 height 38
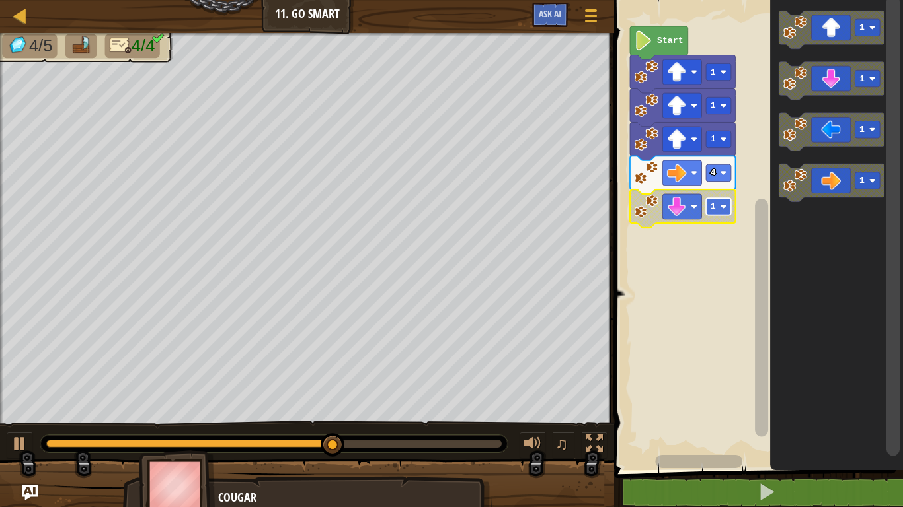
click at [712, 207] on text "1" at bounding box center [712, 207] width 5 height 10
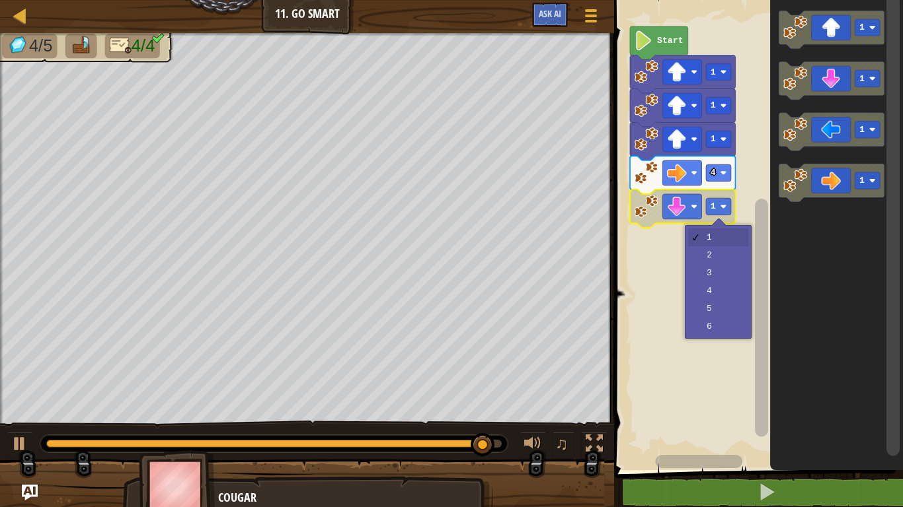
click at [710, 300] on rect "Blockly Workspace" at bounding box center [756, 231] width 293 height 477
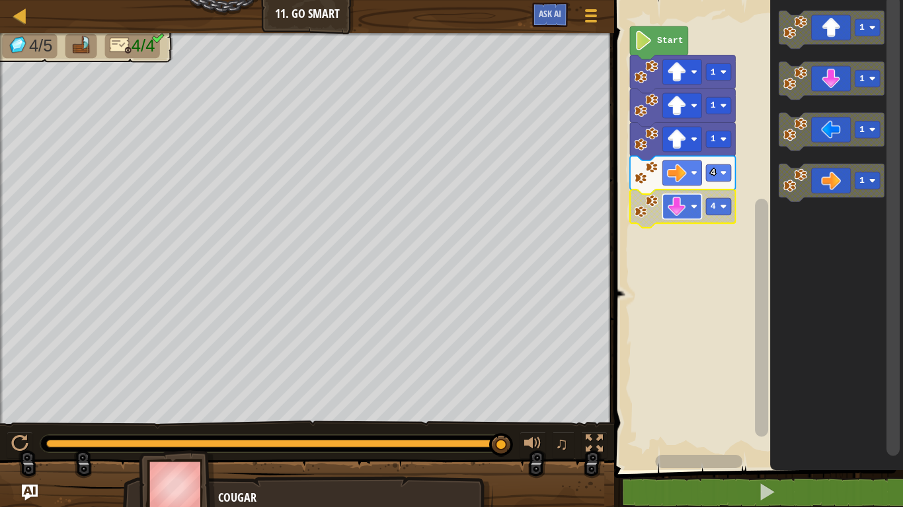
click at [675, 209] on image "Blockly Workspace" at bounding box center [677, 207] width 20 height 20
click at [672, 205] on image "Blockly Workspace" at bounding box center [677, 207] width 20 height 20
click at [712, 209] on text "4" at bounding box center [712, 207] width 5 height 10
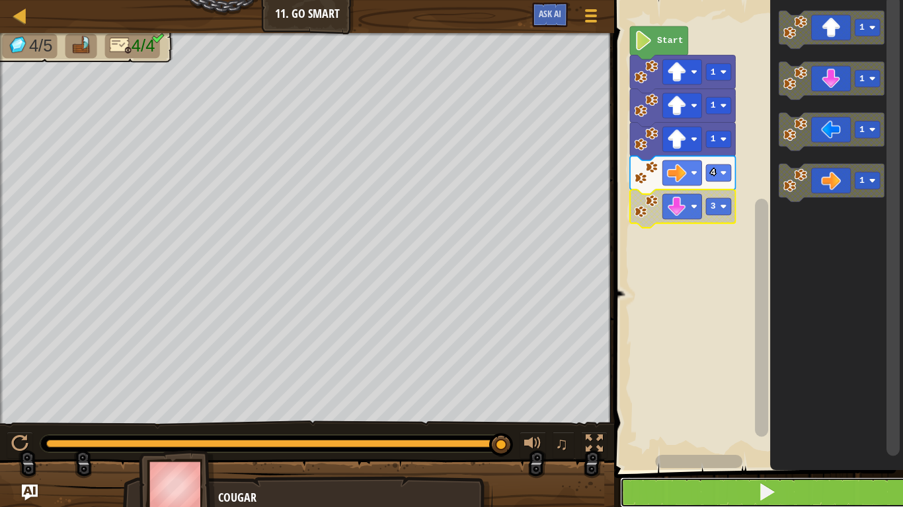
click at [782, 395] on button at bounding box center [766, 493] width 293 height 30
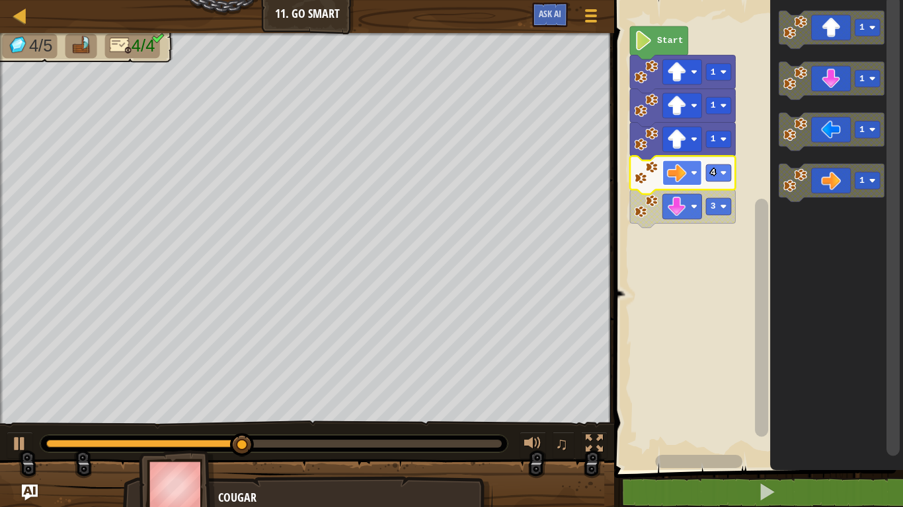
click at [680, 177] on image "Blockly Workspace" at bounding box center [677, 173] width 20 height 20
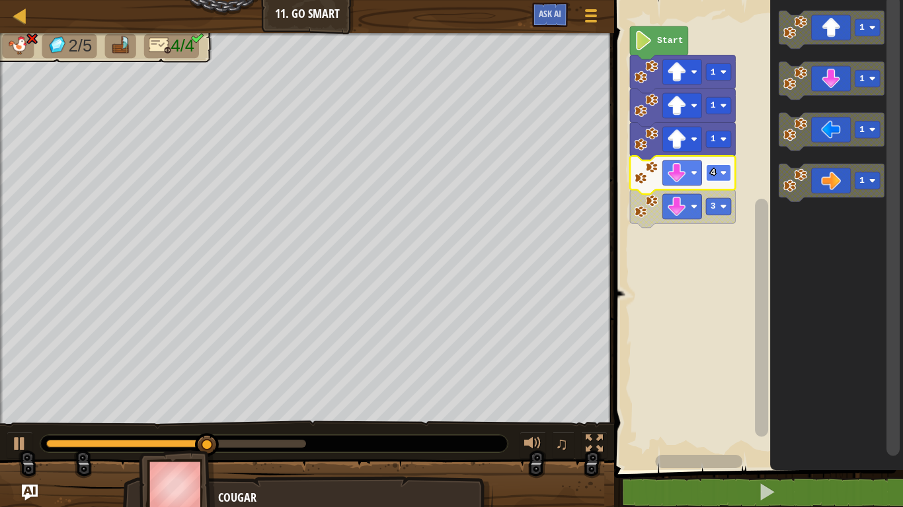
click at [723, 171] on image "Blockly Workspace" at bounding box center [723, 173] width 7 height 7
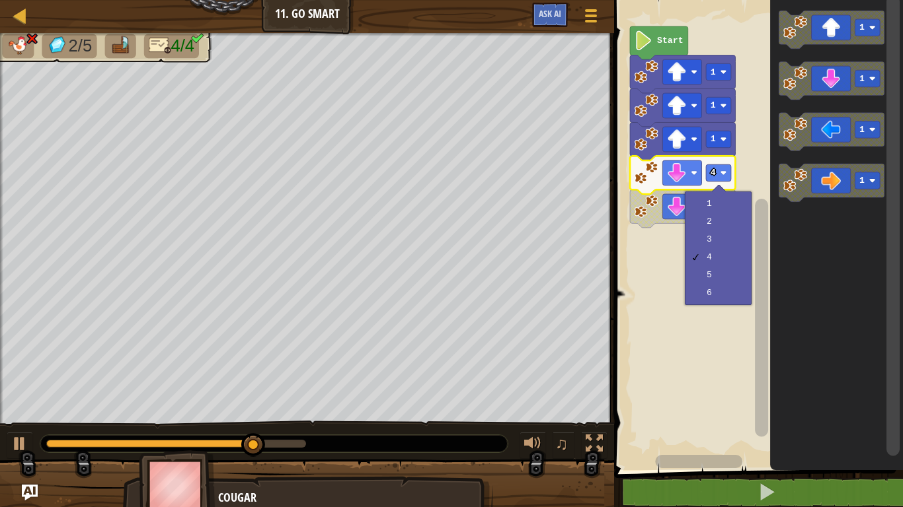
click at [654, 252] on rect "Blockly Workspace" at bounding box center [756, 231] width 293 height 477
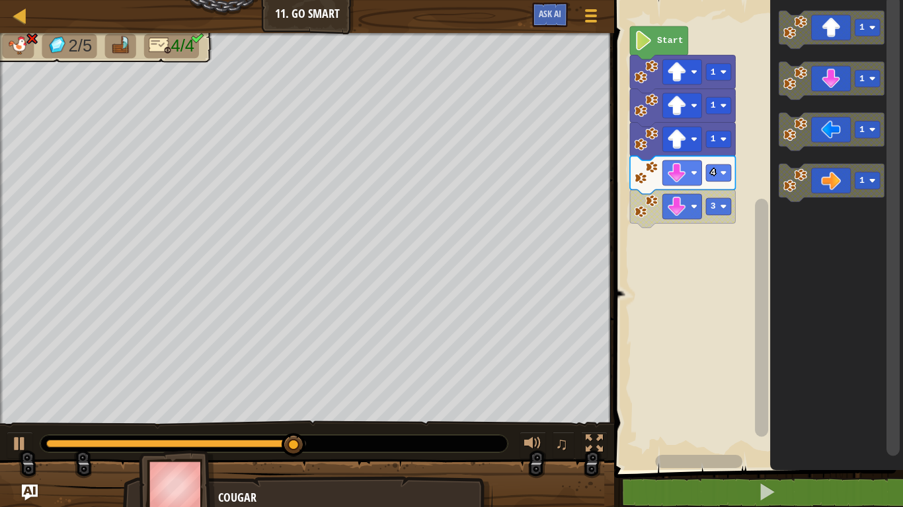
click at [679, 186] on icon "Blockly Workspace" at bounding box center [682, 175] width 105 height 38
click at [679, 184] on rect "Blockly Workspace" at bounding box center [682, 173] width 39 height 25
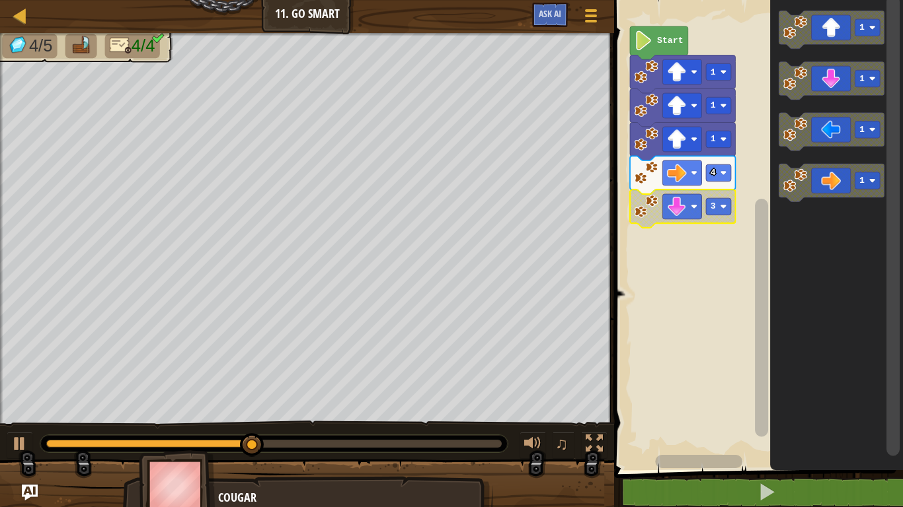
click at [704, 209] on icon "Blockly Workspace" at bounding box center [682, 209] width 105 height 38
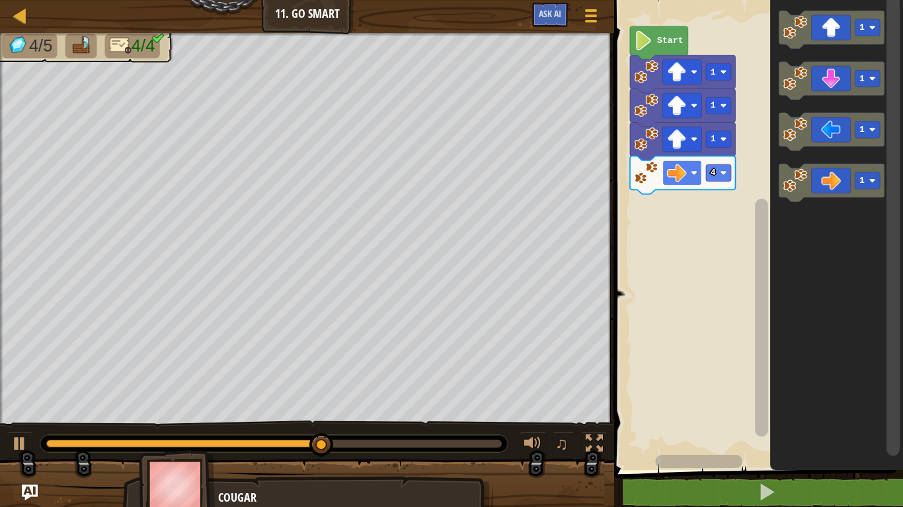
click at [667, 175] on rect "Blockly Workspace" at bounding box center [682, 173] width 39 height 25
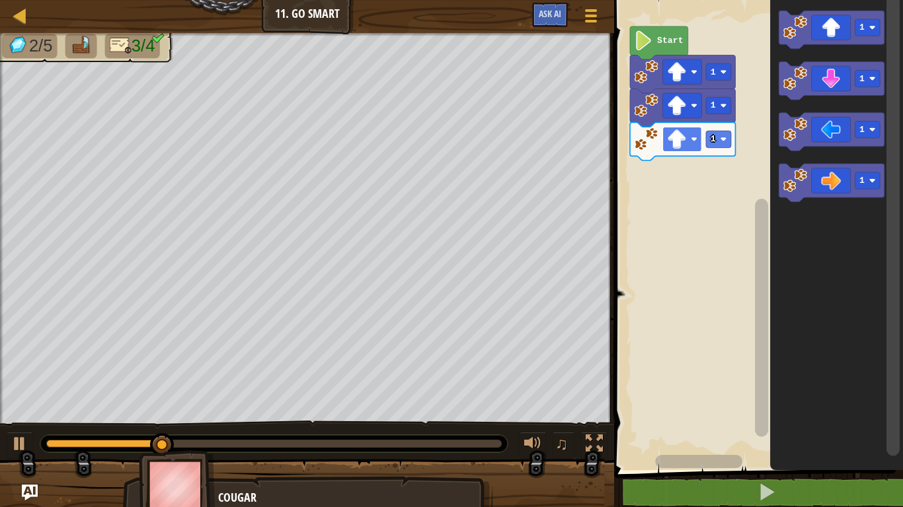
click at [677, 135] on image "Blockly Workspace" at bounding box center [677, 140] width 20 height 20
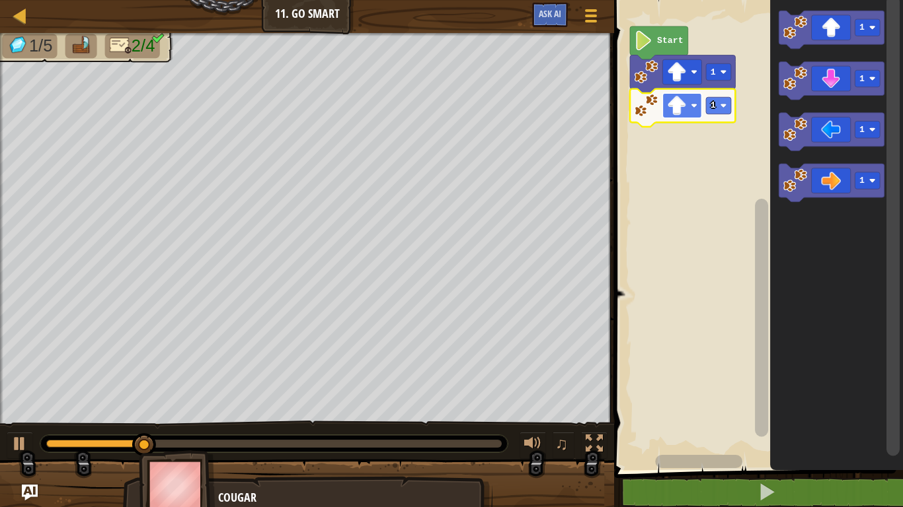
click at [671, 110] on image "Blockly Workspace" at bounding box center [677, 106] width 20 height 20
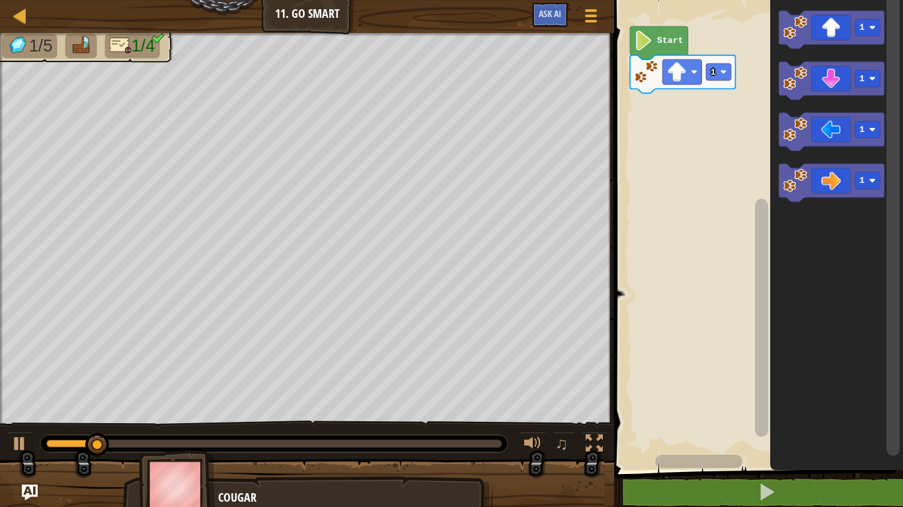
click at [652, 62] on image "Blockly Workspace" at bounding box center [646, 72] width 24 height 24
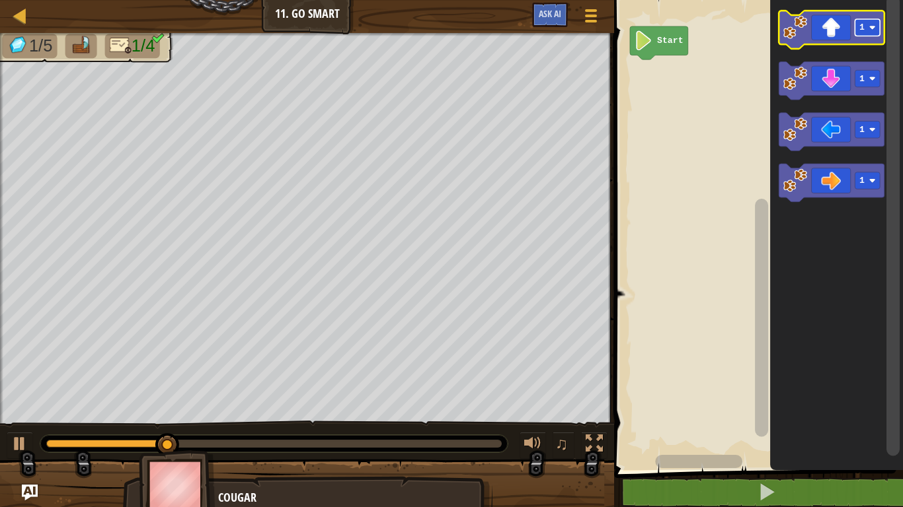
click at [863, 33] on rect "Blockly Workspace" at bounding box center [867, 27] width 25 height 17
click at [842, 27] on icon "Blockly Workspace" at bounding box center [831, 30] width 105 height 38
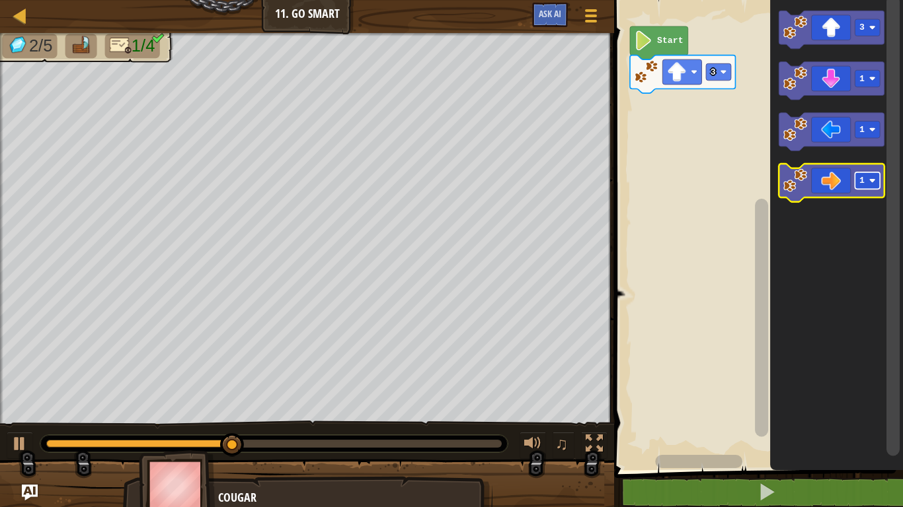
click at [862, 180] on text "1" at bounding box center [861, 181] width 5 height 10
click at [813, 169] on icon "Blockly Workspace" at bounding box center [831, 183] width 105 height 38
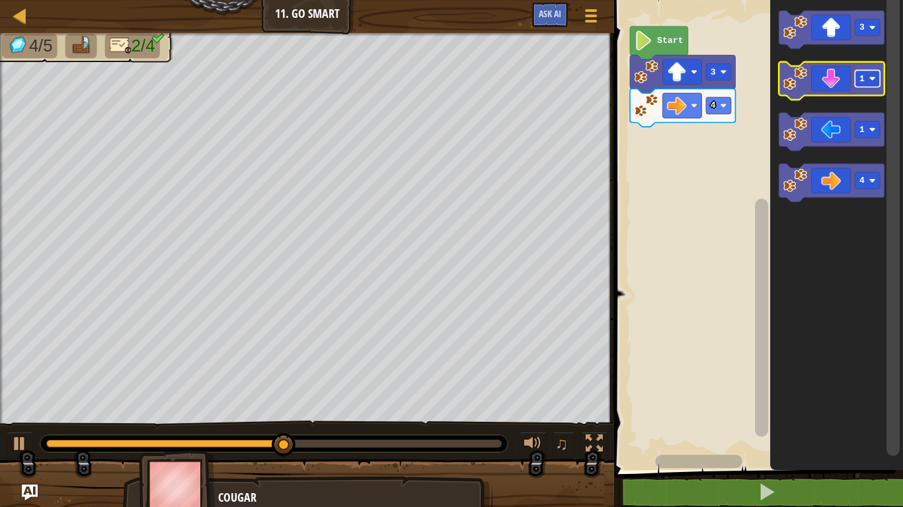
click at [867, 87] on rect "Blockly Workspace" at bounding box center [867, 78] width 25 height 17
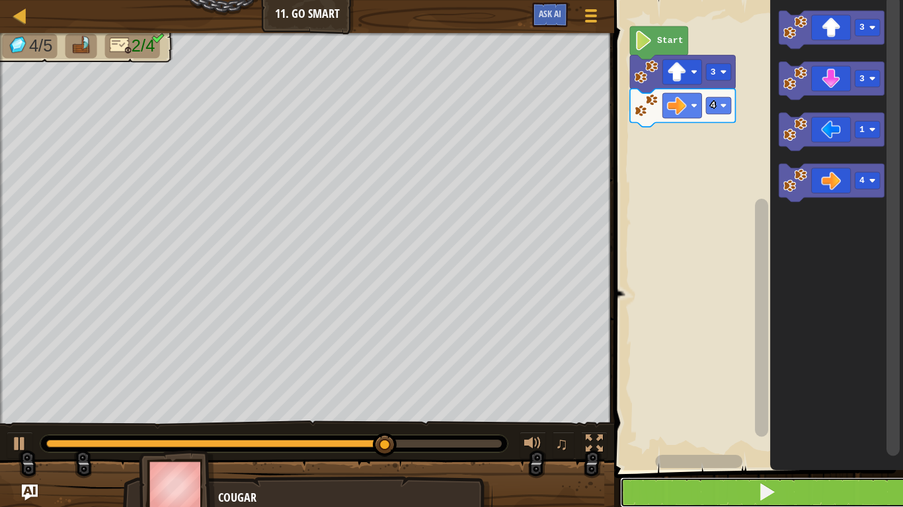
click at [815, 395] on button at bounding box center [766, 493] width 293 height 30
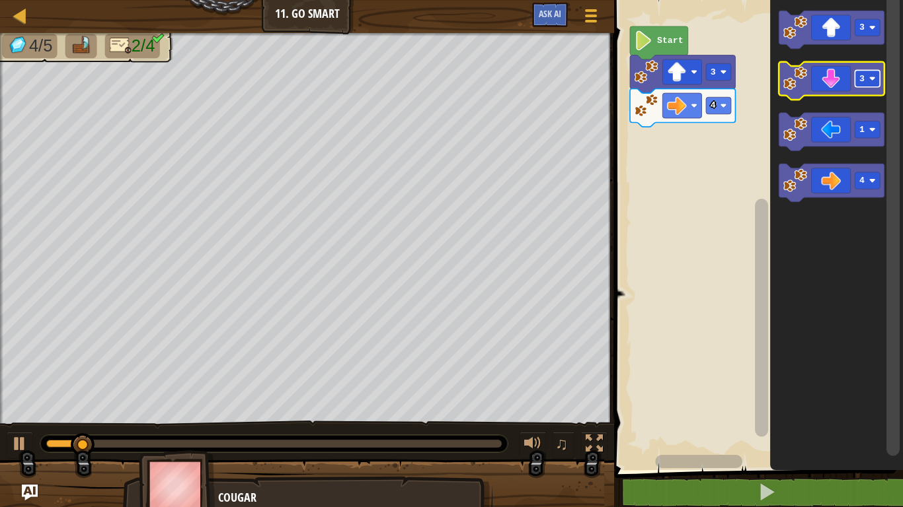
click at [869, 77] on image "Blockly Workspace" at bounding box center [872, 78] width 7 height 7
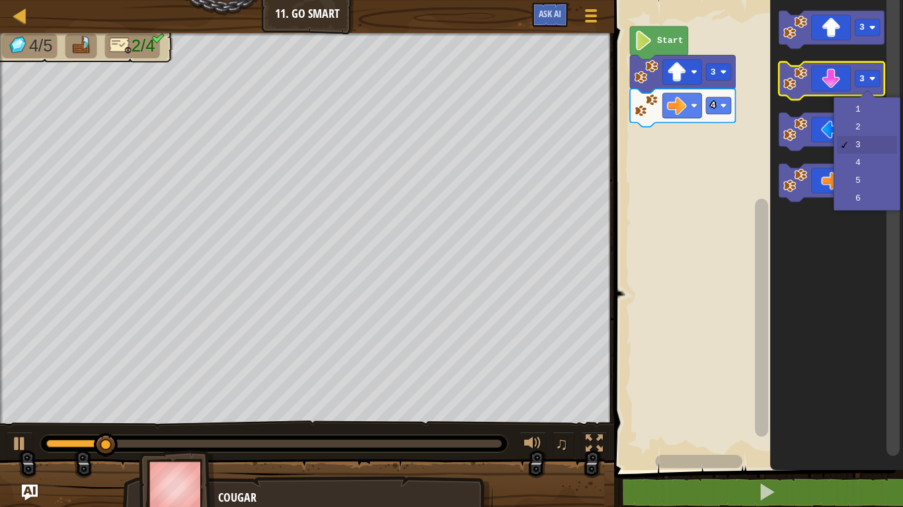
click at [828, 78] on icon "Blockly Workspace" at bounding box center [831, 81] width 105 height 38
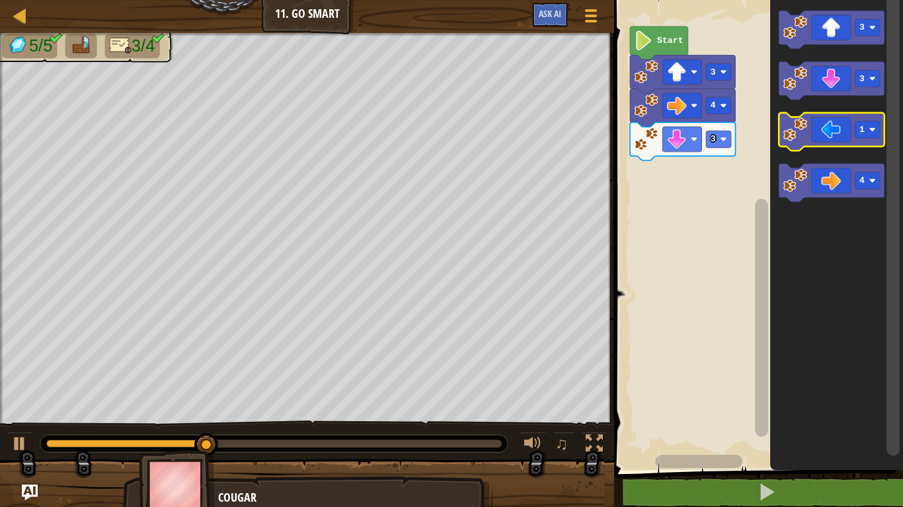
click at [833, 123] on icon "Blockly Workspace" at bounding box center [831, 132] width 105 height 38
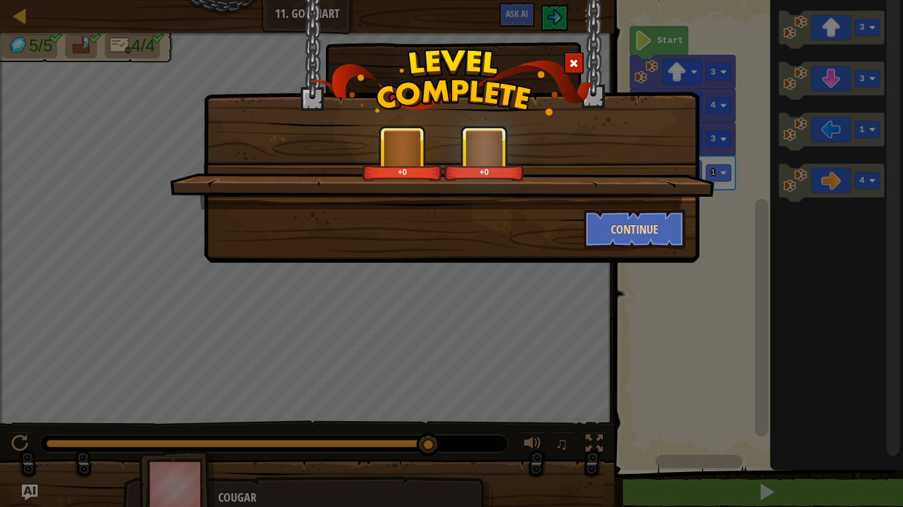
click at [638, 249] on div "+0 +0 Continue" at bounding box center [452, 131] width 496 height 263
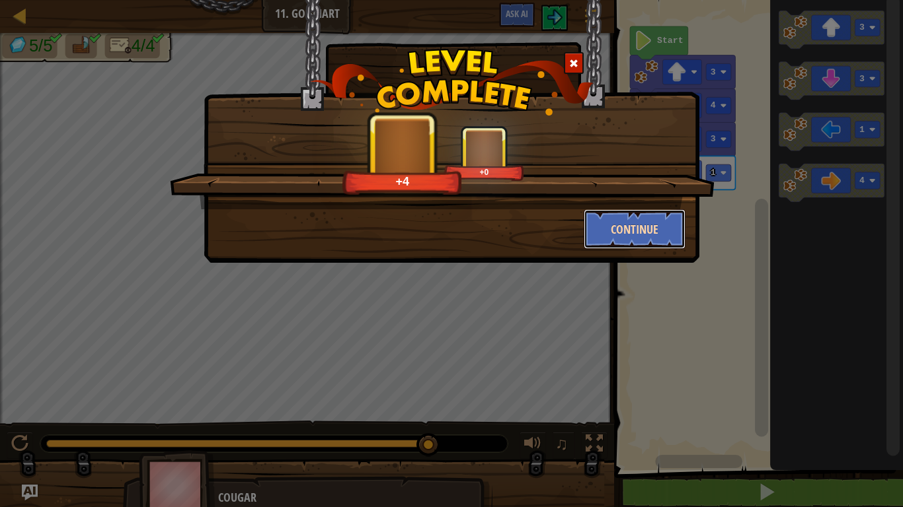
click at [638, 235] on button "Continue" at bounding box center [634, 229] width 102 height 40
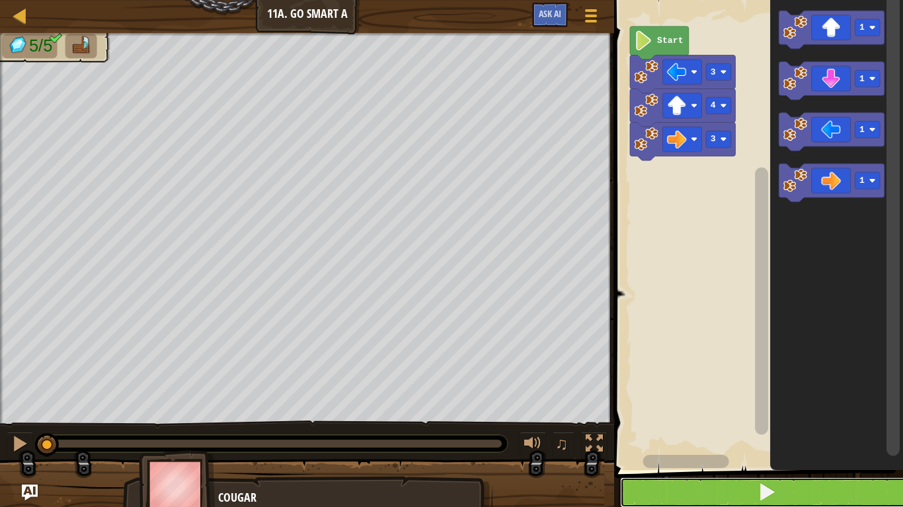
click at [776, 395] on button at bounding box center [766, 493] width 293 height 30
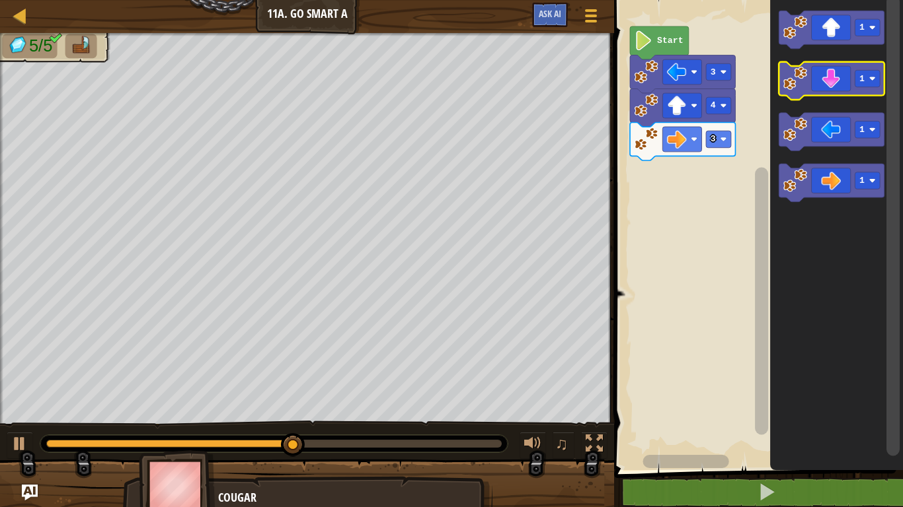
click at [841, 78] on icon "Blockly Workspace" at bounding box center [831, 81] width 105 height 38
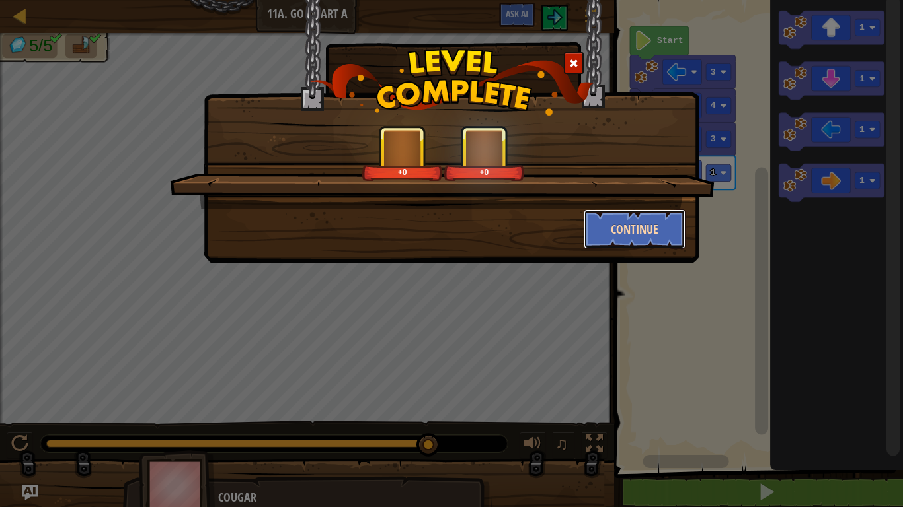
click at [633, 225] on button "Continue" at bounding box center [634, 229] width 102 height 40
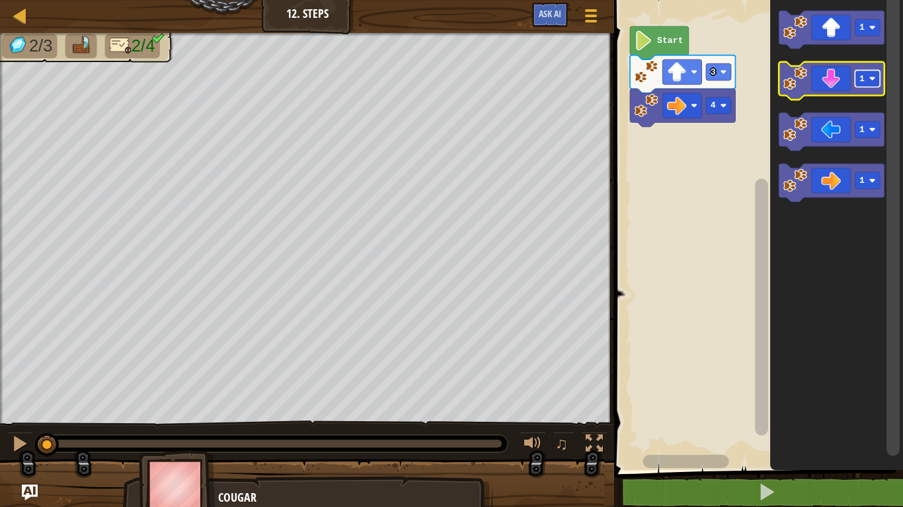
click at [867, 77] on rect "Blockly Workspace" at bounding box center [867, 78] width 25 height 17
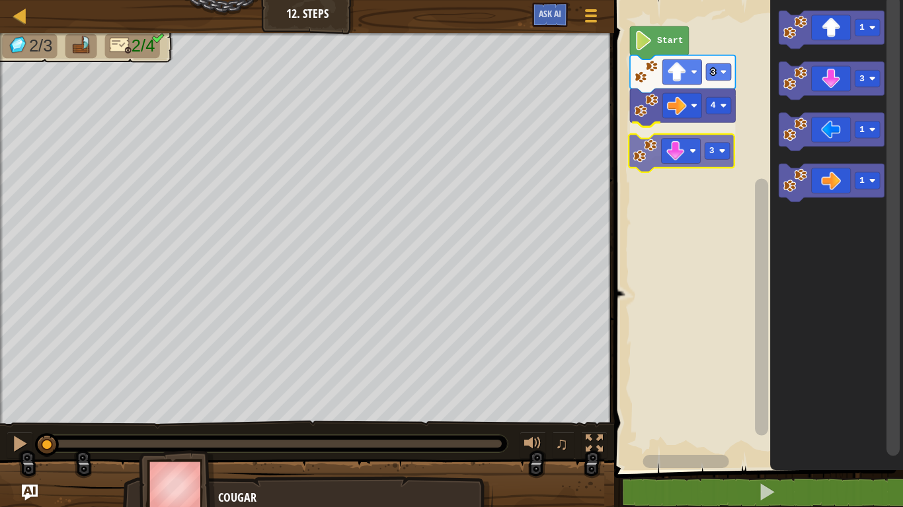
click at [667, 153] on div "4 3 3 Start 1 3 1 1 3" at bounding box center [756, 231] width 293 height 477
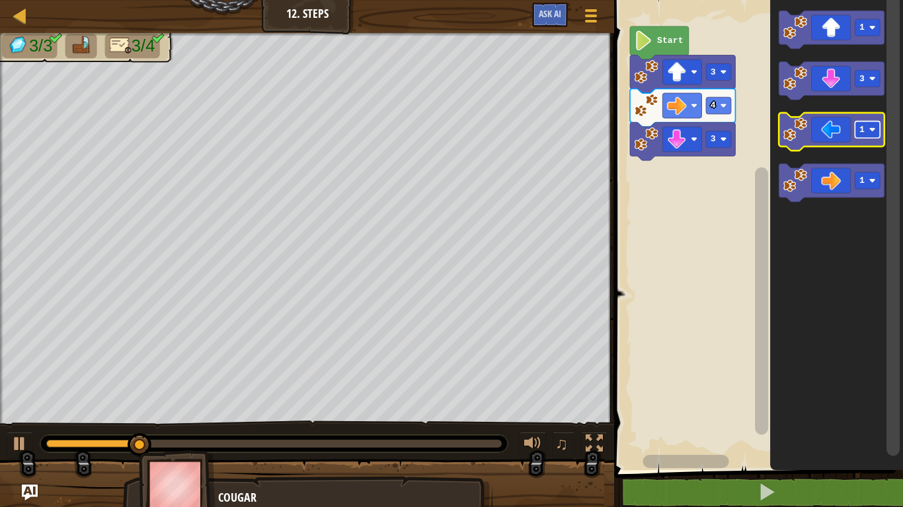
click at [864, 135] on rect "Blockly Workspace" at bounding box center [867, 130] width 25 height 17
click at [799, 129] on image "Blockly Workspace" at bounding box center [795, 130] width 24 height 24
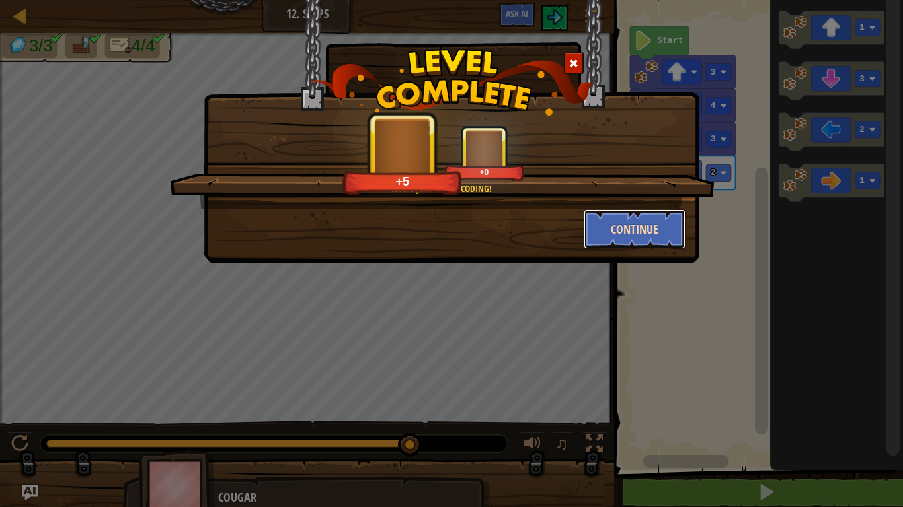
click at [658, 231] on button "Continue" at bounding box center [634, 229] width 102 height 40
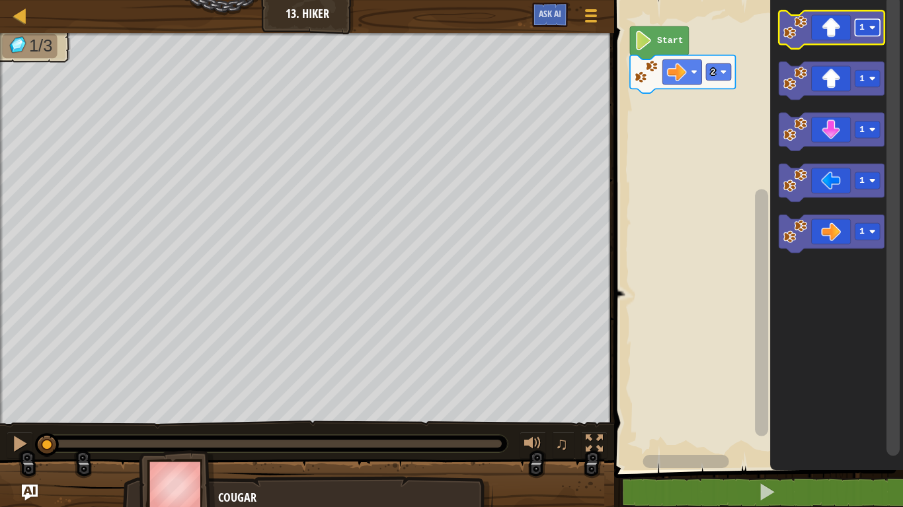
click at [868, 24] on rect "Blockly Workspace" at bounding box center [867, 27] width 25 height 17
click at [799, 28] on image "Blockly Workspace" at bounding box center [795, 27] width 24 height 24
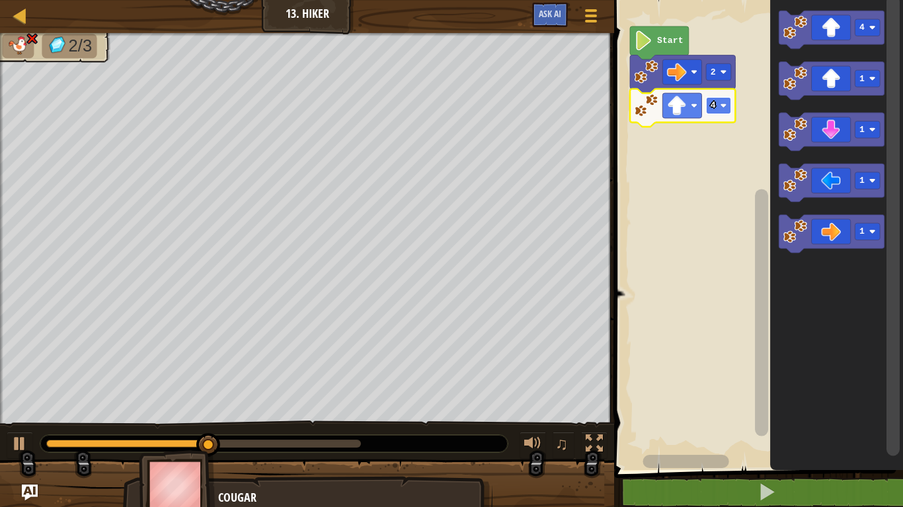
click at [716, 106] on rect "Blockly Workspace" at bounding box center [718, 105] width 25 height 17
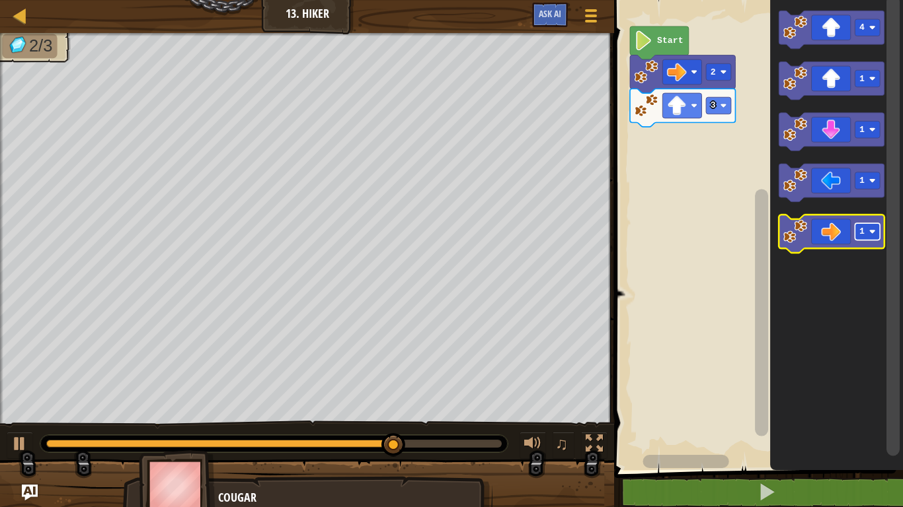
click at [865, 235] on rect "Blockly Workspace" at bounding box center [867, 231] width 25 height 17
click at [797, 242] on image "Blockly Workspace" at bounding box center [795, 231] width 24 height 24
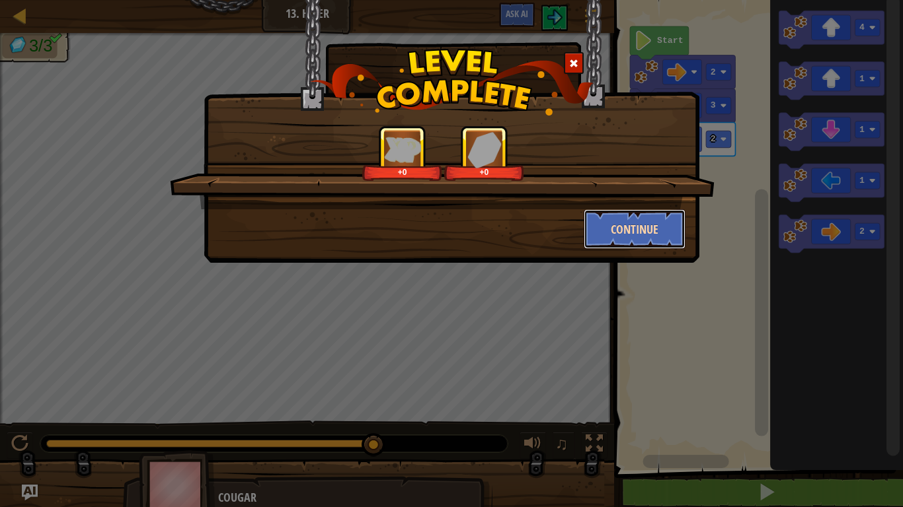
click at [663, 237] on button "Continue" at bounding box center [634, 229] width 102 height 40
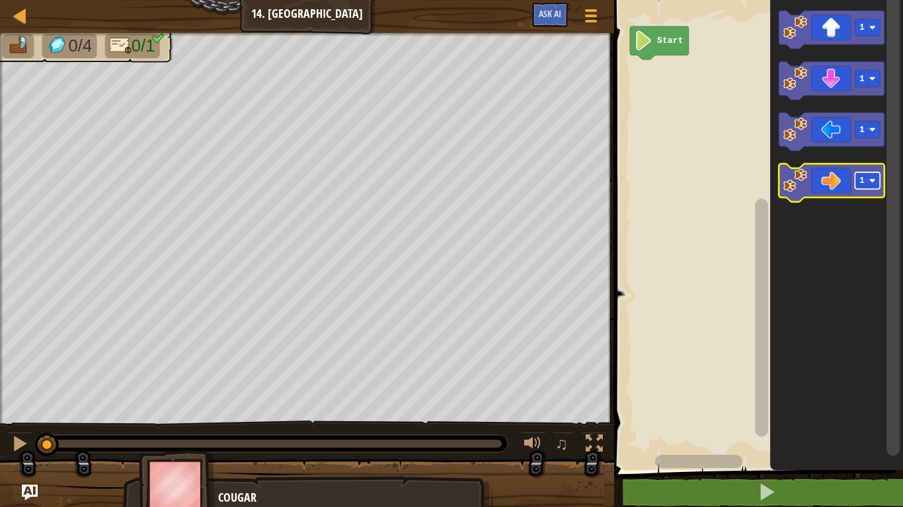
click at [863, 180] on text "1" at bounding box center [861, 181] width 5 height 10
click at [805, 186] on image "Blockly Workspace" at bounding box center [795, 180] width 24 height 24
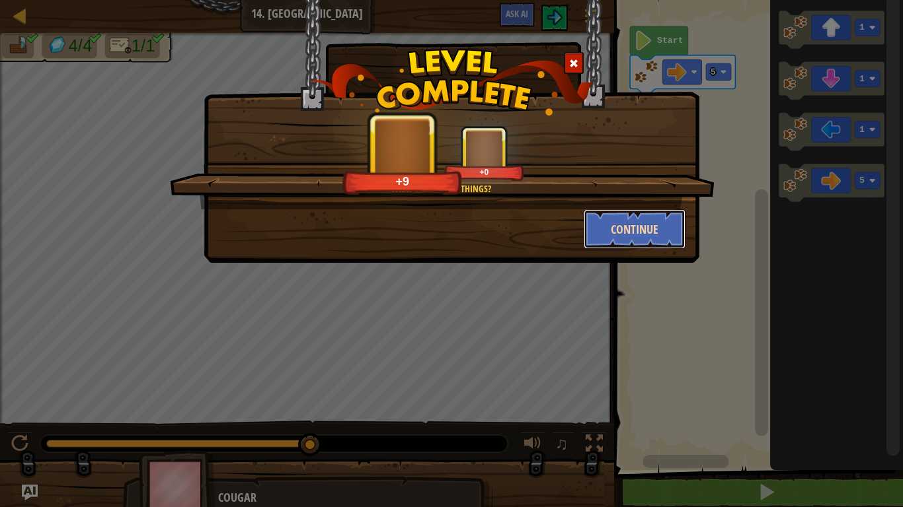
click at [629, 215] on button "Continue" at bounding box center [634, 229] width 102 height 40
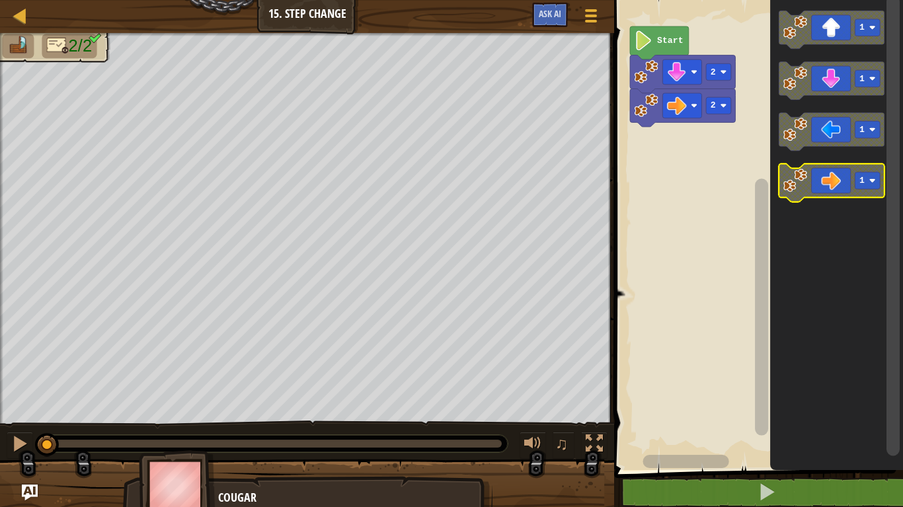
click at [873, 181] on image "Blockly Workspace" at bounding box center [872, 181] width 7 height 7
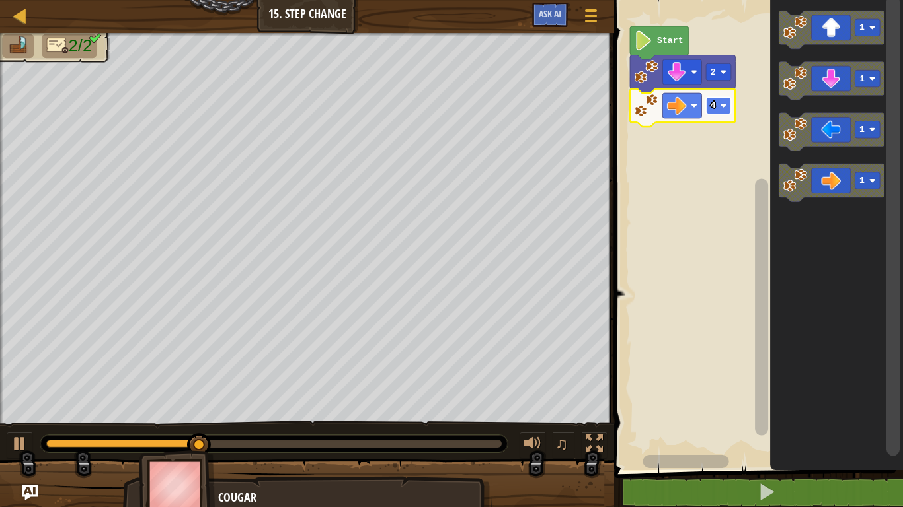
click at [725, 108] on image "Blockly Workspace" at bounding box center [723, 105] width 7 height 7
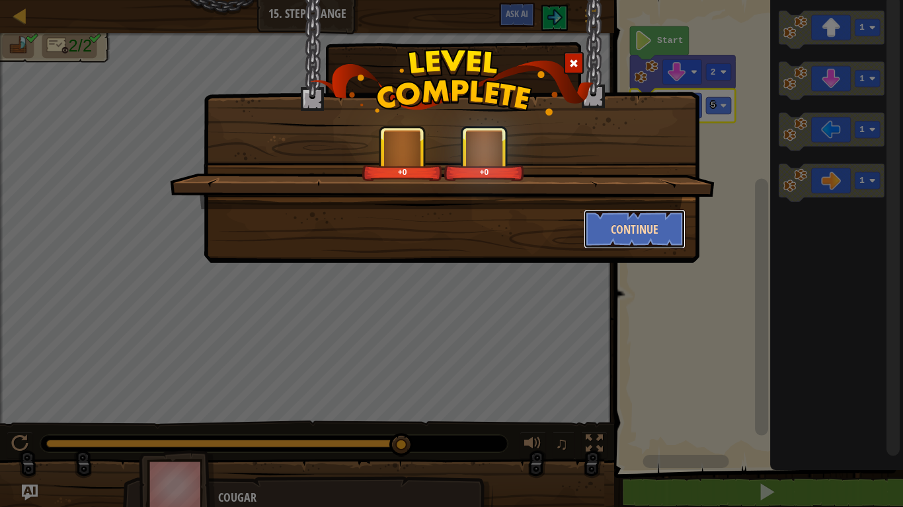
click at [640, 228] on button "Continue" at bounding box center [634, 229] width 102 height 40
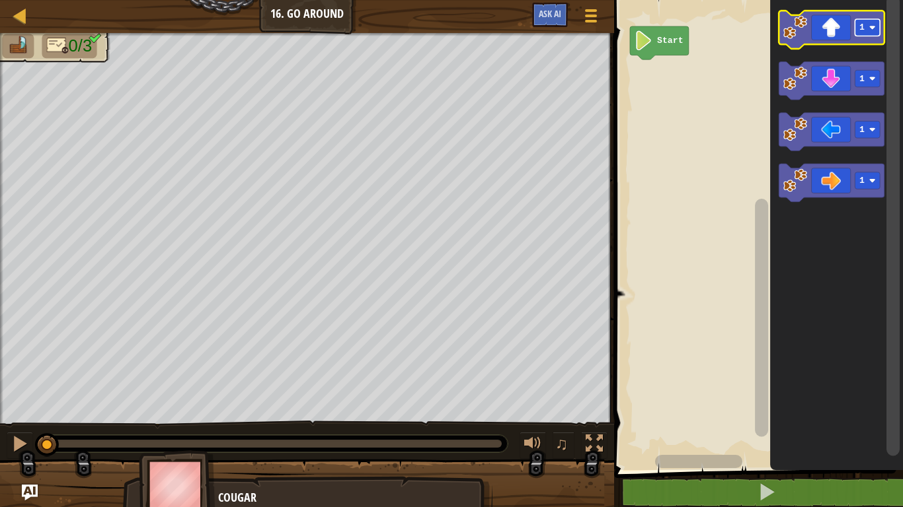
click at [873, 25] on image "Blockly Workspace" at bounding box center [872, 27] width 7 height 7
click at [796, 30] on image "Blockly Workspace" at bounding box center [795, 27] width 24 height 24
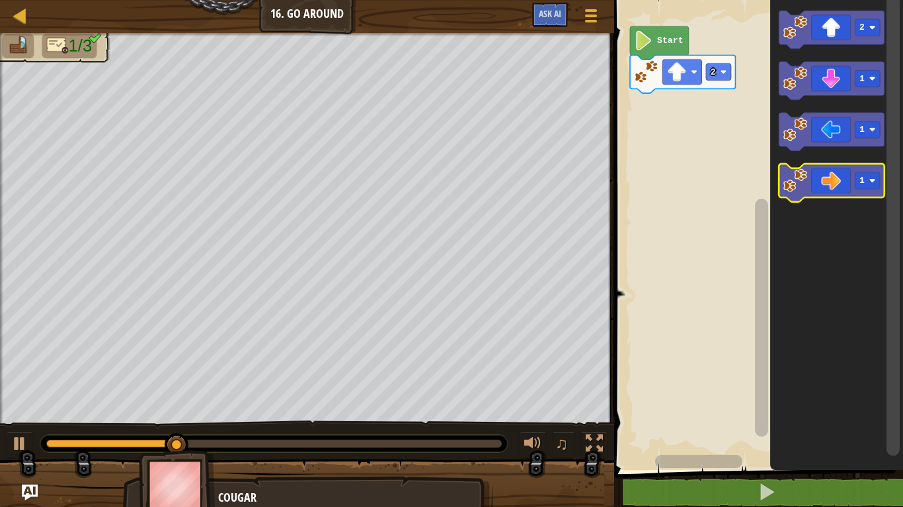
click at [867, 191] on icon "Blockly Workspace" at bounding box center [831, 183] width 105 height 38
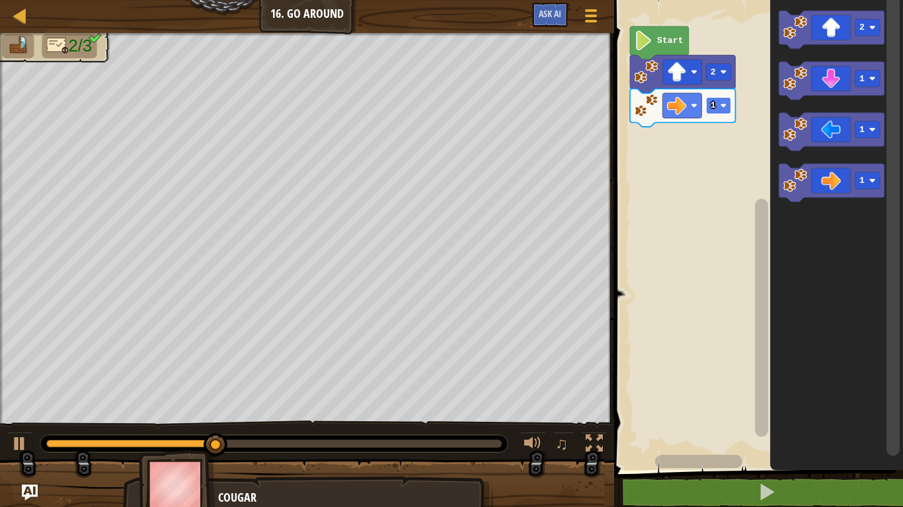
click at [712, 108] on text "1" at bounding box center [712, 106] width 5 height 10
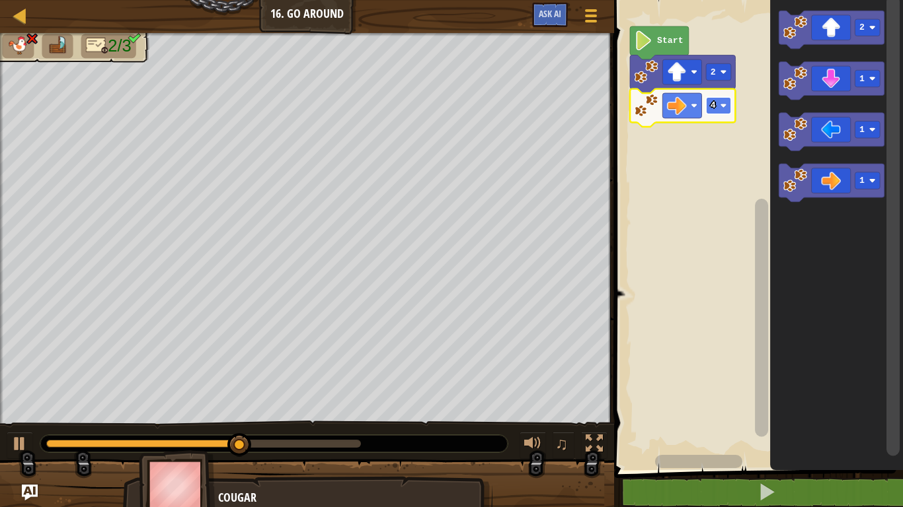
click at [715, 104] on text "4" at bounding box center [712, 106] width 5 height 10
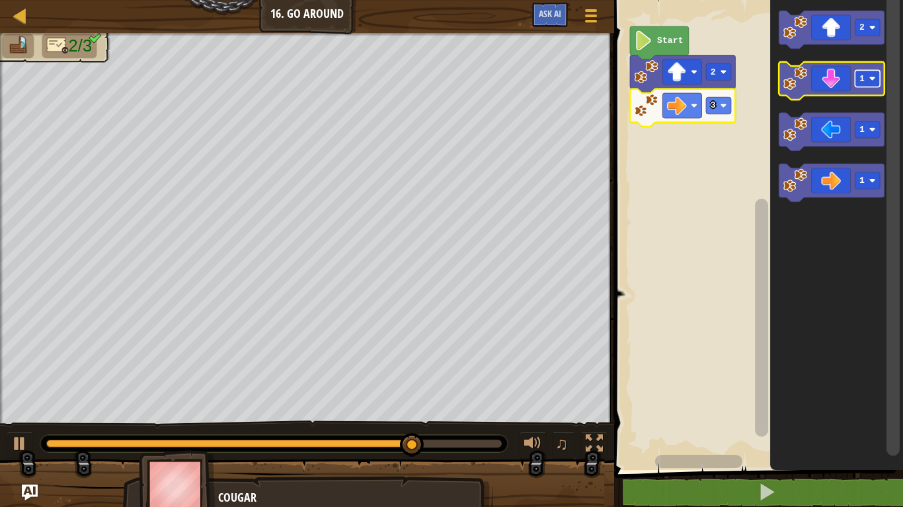
click at [865, 73] on rect "Blockly Workspace" at bounding box center [867, 78] width 25 height 17
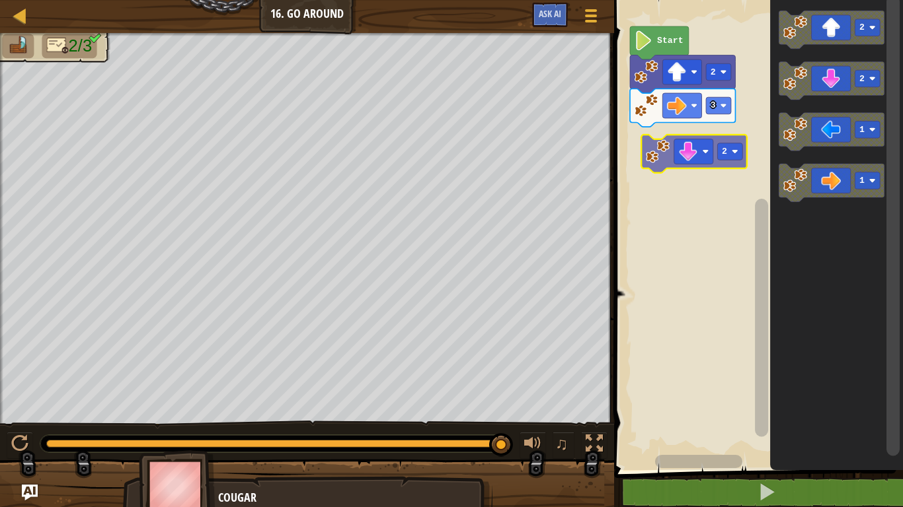
click at [649, 157] on div "Start 2 3 2 2 1 1 2" at bounding box center [756, 231] width 293 height 477
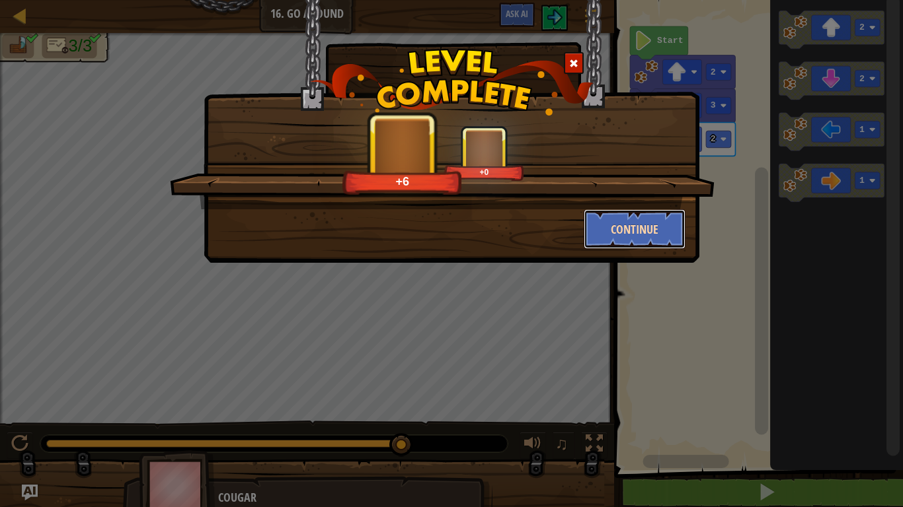
click at [639, 226] on button "Continue" at bounding box center [634, 229] width 102 height 40
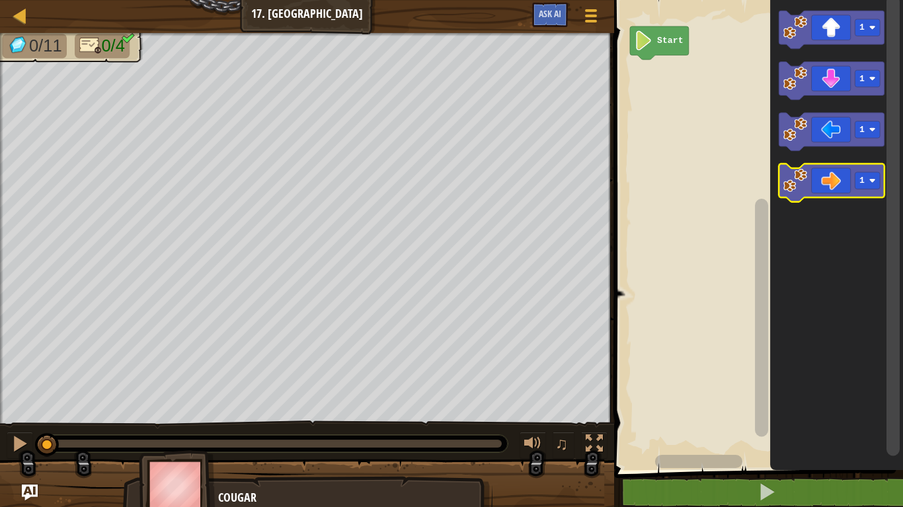
click at [862, 171] on icon "Blockly Workspace" at bounding box center [831, 183] width 105 height 38
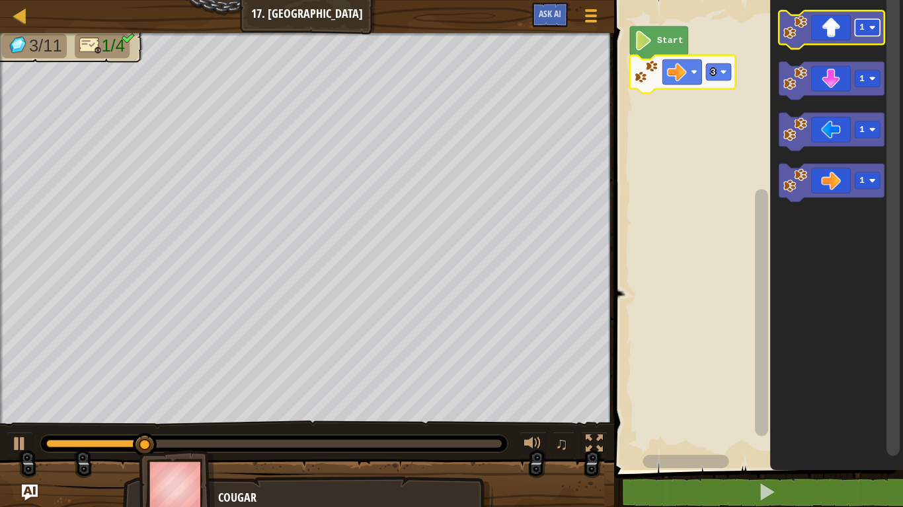
click at [864, 31] on text "1" at bounding box center [861, 27] width 5 height 10
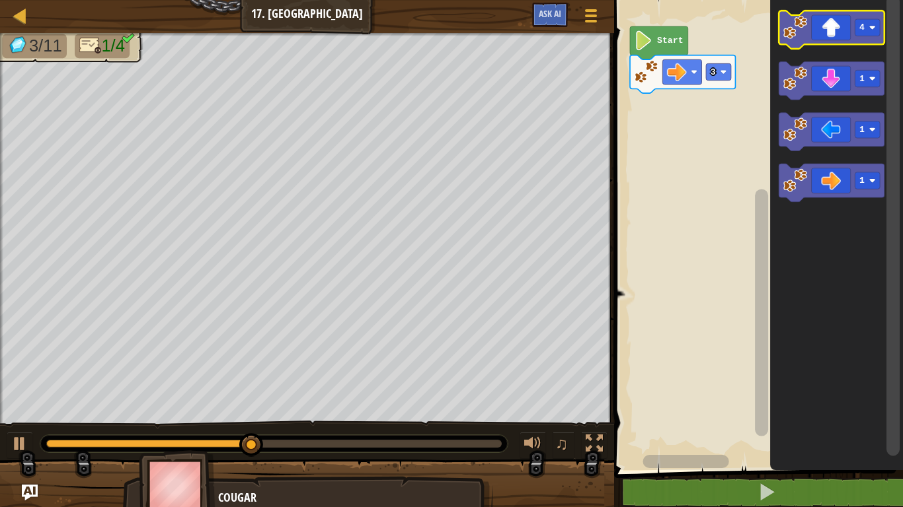
click at [802, 30] on image "Blockly Workspace" at bounding box center [795, 27] width 24 height 24
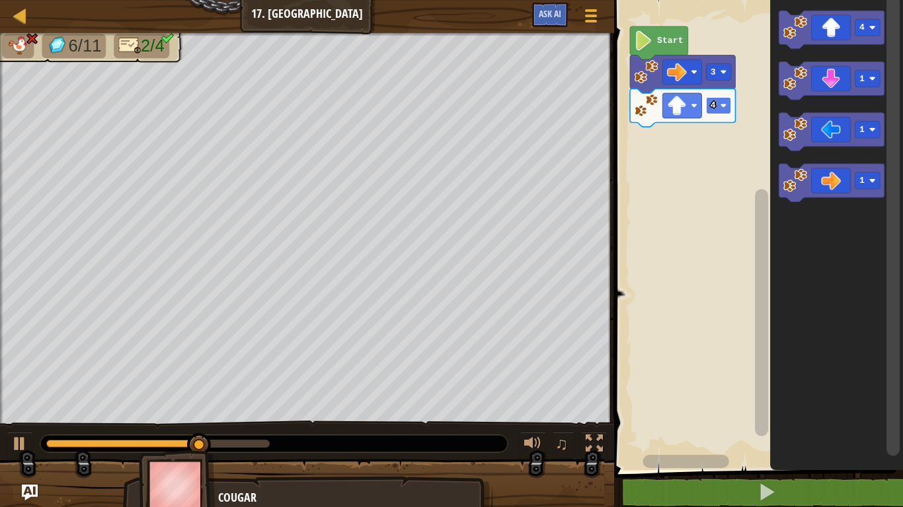
click at [711, 106] on text "4" at bounding box center [712, 106] width 5 height 10
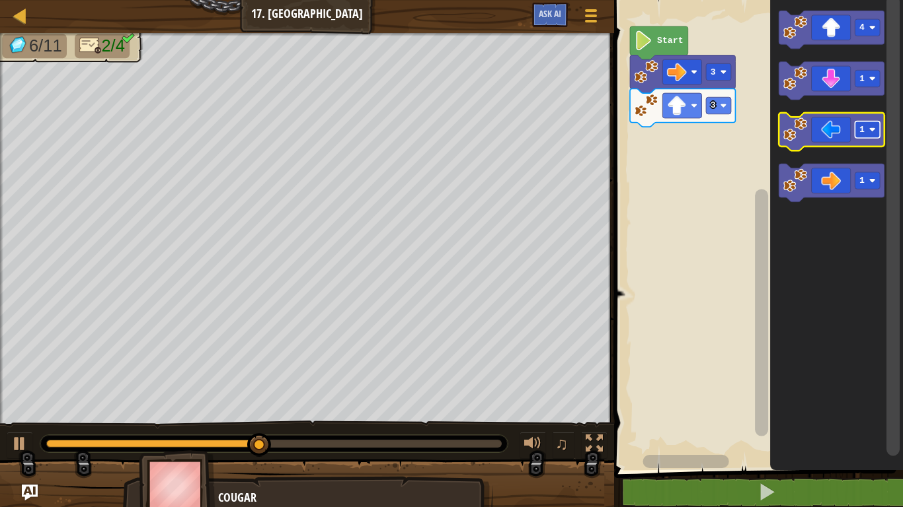
click at [862, 135] on rect "Blockly Workspace" at bounding box center [867, 130] width 25 height 17
click at [780, 138] on icon "Blockly Workspace" at bounding box center [831, 132] width 105 height 38
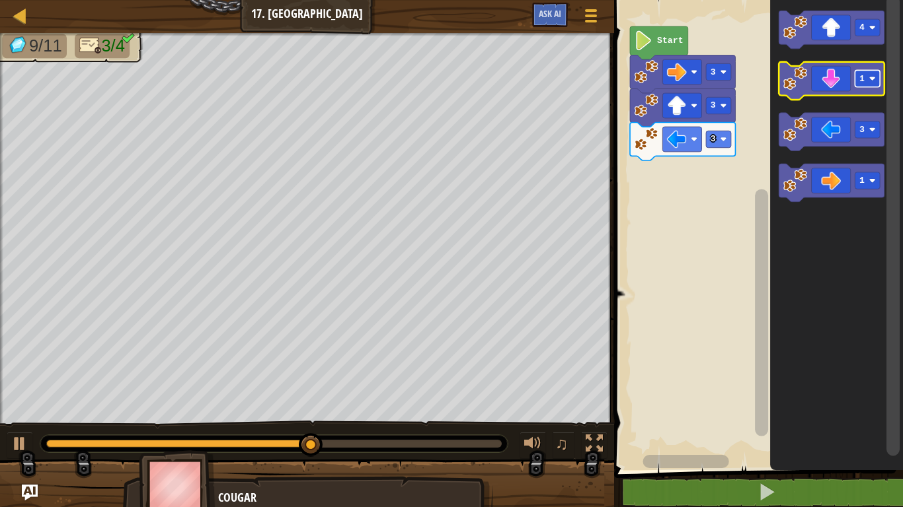
click at [862, 79] on text "1" at bounding box center [861, 79] width 5 height 10
click at [799, 83] on image "Blockly Workspace" at bounding box center [795, 79] width 24 height 24
